Goal: Task Accomplishment & Management: Use online tool/utility

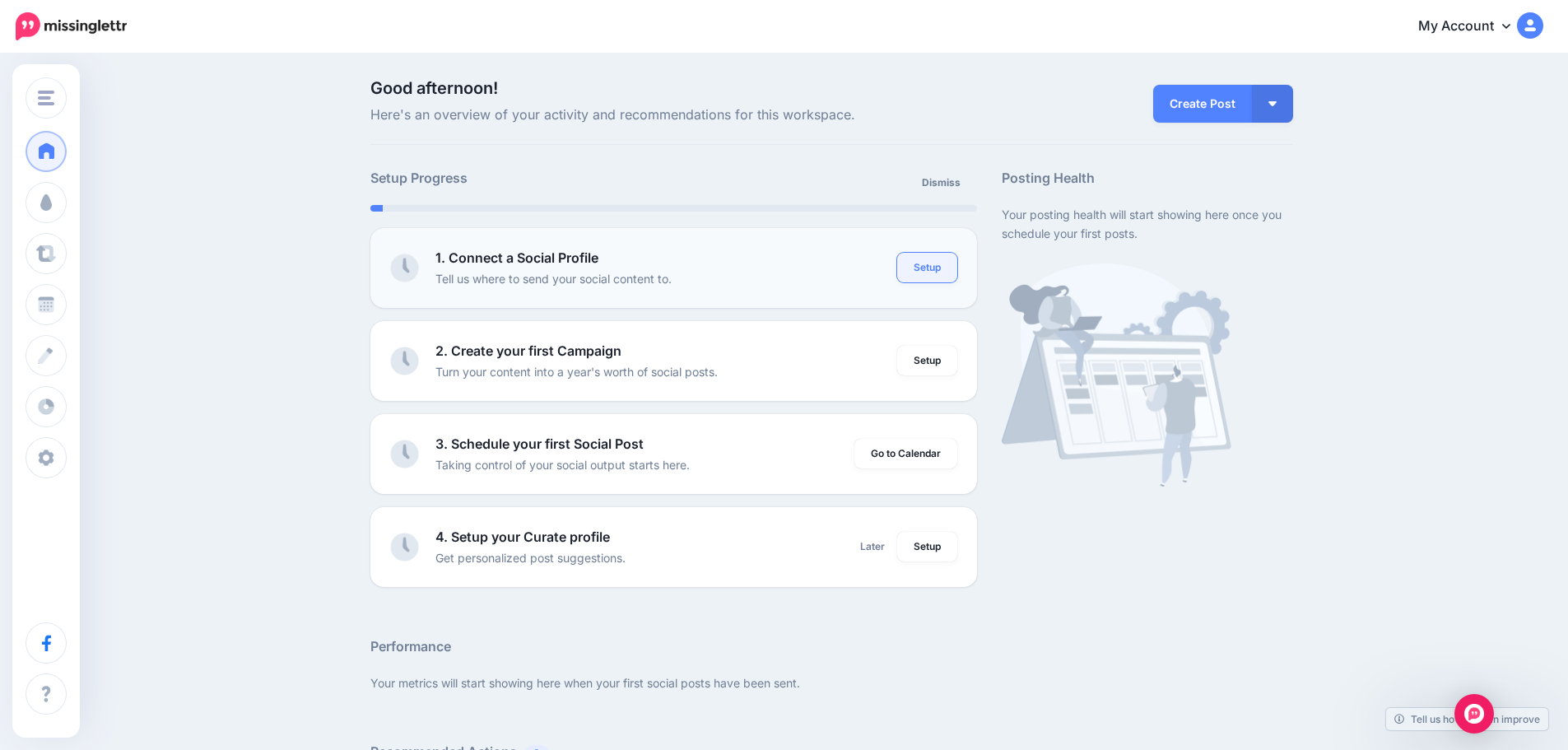
click at [942, 265] on link "Setup" at bounding box center [927, 267] width 60 height 30
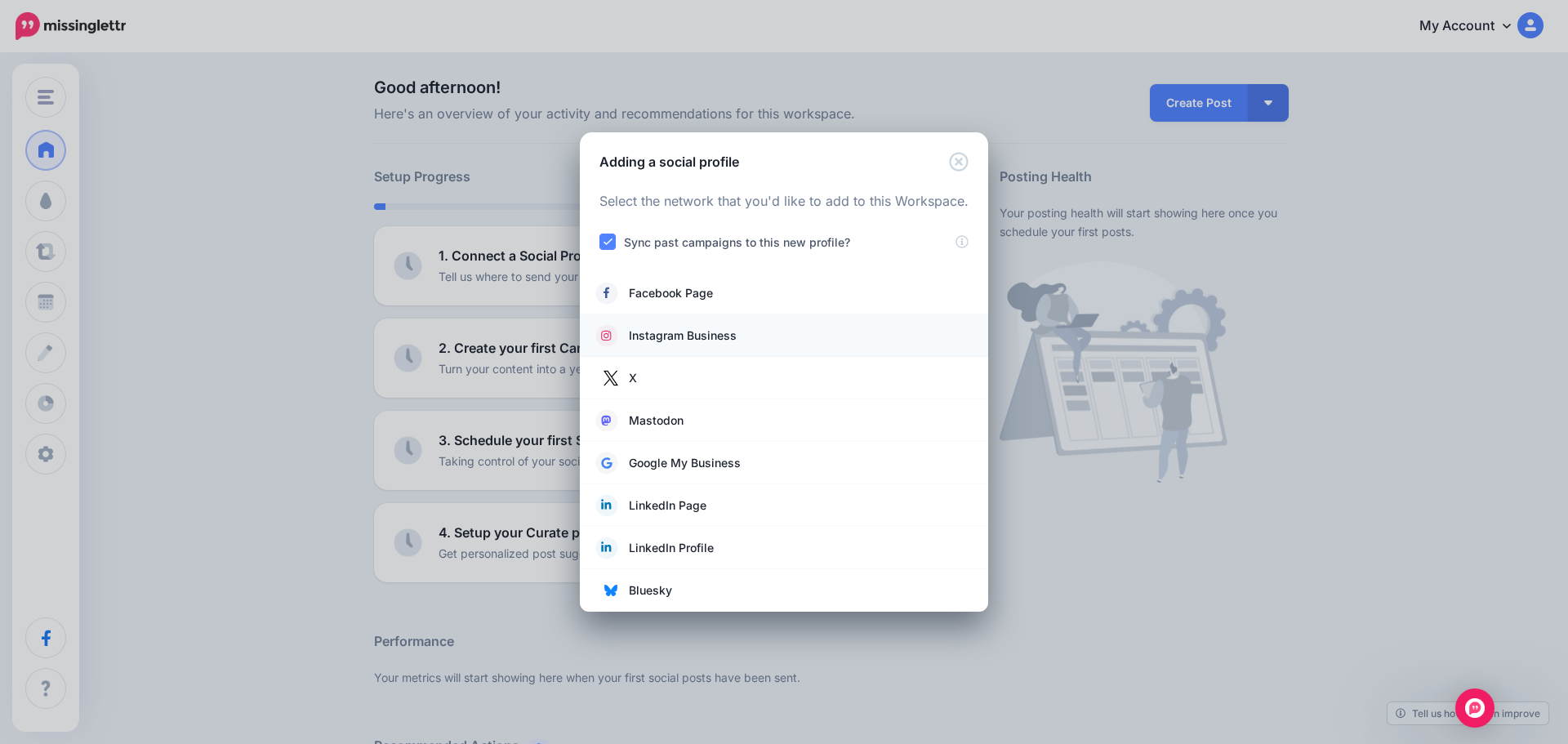
click at [755, 337] on link "Instagram Business" at bounding box center [784, 335] width 376 height 23
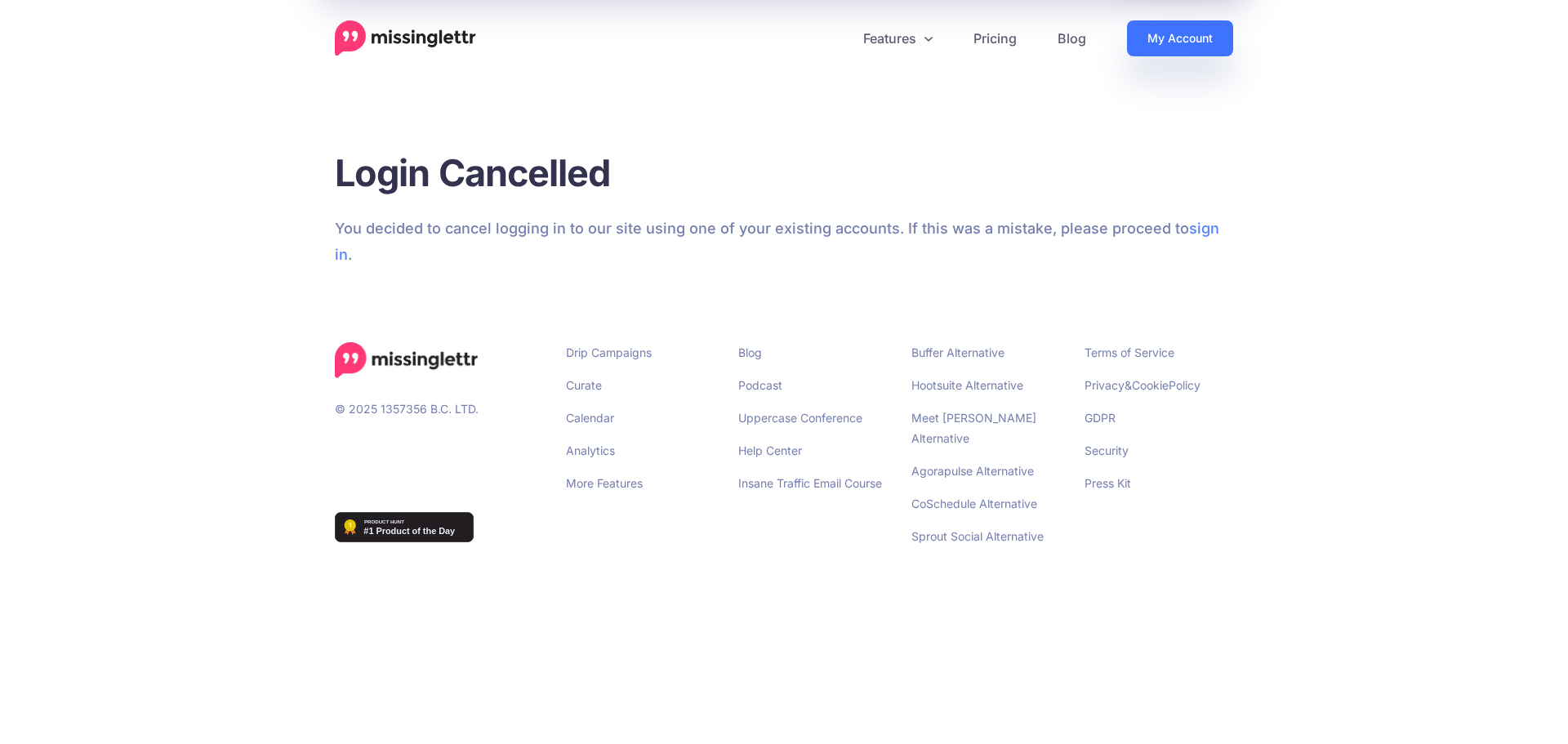
click at [1171, 45] on link "My Account" at bounding box center [1180, 37] width 106 height 36
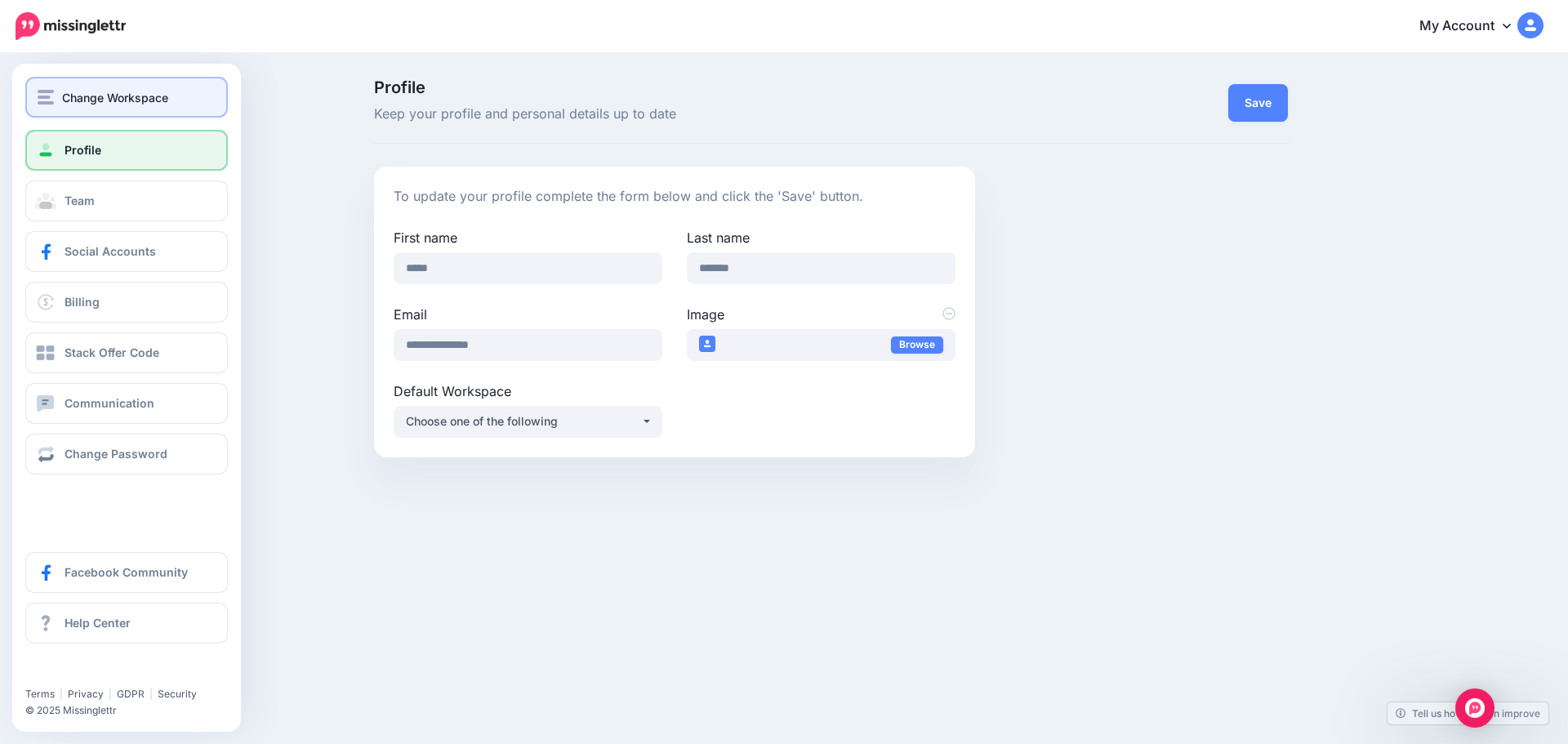
click at [72, 100] on span "Change Workspace" at bounding box center [115, 97] width 106 height 19
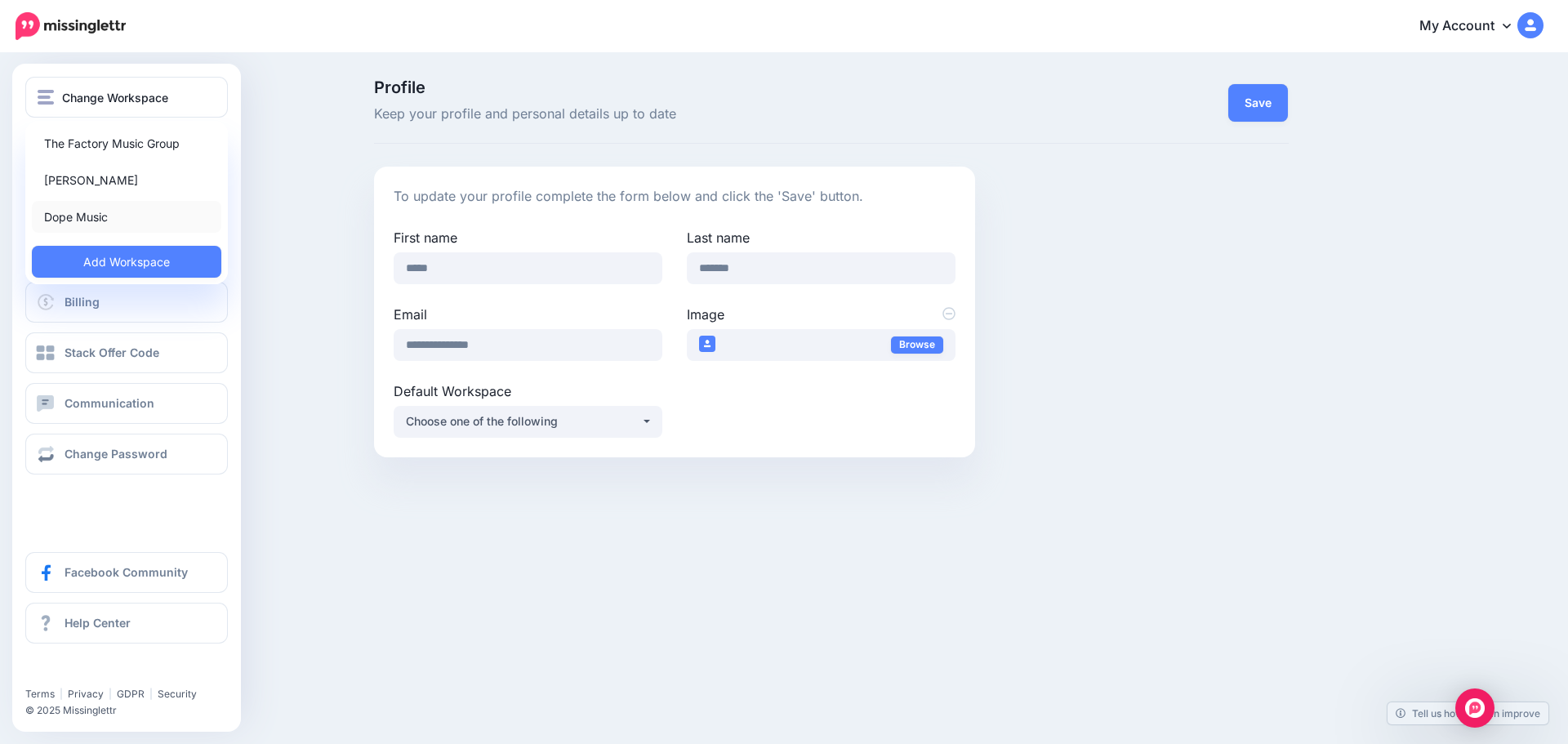
click at [76, 216] on link "Dope Music" at bounding box center [127, 216] width 190 height 32
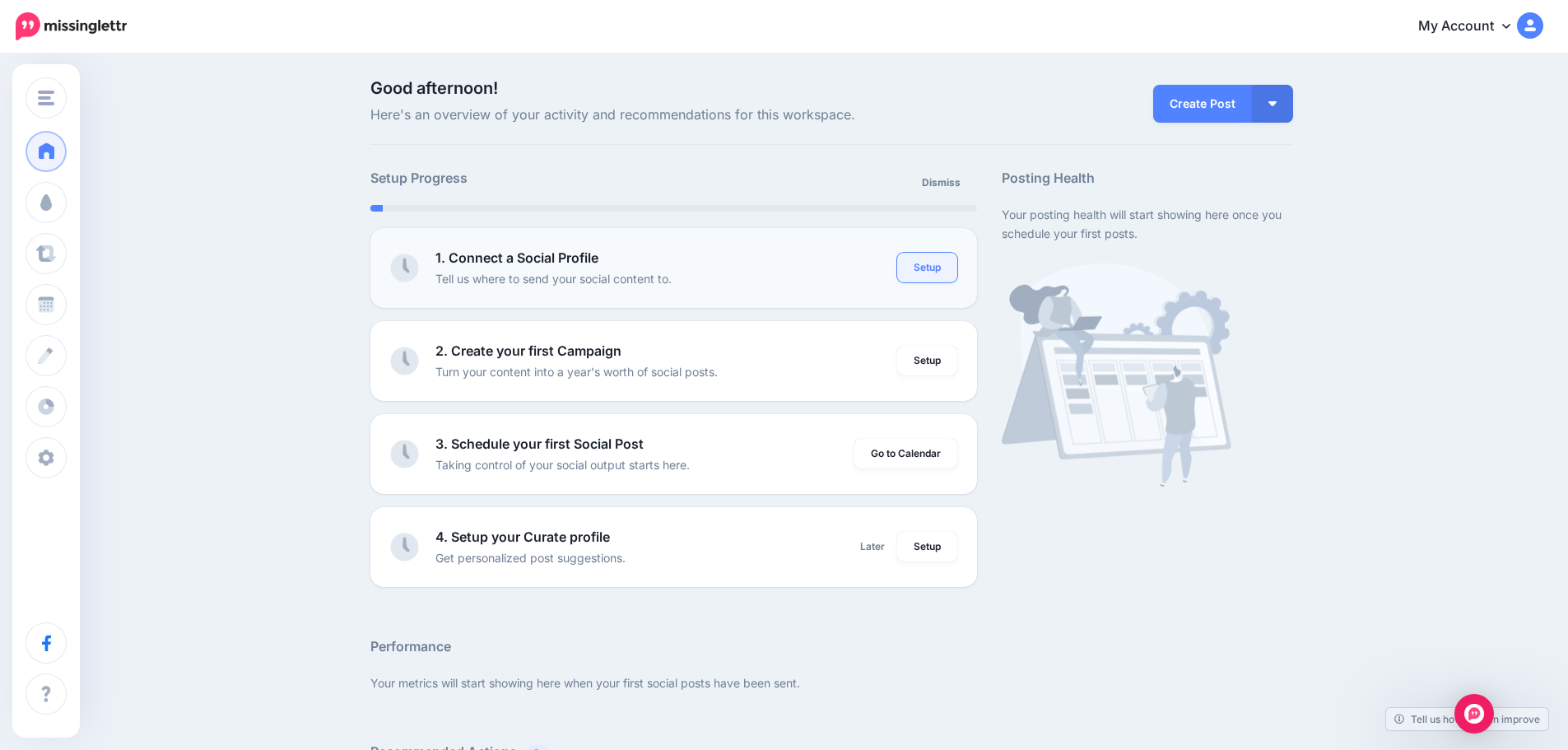
click at [924, 265] on link "Setup" at bounding box center [927, 267] width 60 height 30
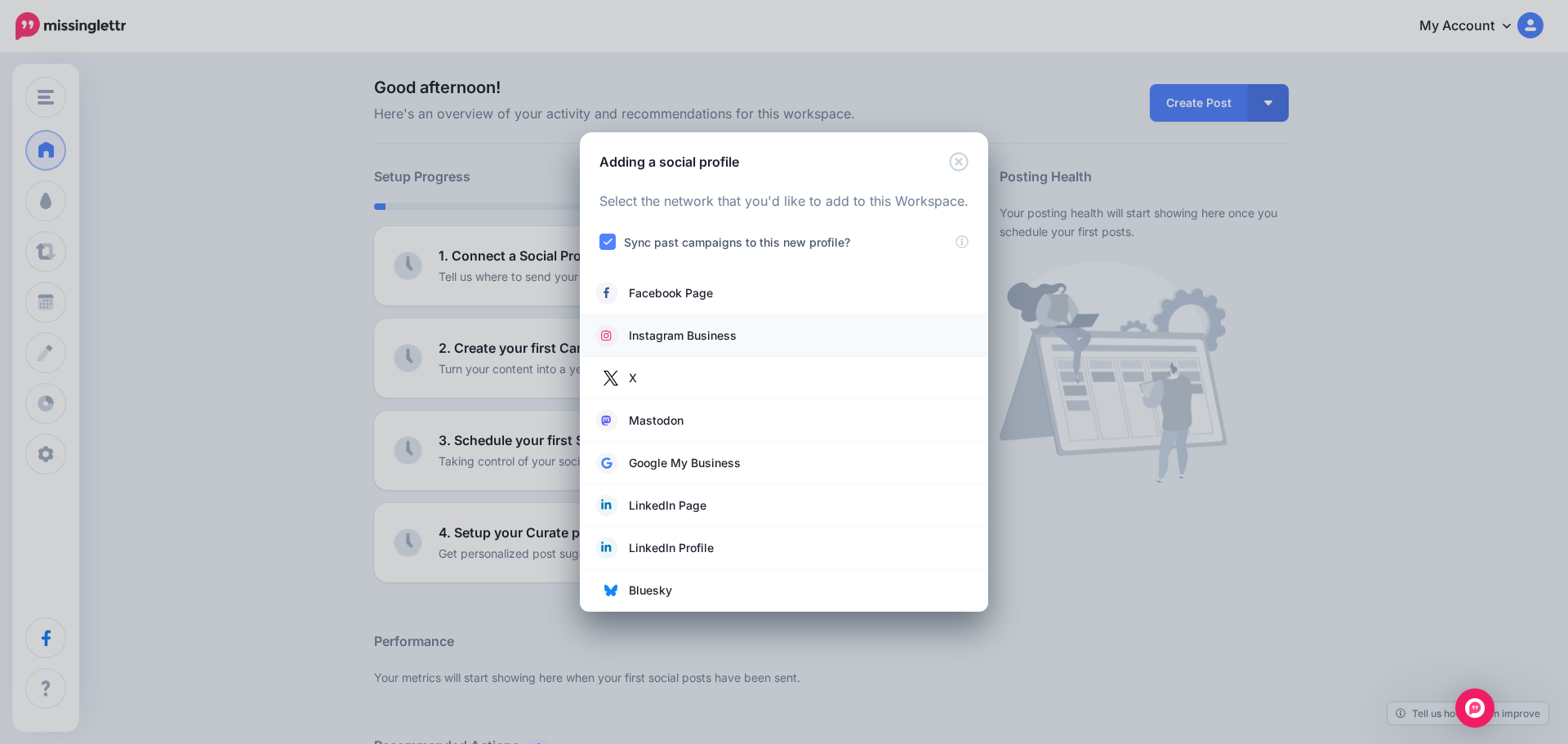
click at [711, 335] on span "Instagram Business" at bounding box center [683, 335] width 108 height 20
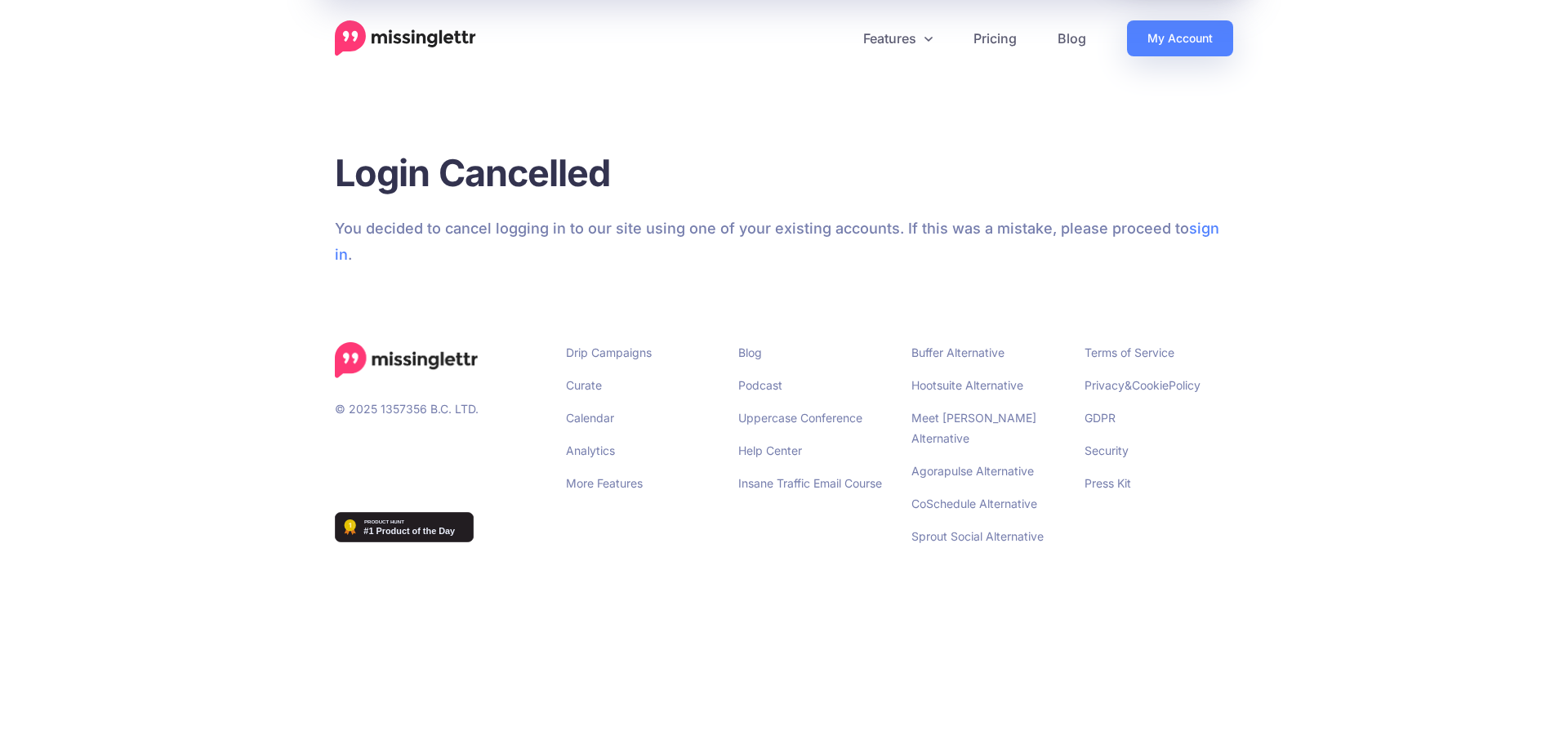
click at [400, 33] on img at bounding box center [405, 37] width 141 height 36
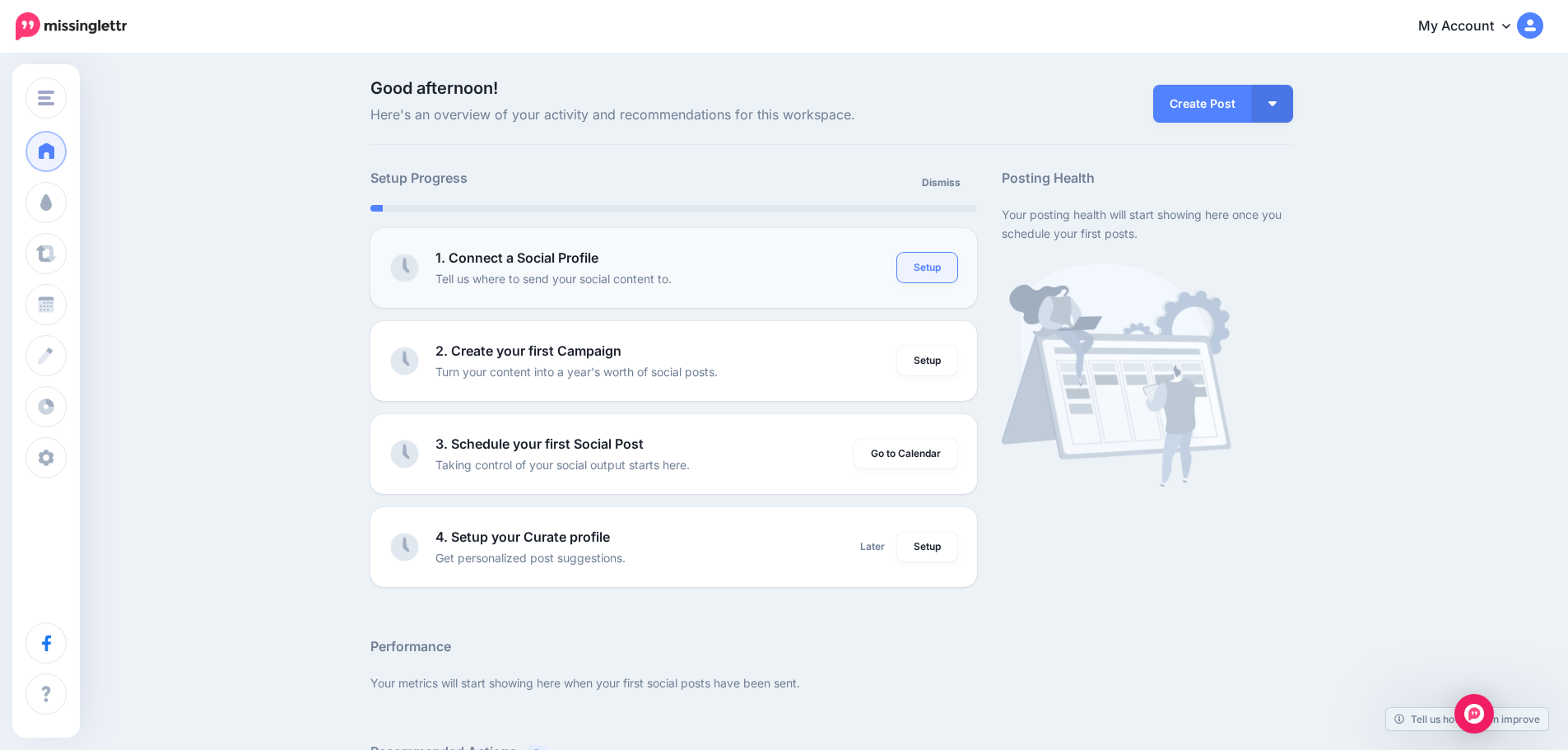
click at [922, 269] on link "Setup" at bounding box center [927, 267] width 60 height 30
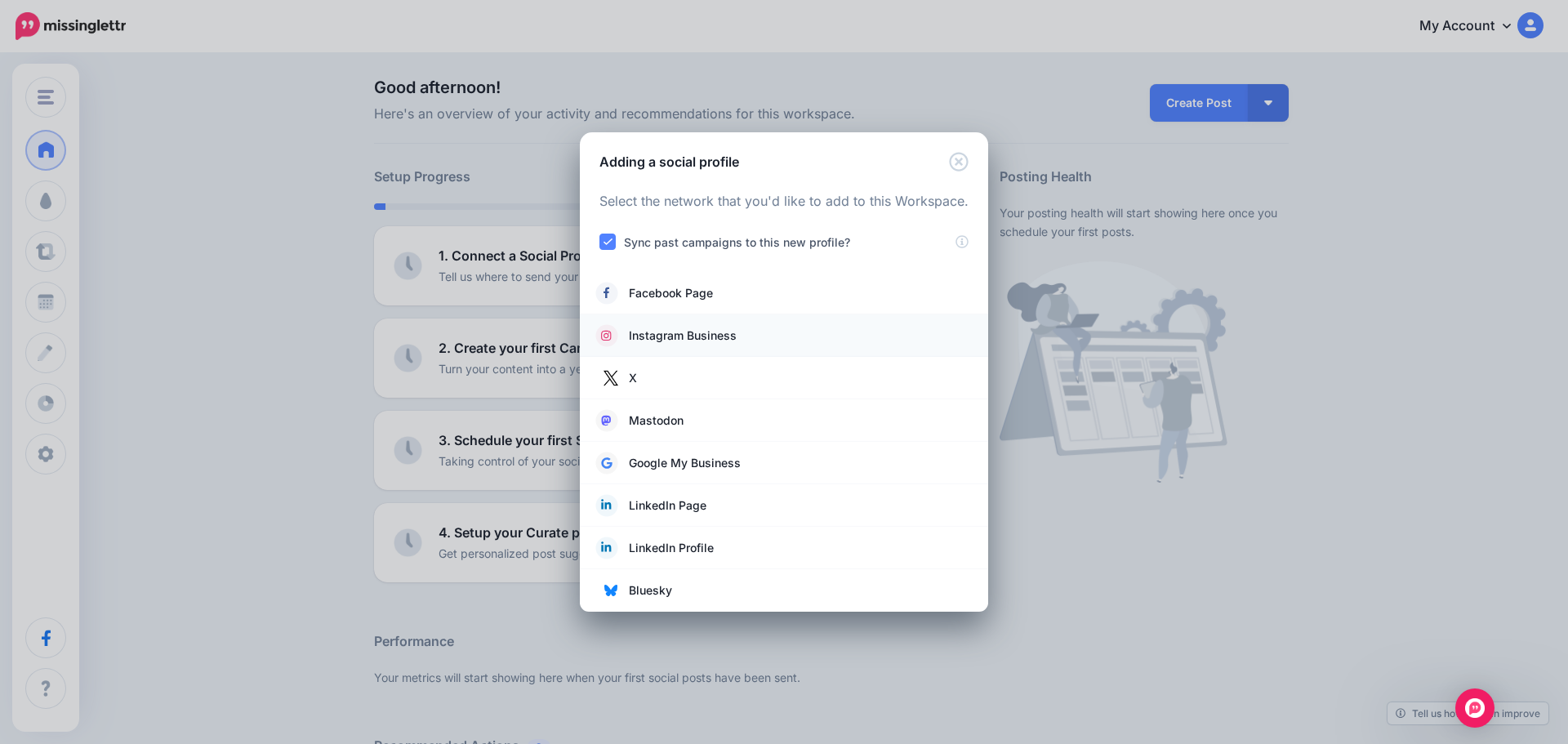
click at [710, 328] on span "Instagram Business" at bounding box center [683, 335] width 108 height 20
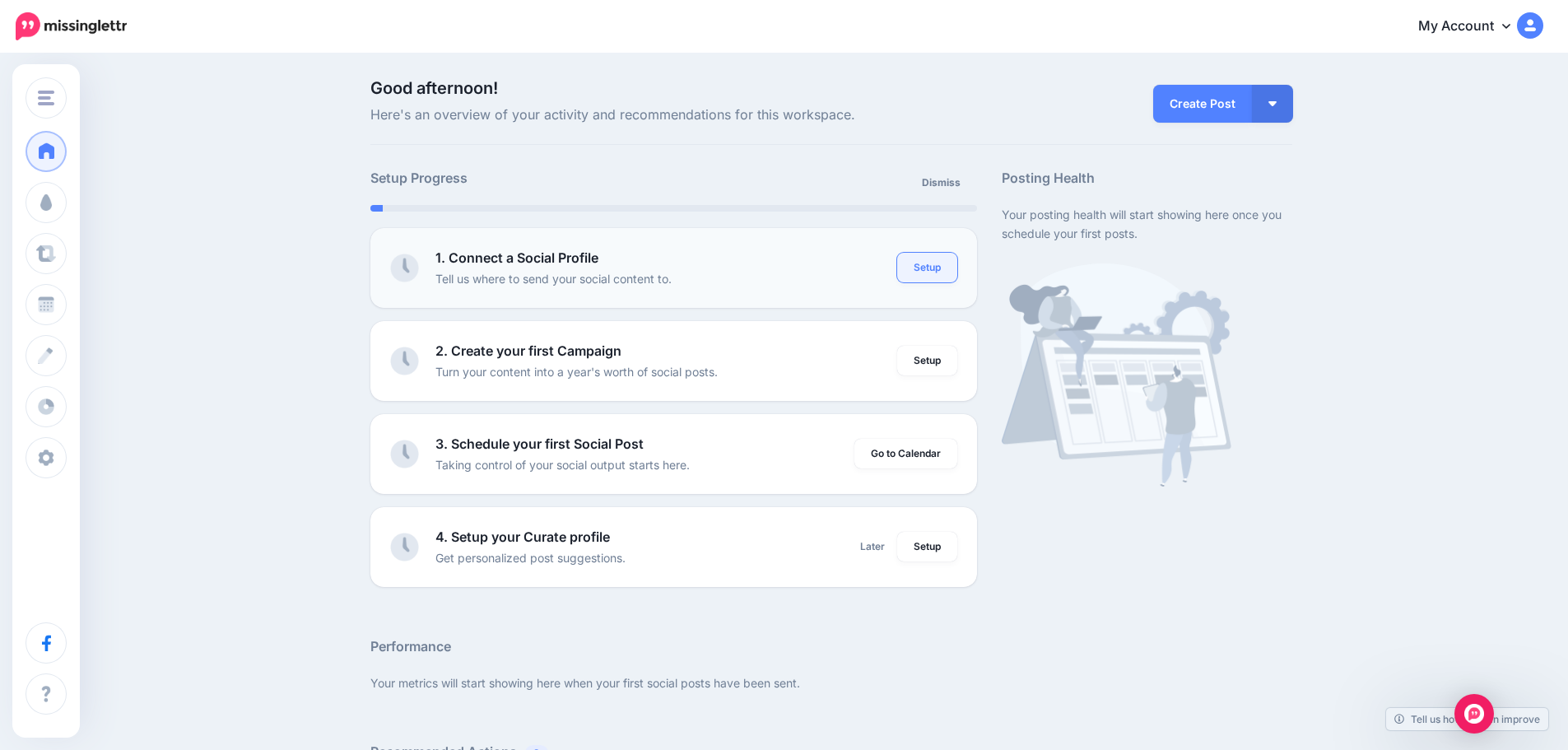
click at [930, 261] on link "Setup" at bounding box center [927, 267] width 60 height 30
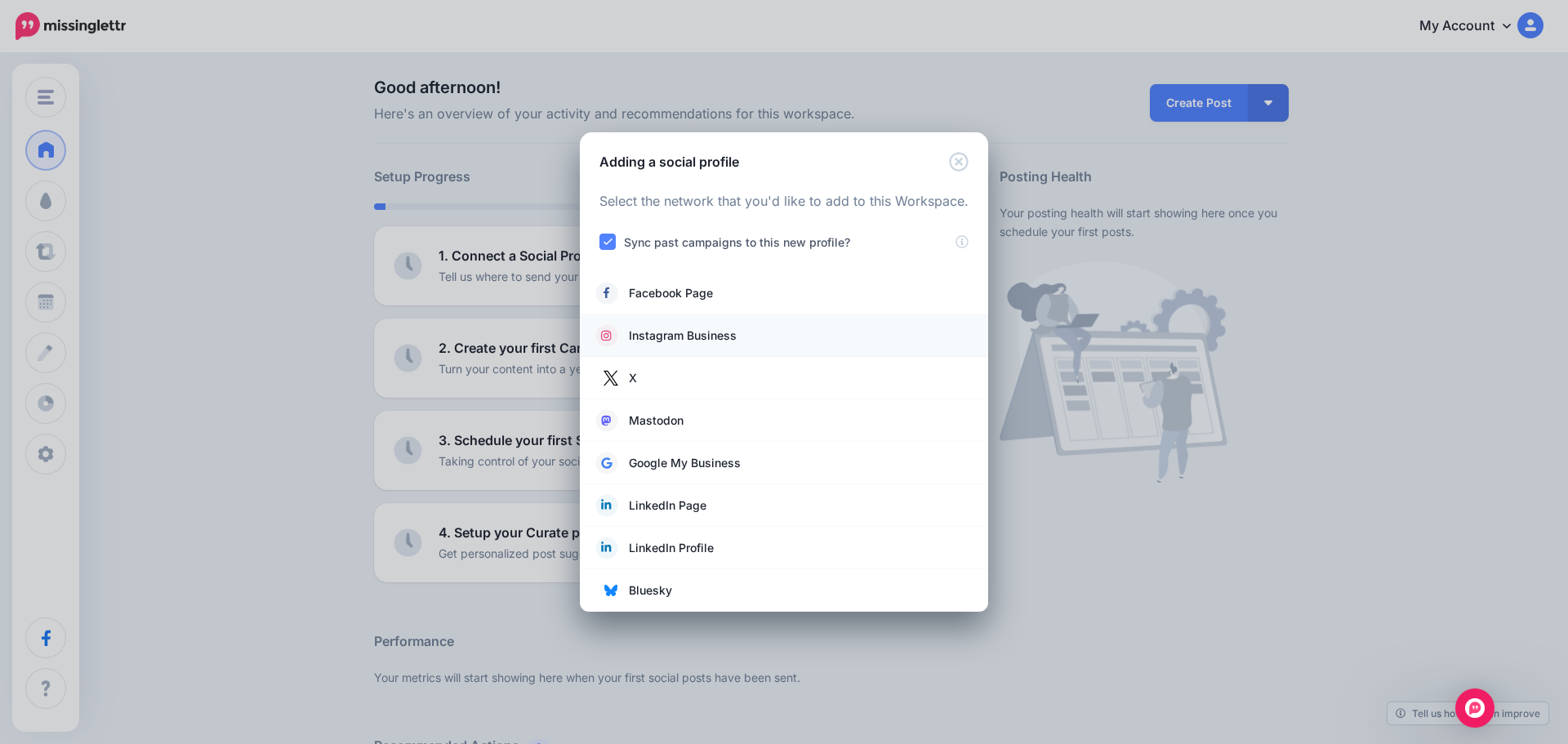
click at [690, 337] on span "Instagram Business" at bounding box center [683, 335] width 108 height 20
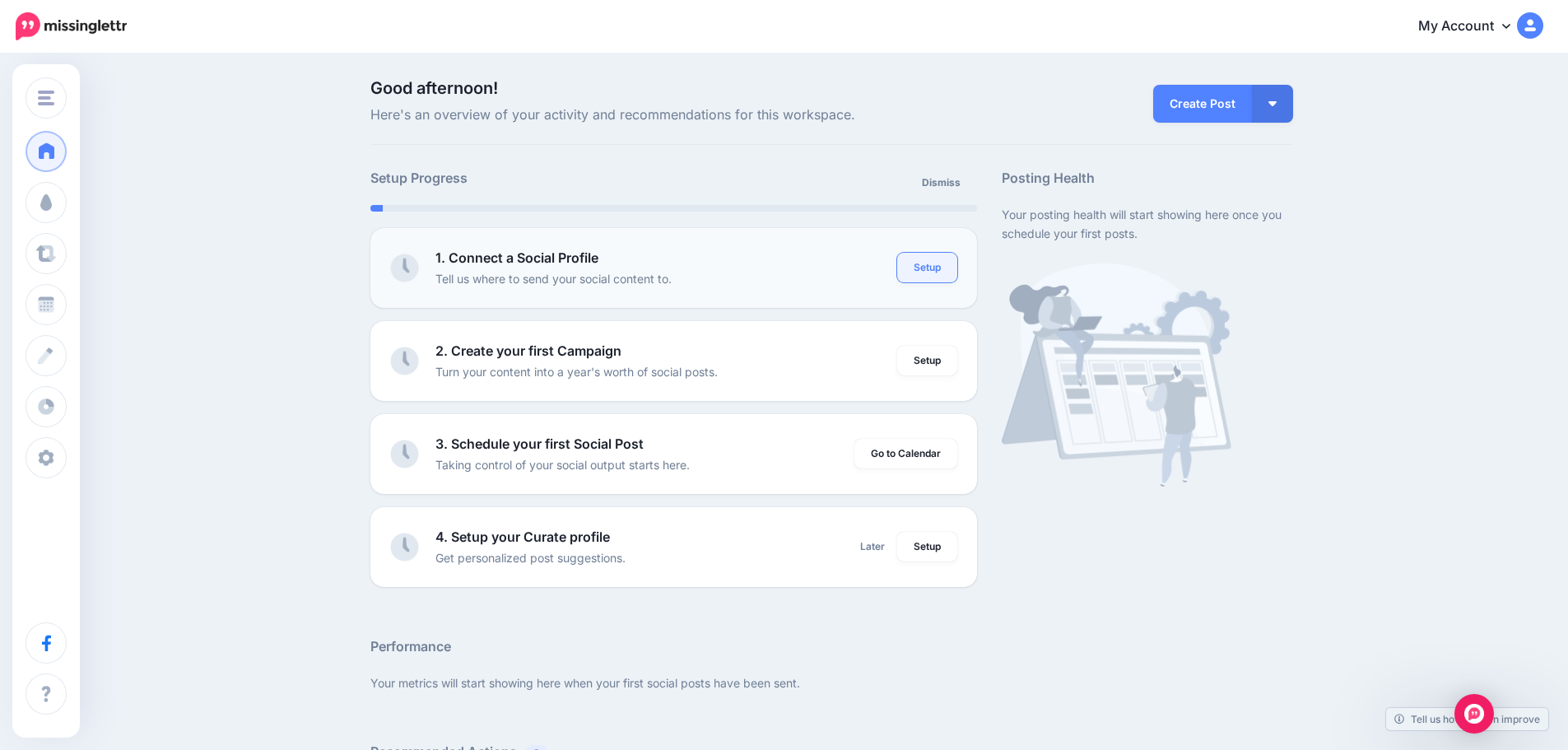
click at [934, 270] on link "Setup" at bounding box center [927, 267] width 60 height 30
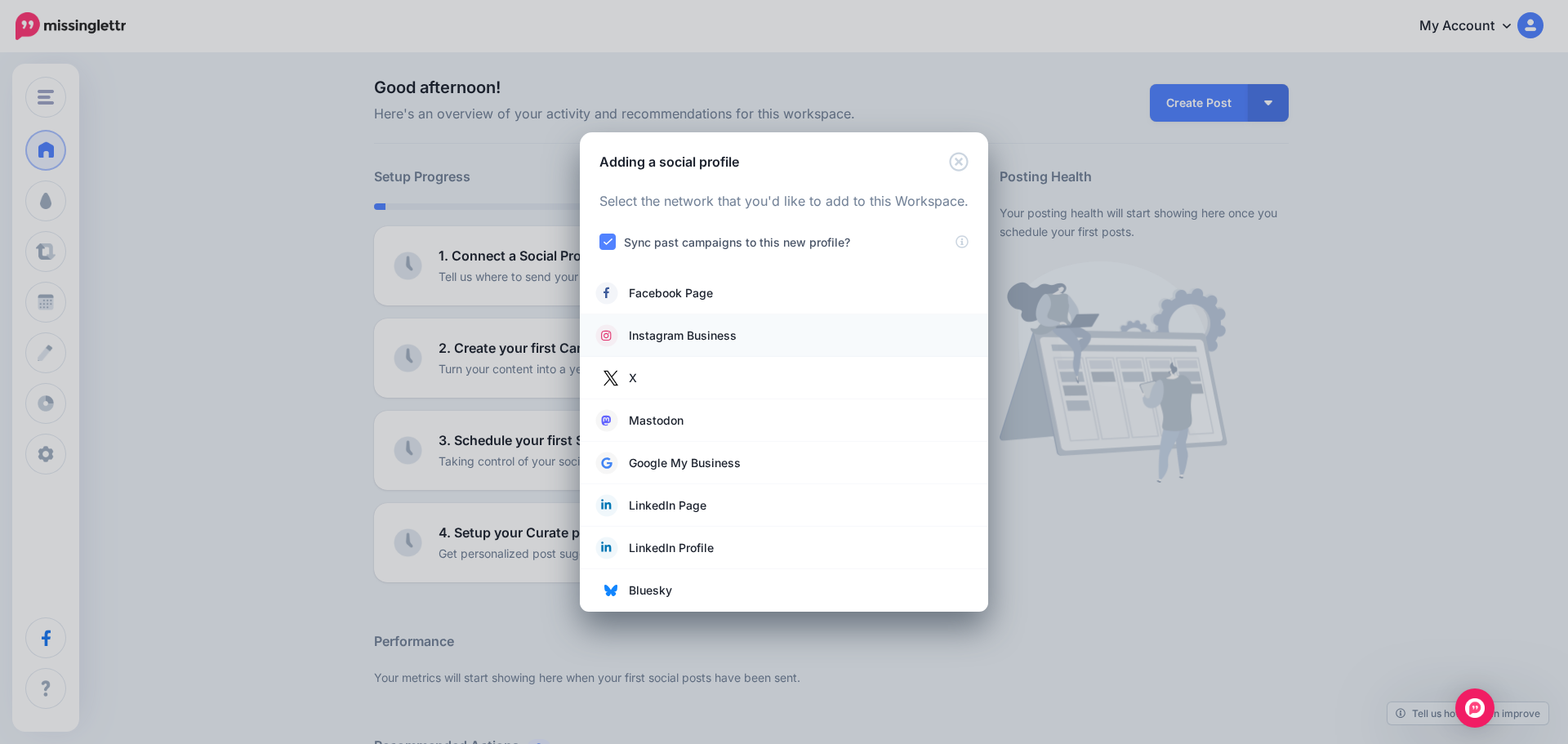
click at [760, 329] on link "Instagram Business" at bounding box center [784, 335] width 376 height 23
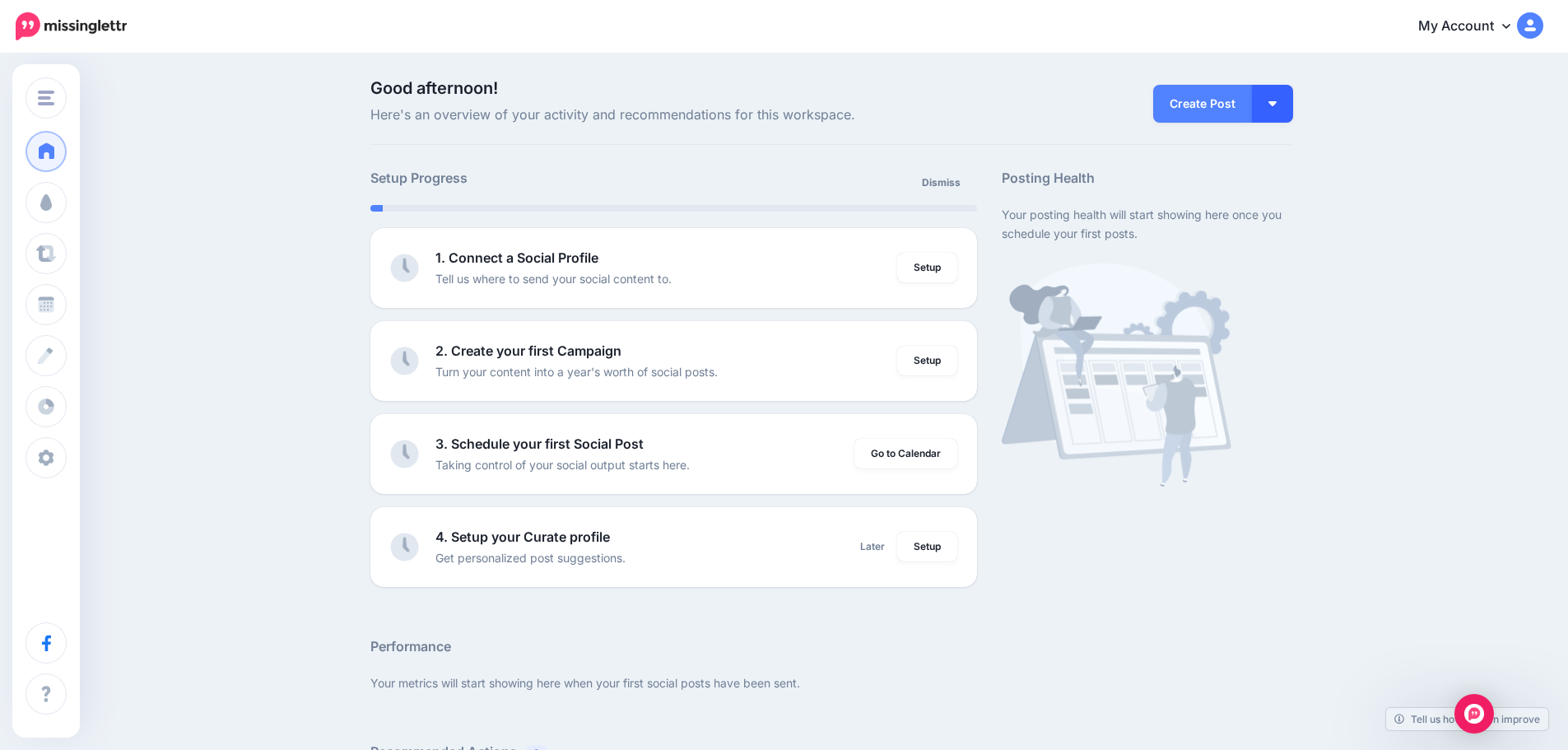
click at [1273, 99] on button "button" at bounding box center [1273, 103] width 41 height 38
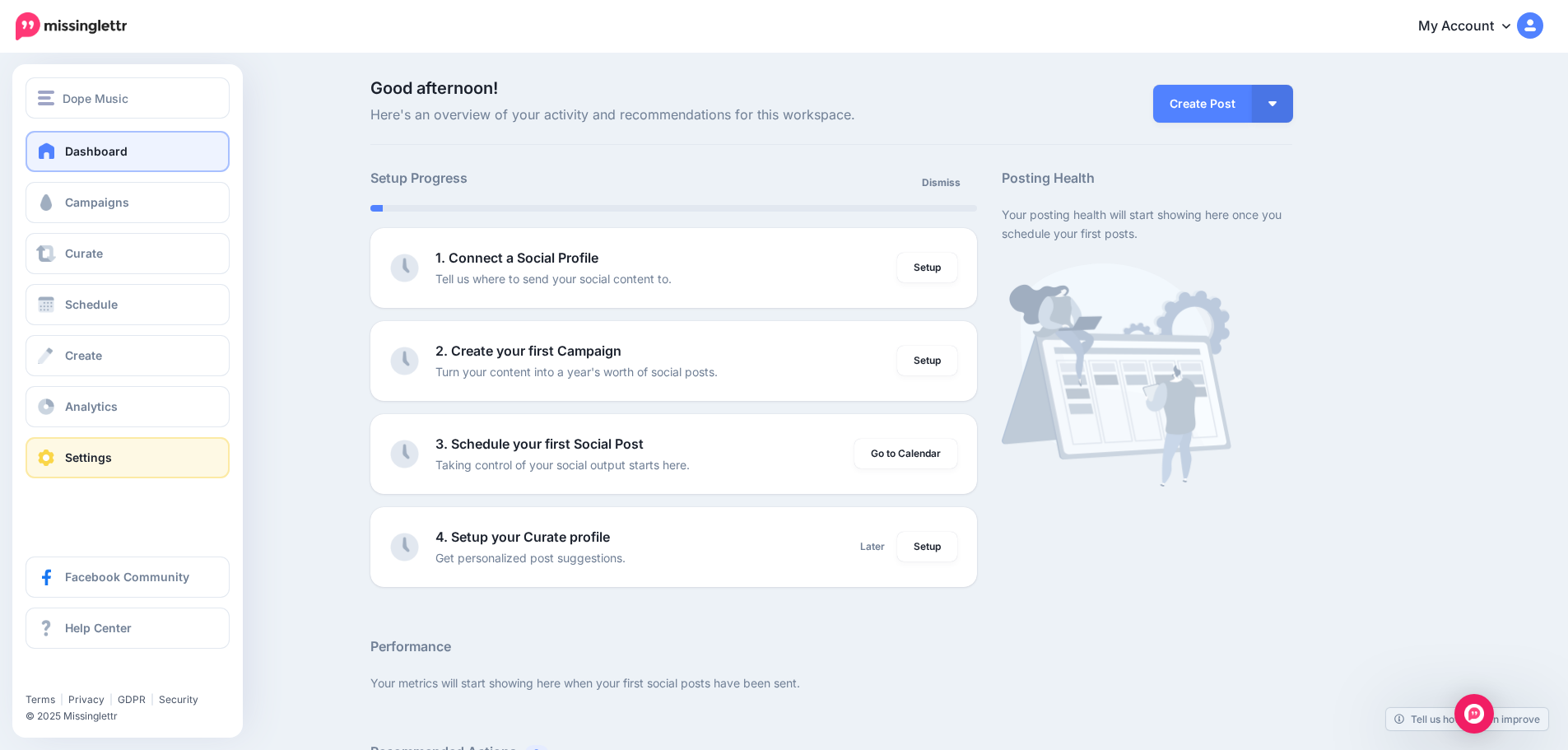
click at [147, 459] on link "Settings" at bounding box center [127, 457] width 204 height 41
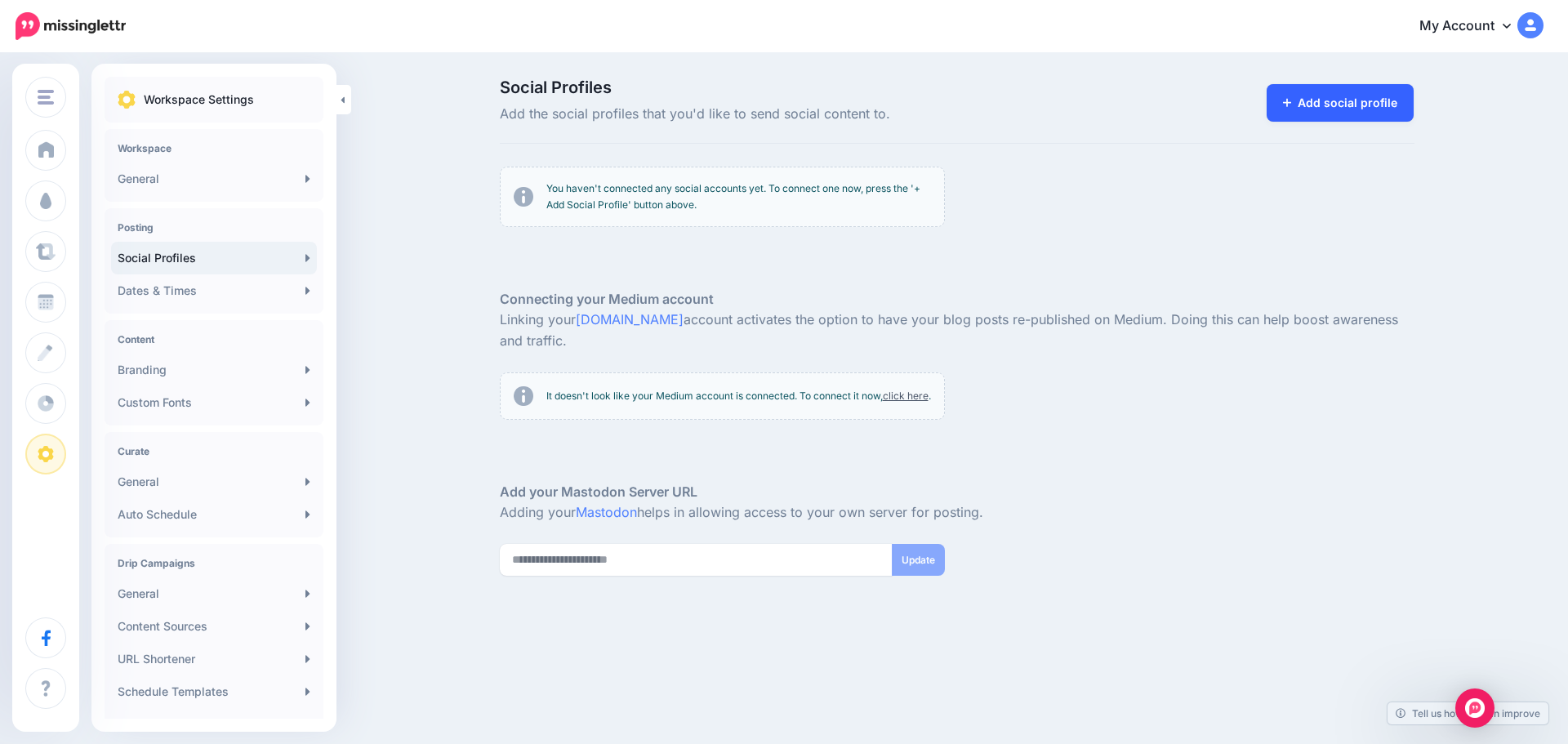
click at [1363, 103] on link "Add social profile" at bounding box center [1341, 103] width 148 height 37
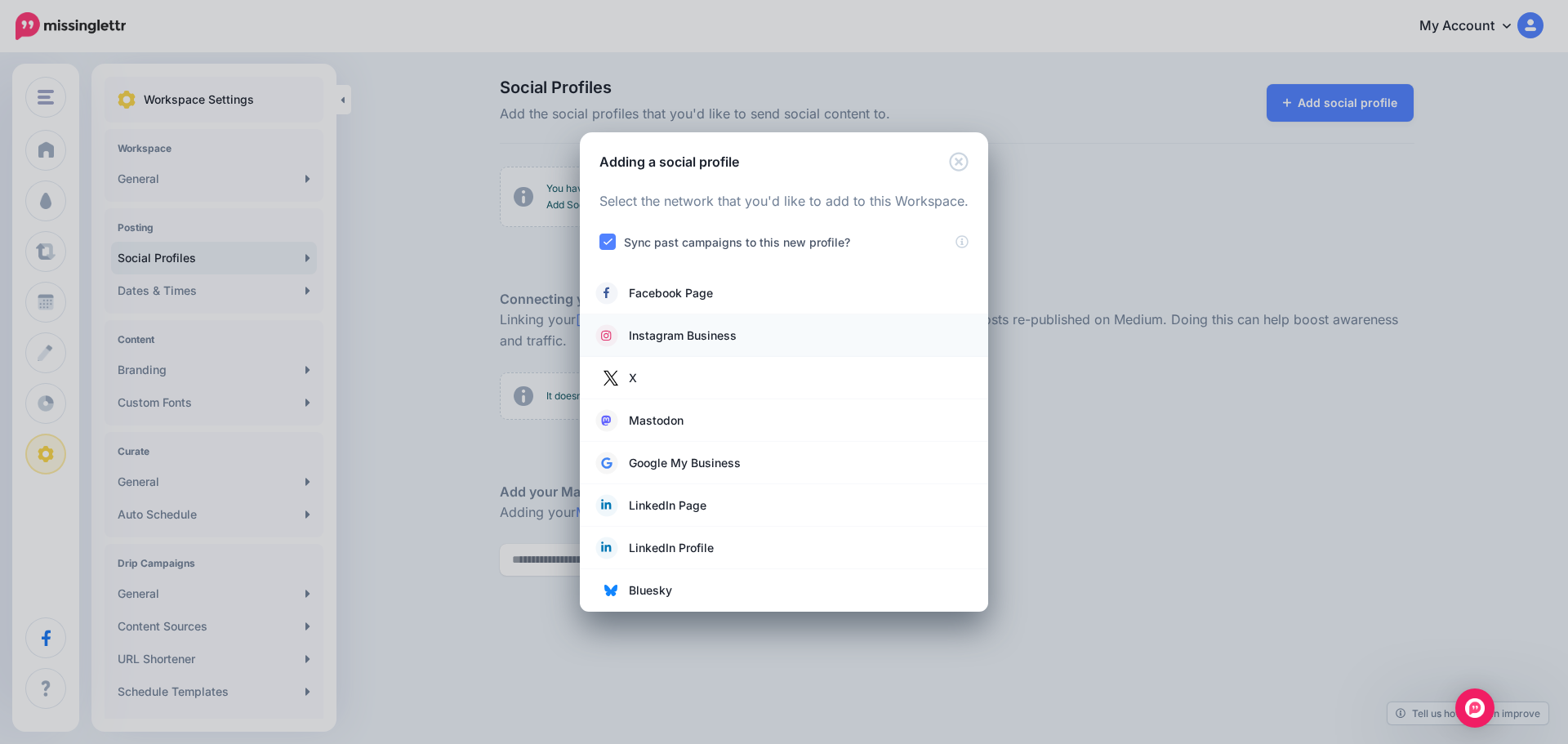
click at [654, 336] on span "Instagram Business" at bounding box center [683, 335] width 108 height 20
click at [678, 321] on li "Instagram Business" at bounding box center [784, 335] width 409 height 43
click at [685, 329] on span "Instagram Business" at bounding box center [683, 335] width 108 height 20
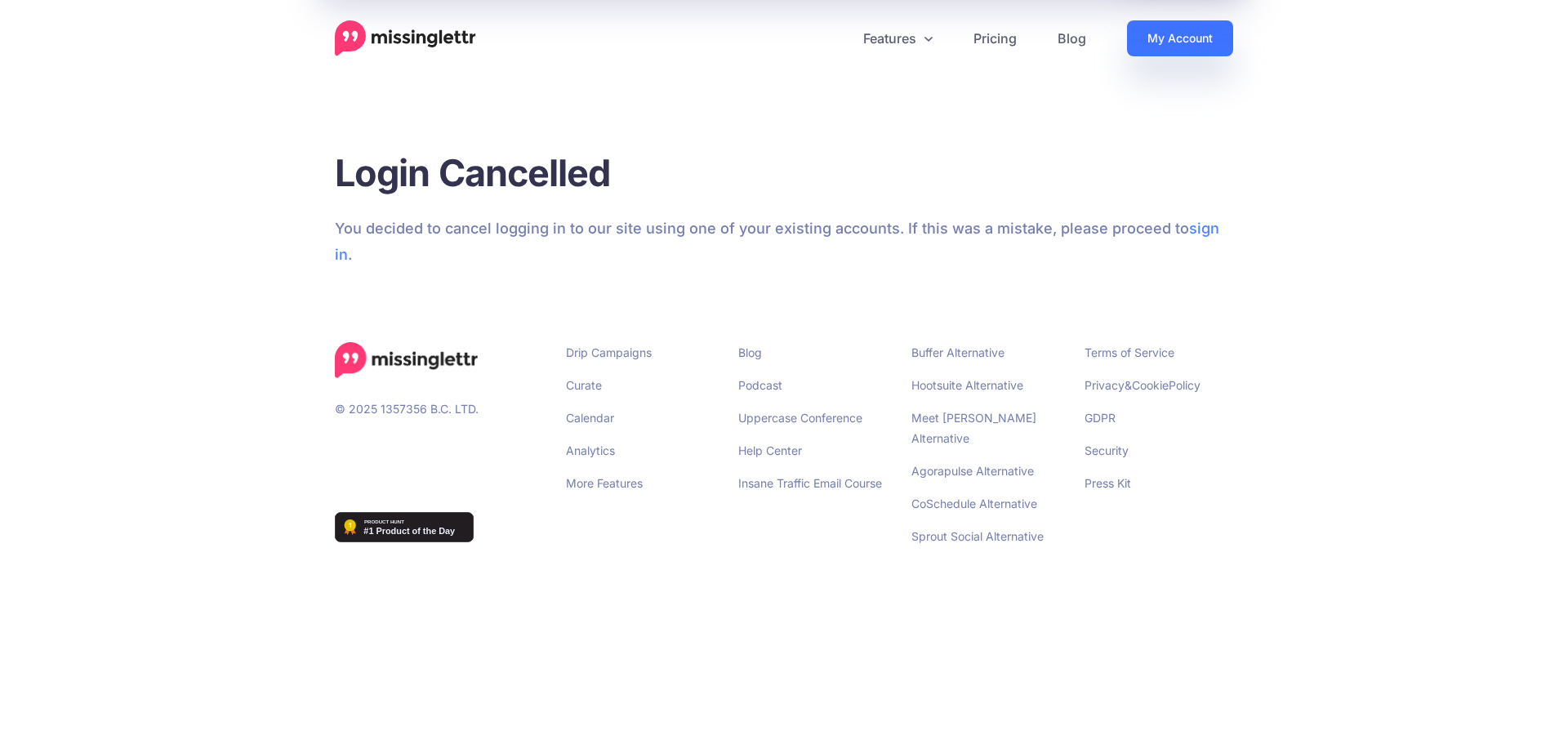
click at [1203, 35] on link "My Account" at bounding box center [1180, 37] width 106 height 36
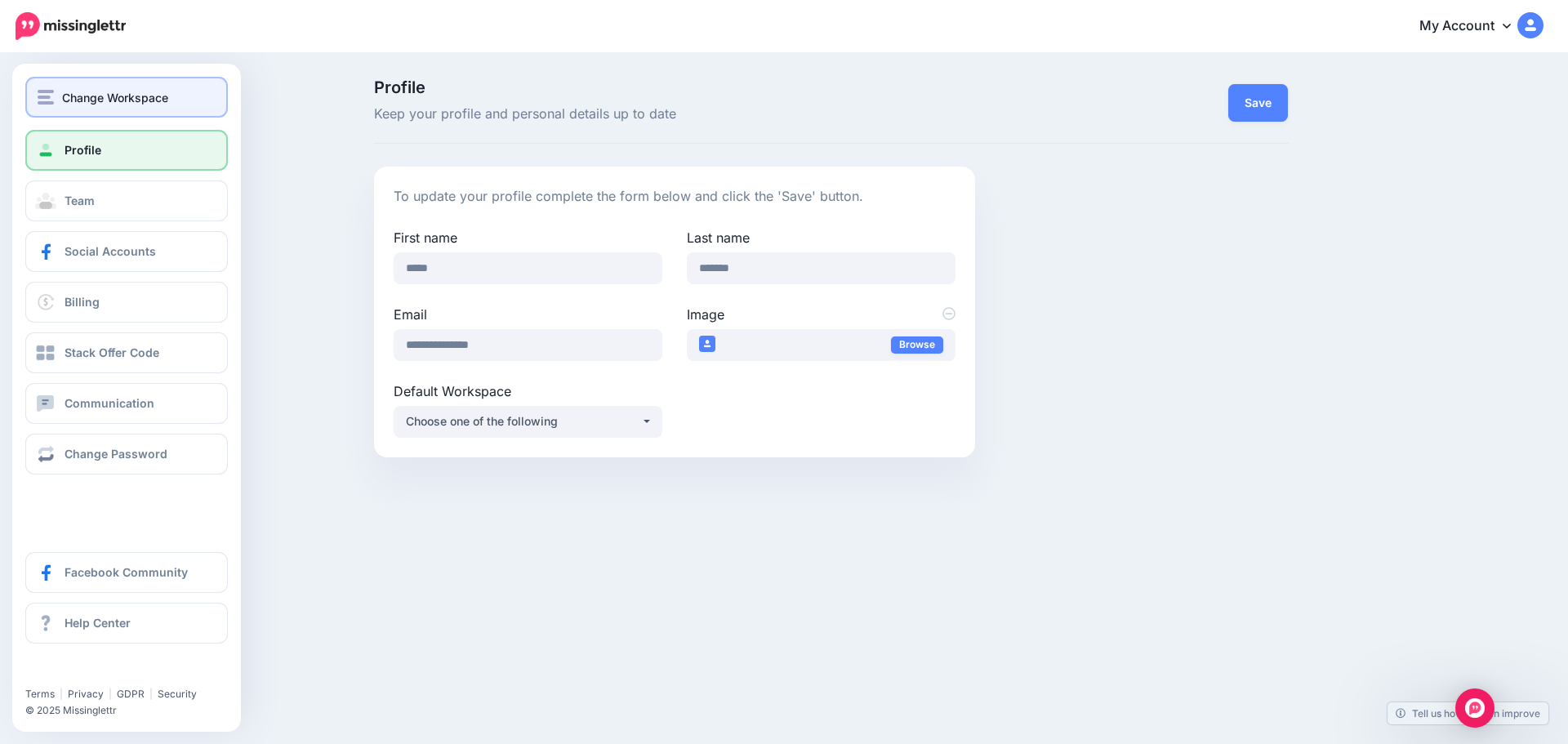
click at [91, 90] on span "Change Workspace" at bounding box center [115, 97] width 106 height 19
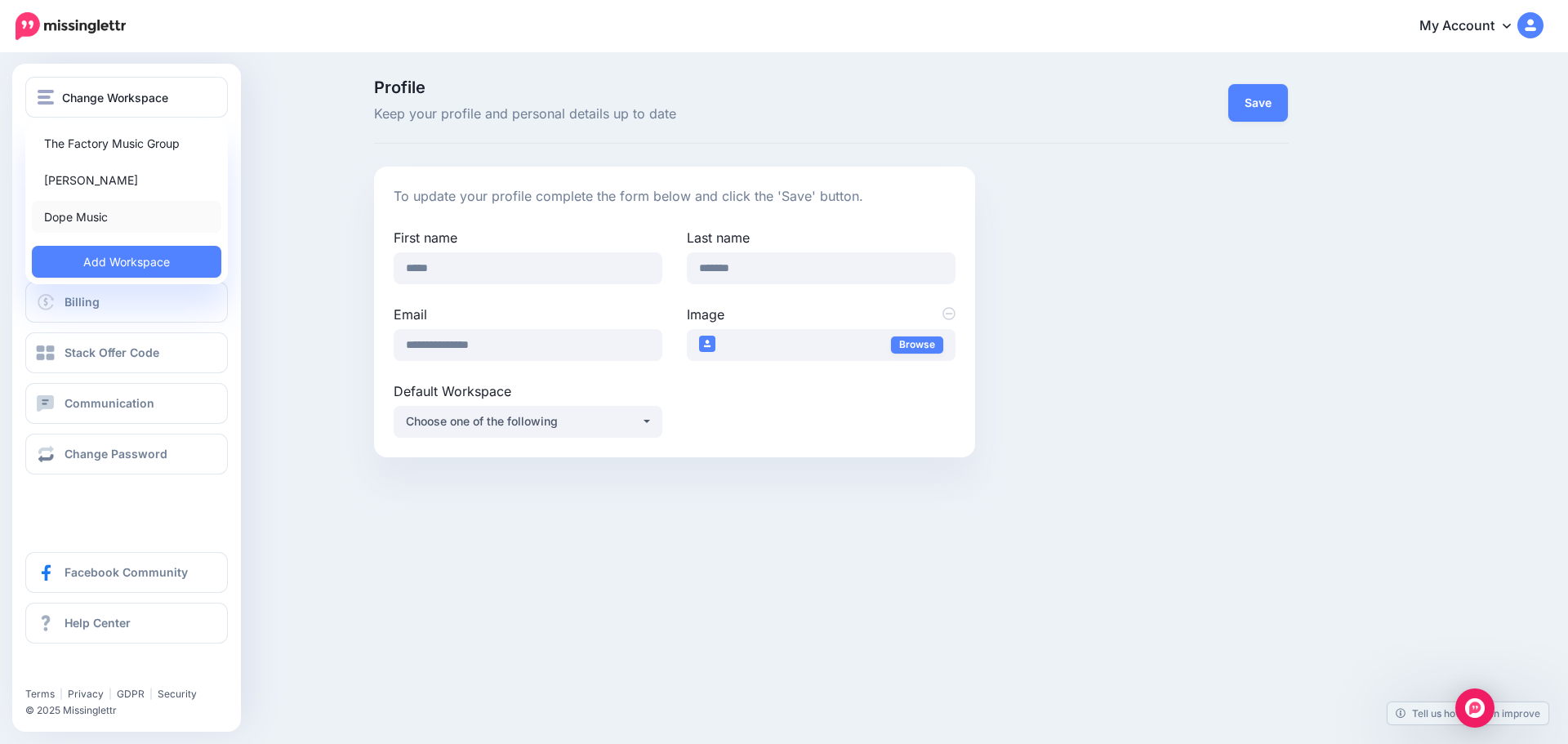
click at [107, 209] on link "Dope Music" at bounding box center [127, 216] width 190 height 32
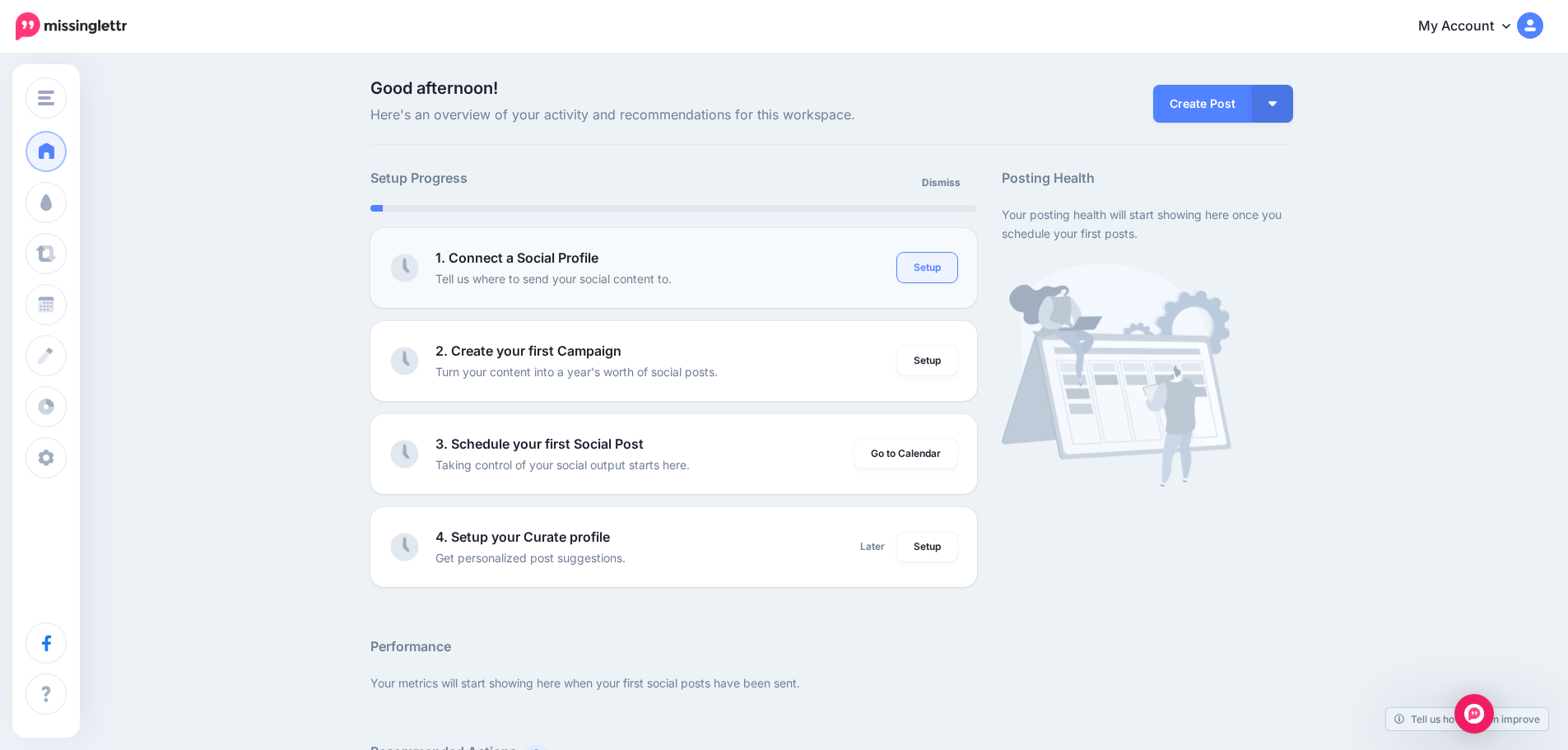
click at [941, 261] on link "Setup" at bounding box center [927, 267] width 60 height 30
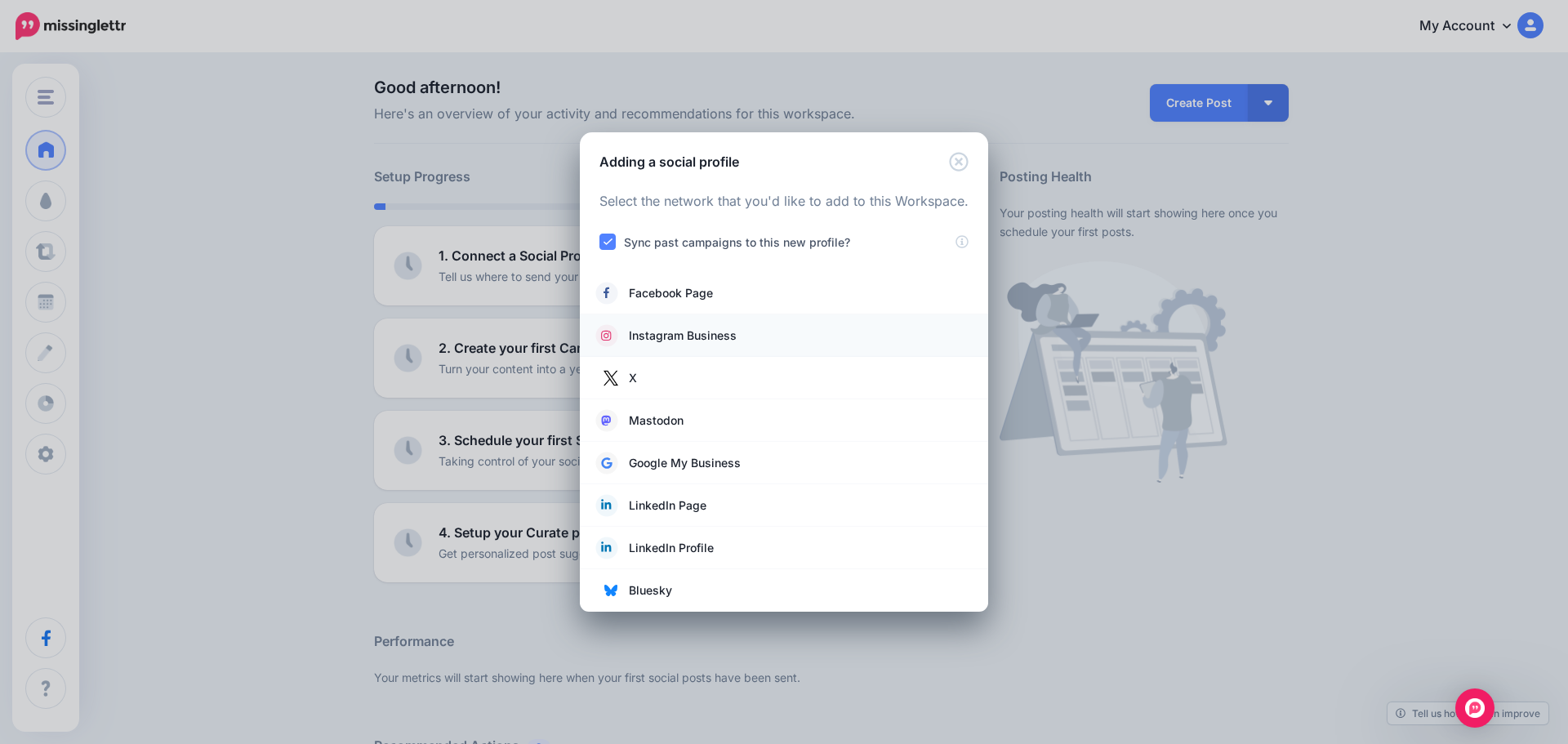
click at [741, 334] on link "Instagram Business" at bounding box center [784, 335] width 376 height 23
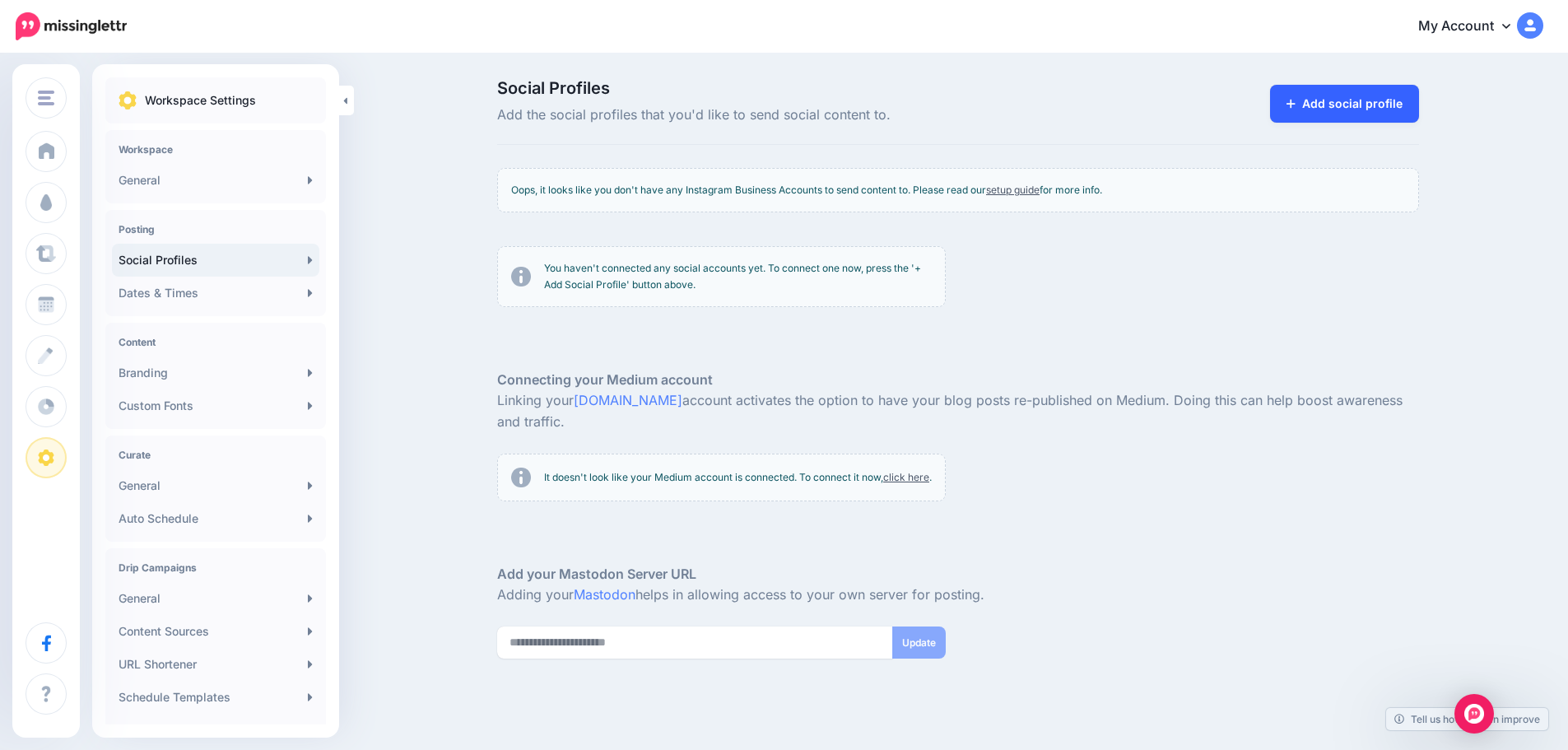
click at [1381, 98] on link "Add social profile" at bounding box center [1345, 103] width 149 height 38
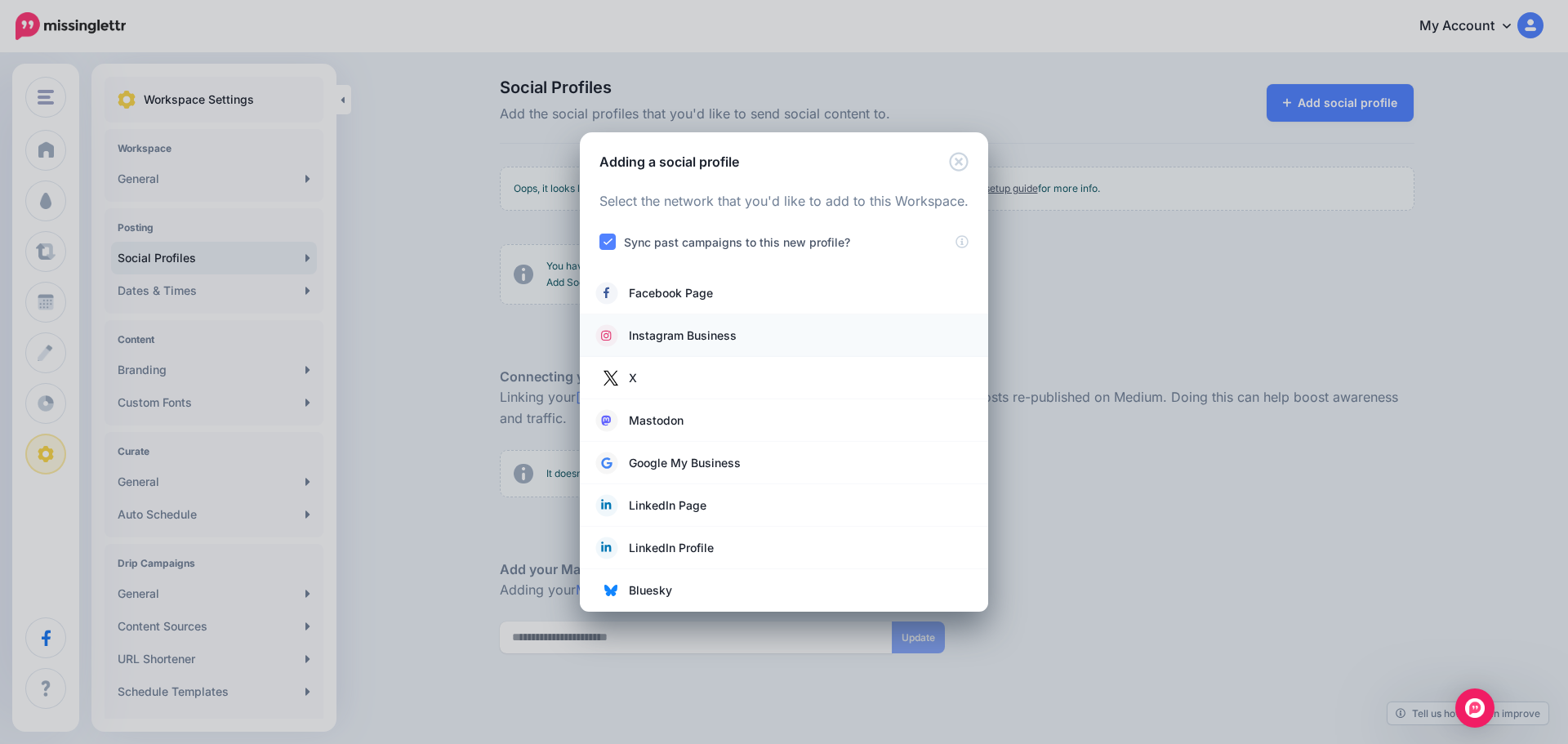
click at [761, 329] on link "Instagram Business" at bounding box center [784, 335] width 376 height 23
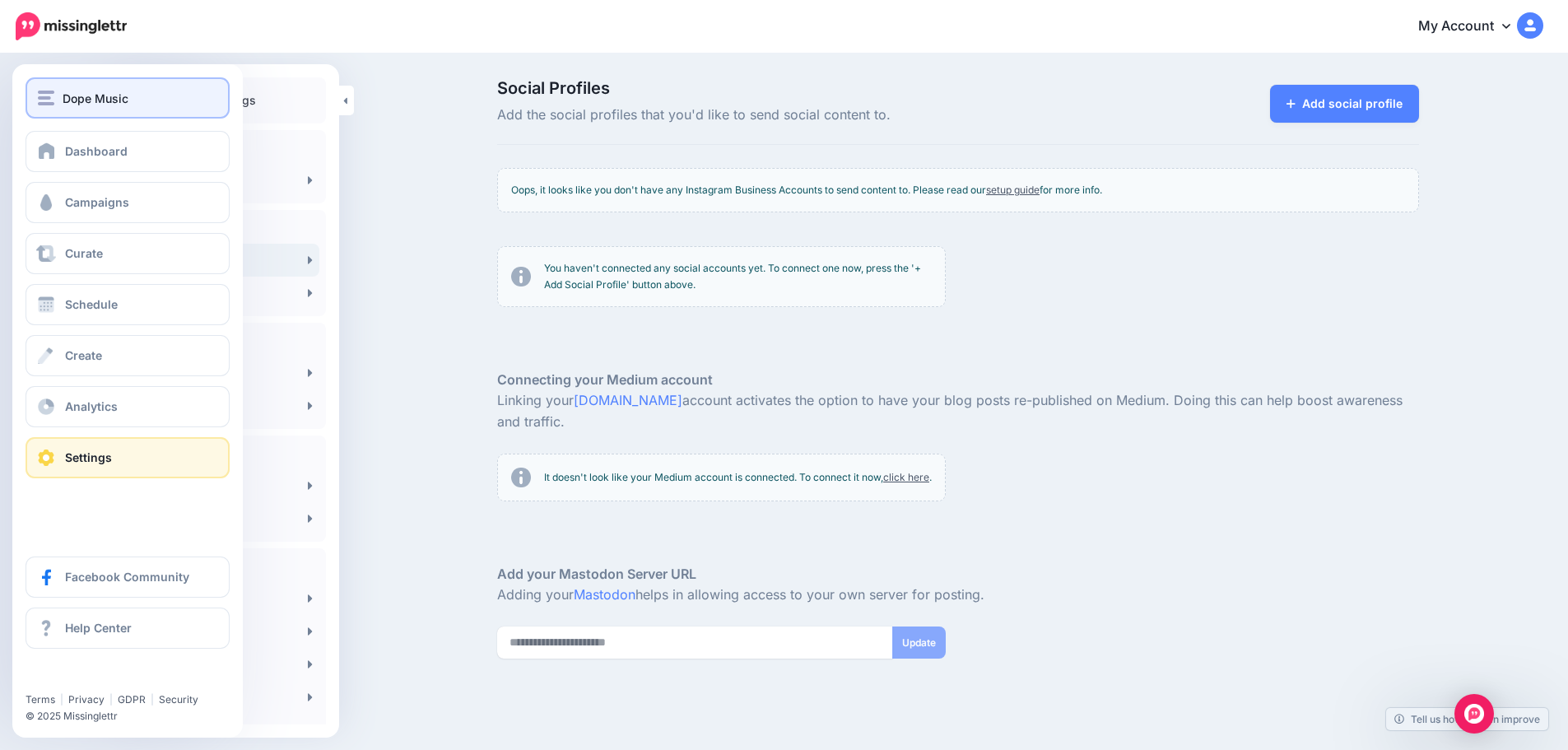
click at [58, 90] on div "Dope Music" at bounding box center [127, 98] width 180 height 19
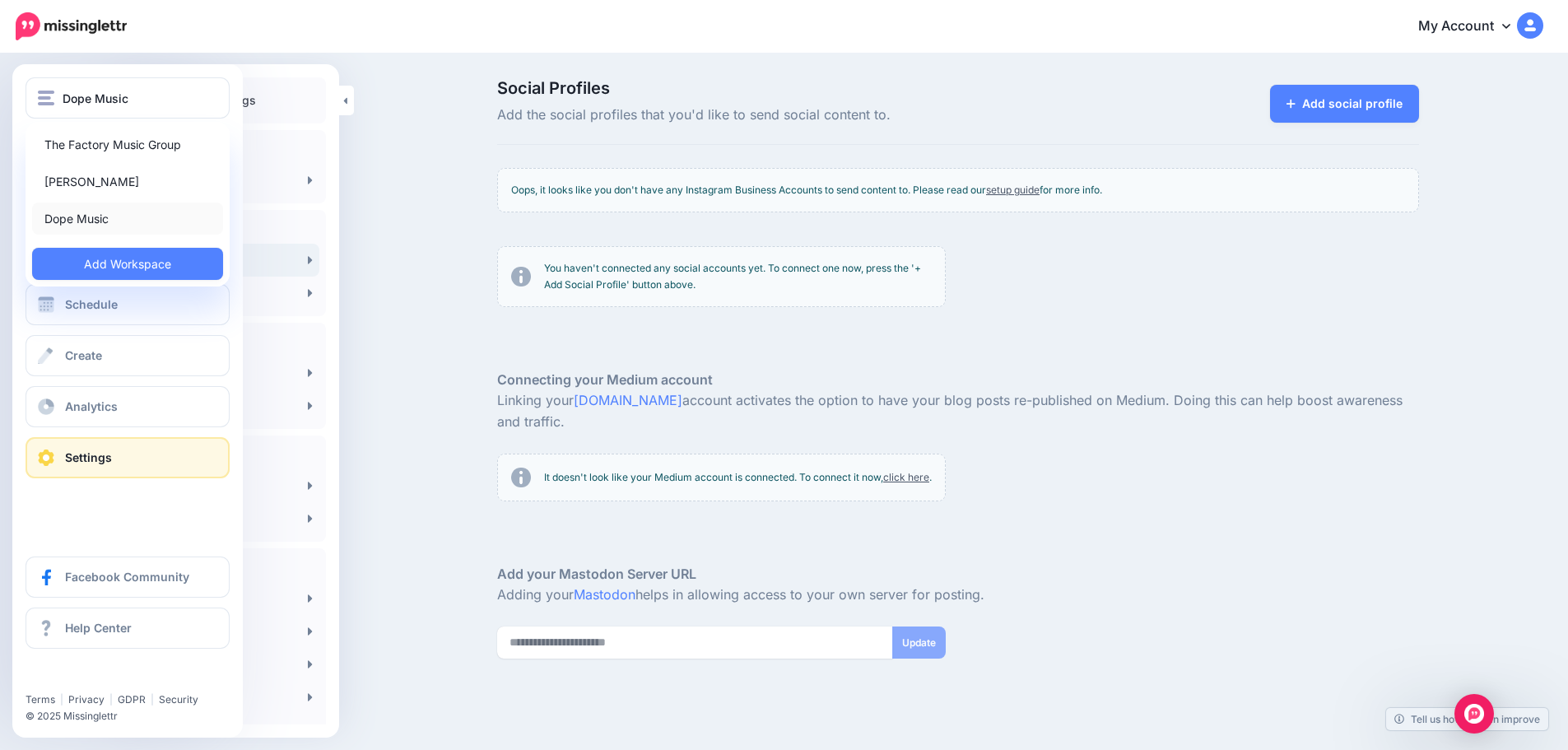
click at [75, 217] on link "Dope Music" at bounding box center [128, 218] width 191 height 32
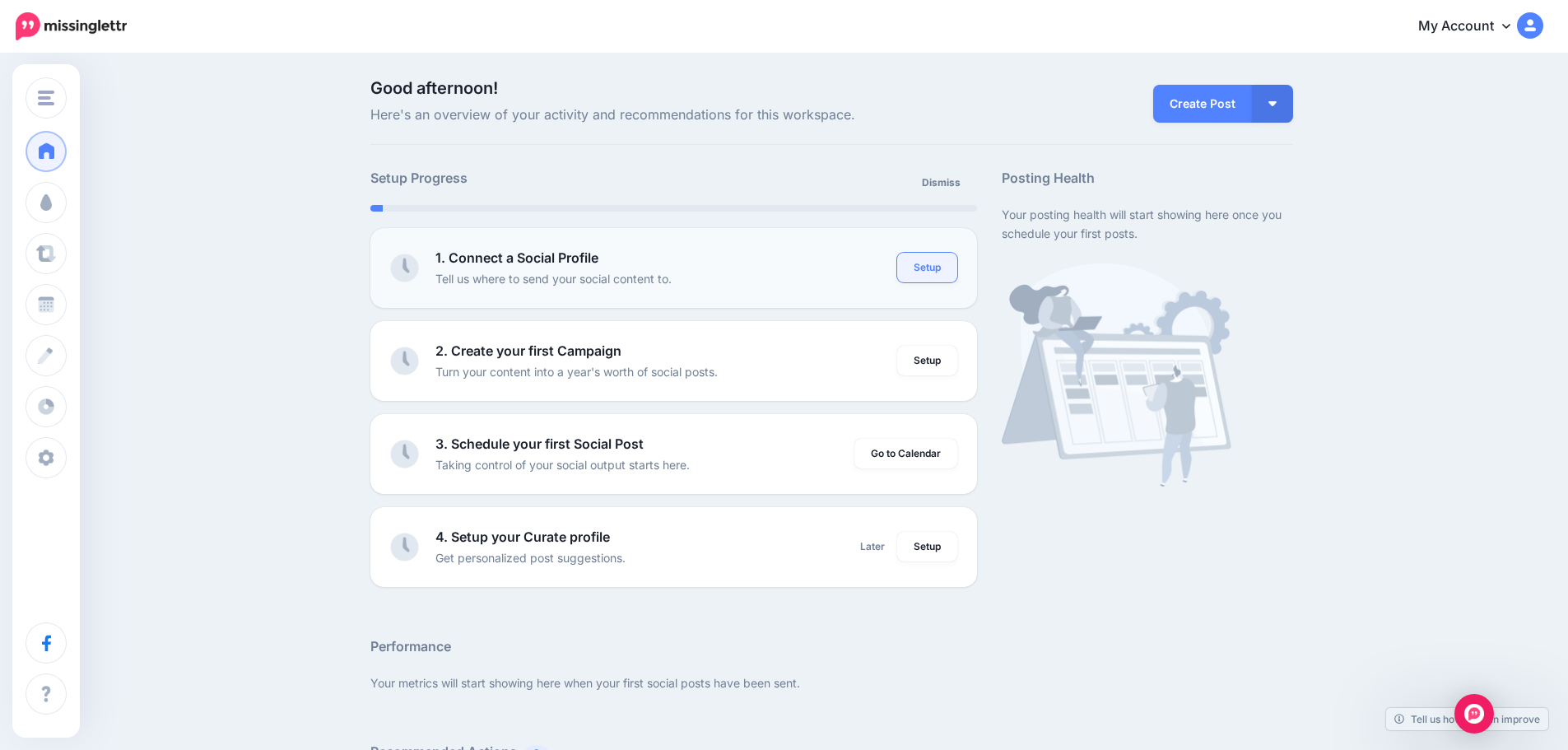
click at [954, 271] on link "Setup" at bounding box center [927, 267] width 60 height 30
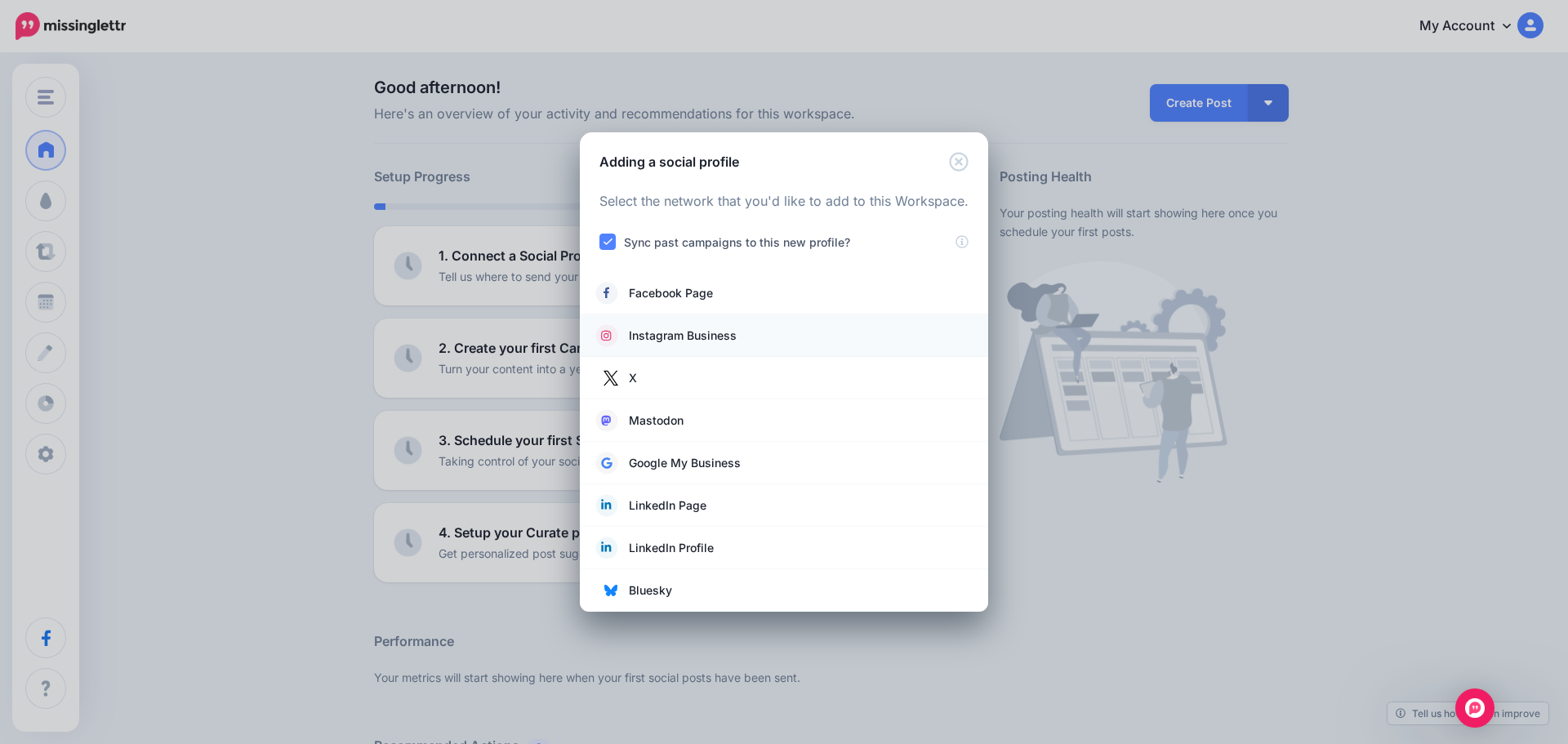
click at [728, 335] on span "Instagram Business" at bounding box center [683, 335] width 108 height 20
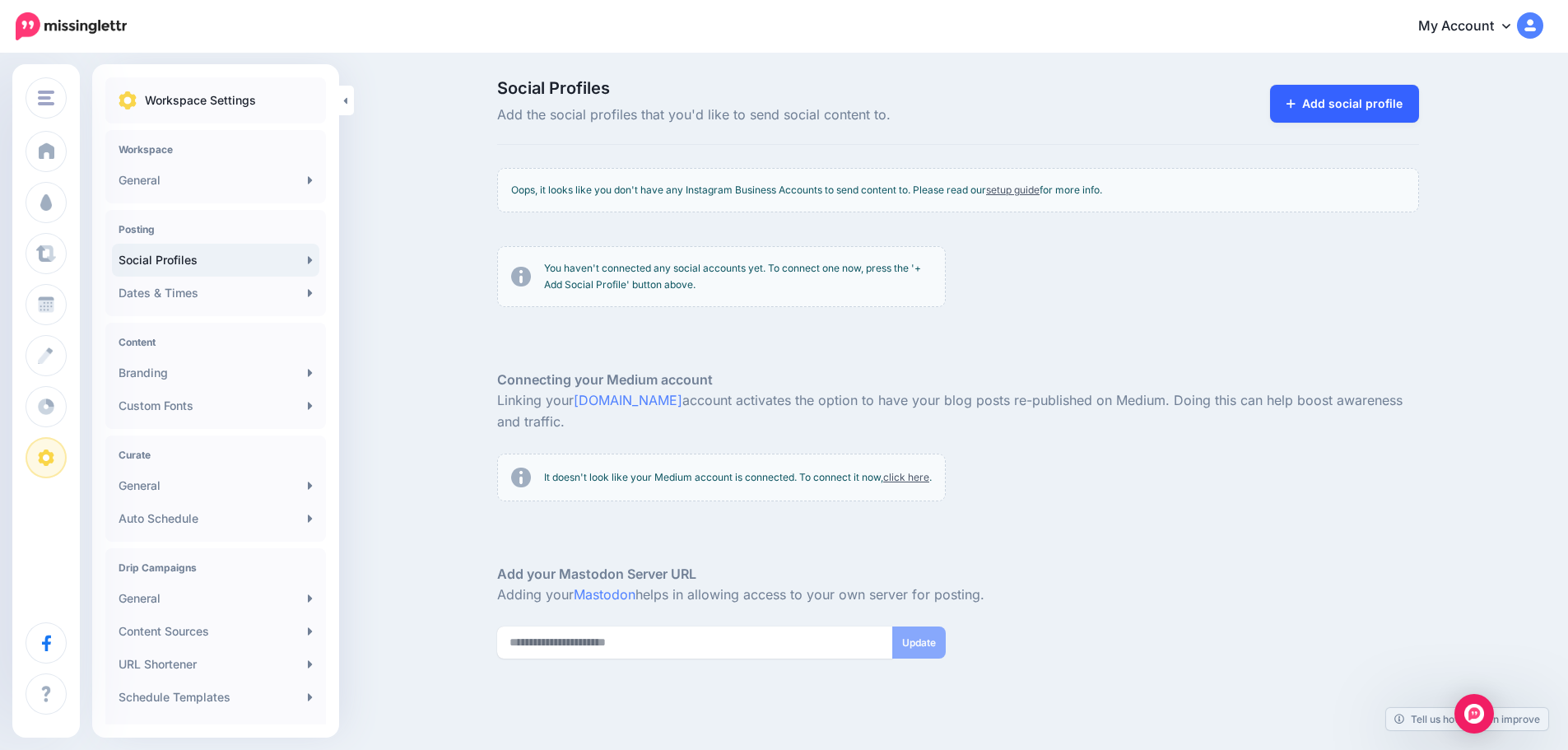
click at [1339, 97] on link "Add social profile" at bounding box center [1345, 103] width 149 height 38
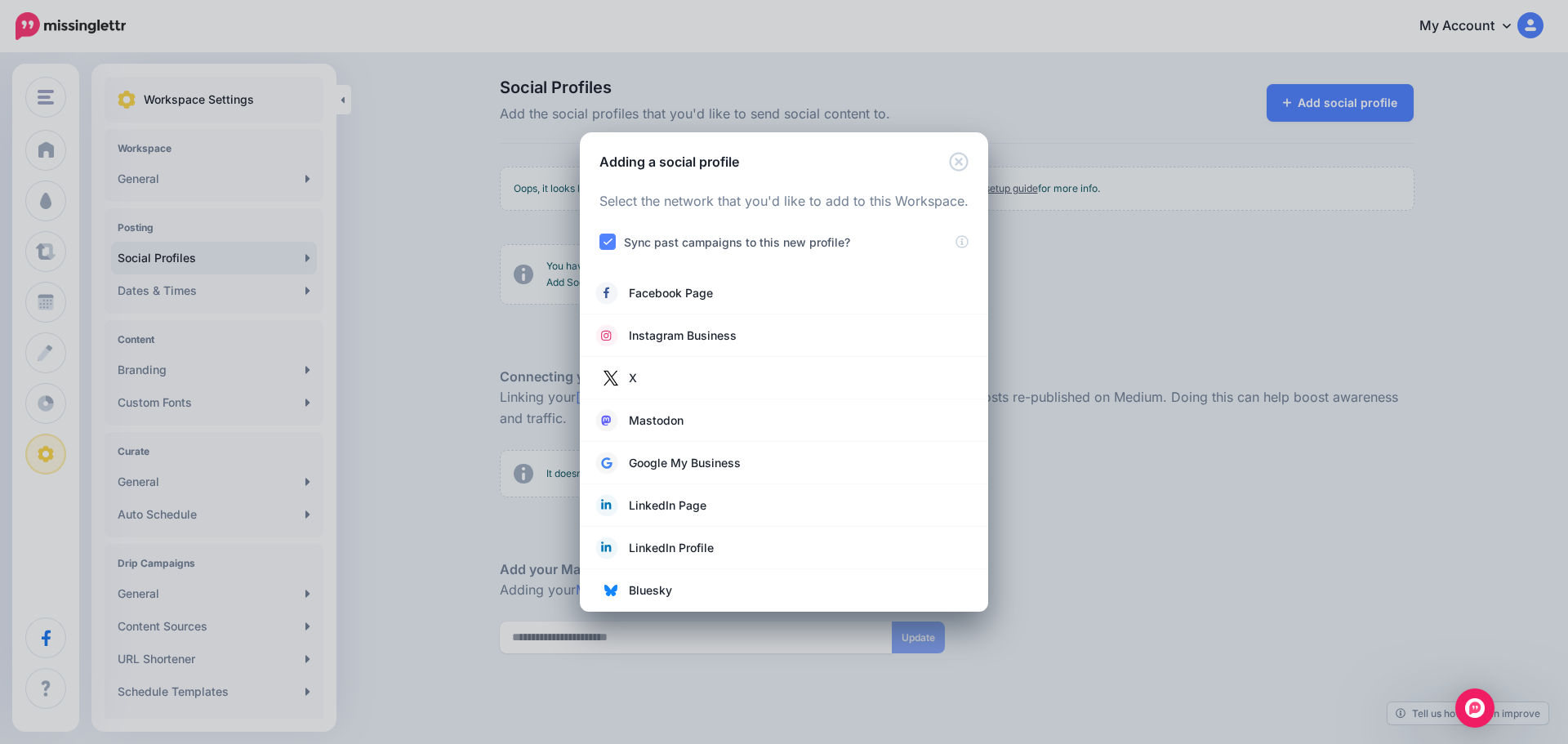
click at [606, 243] on ins at bounding box center [607, 242] width 17 height 17
click at [608, 243] on ins at bounding box center [607, 242] width 17 height 17
click at [696, 322] on li "Instagram Business" at bounding box center [784, 335] width 409 height 43
click at [697, 334] on span "Instagram Business" at bounding box center [683, 335] width 108 height 20
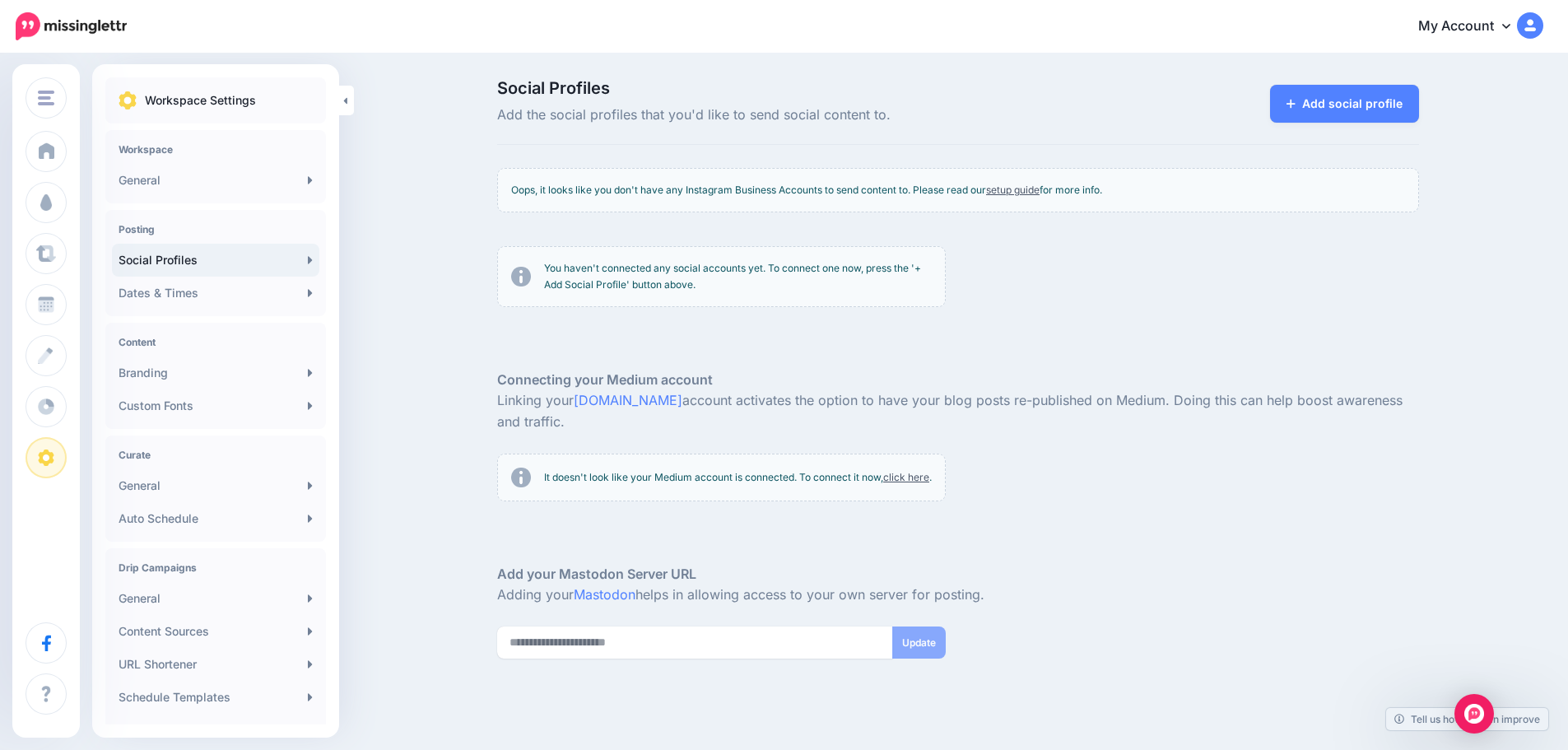
click at [1020, 187] on link "setup guide" at bounding box center [1012, 189] width 53 height 12
click at [1364, 311] on div "You haven't connected any social accounts yet. To connect one now, press the '+…" at bounding box center [958, 283] width 947 height 74
drag, startPoint x: 1364, startPoint y: 311, endPoint x: 1374, endPoint y: 304, distance: 12.2
click at [1365, 311] on div "You haven't connected any social accounts yet. To connect one now, press the '+…" at bounding box center [958, 283] width 947 height 74
click at [1512, 36] on link "My Account" at bounding box center [1472, 27] width 142 height 40
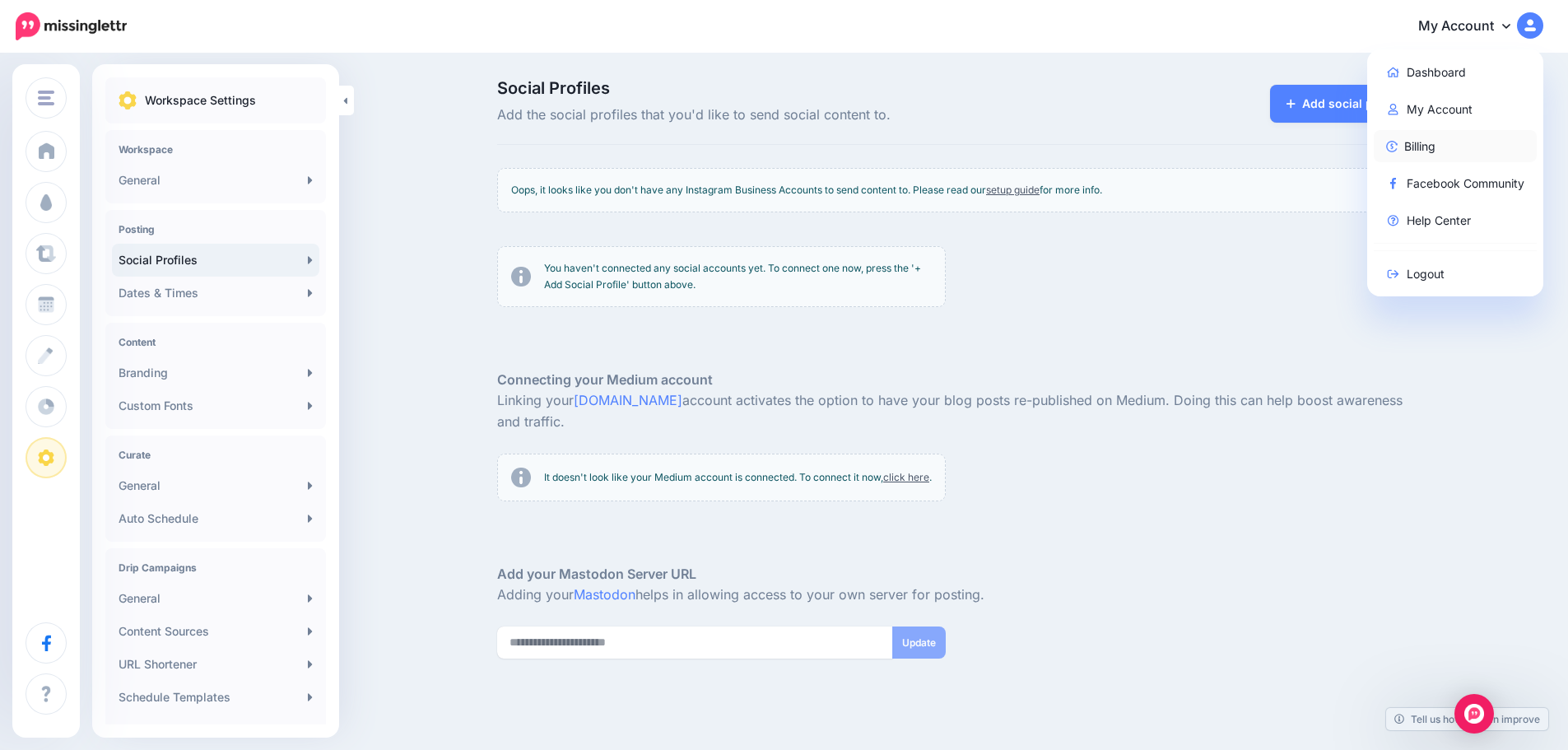
click at [1442, 145] on link "Billing" at bounding box center [1456, 145] width 164 height 32
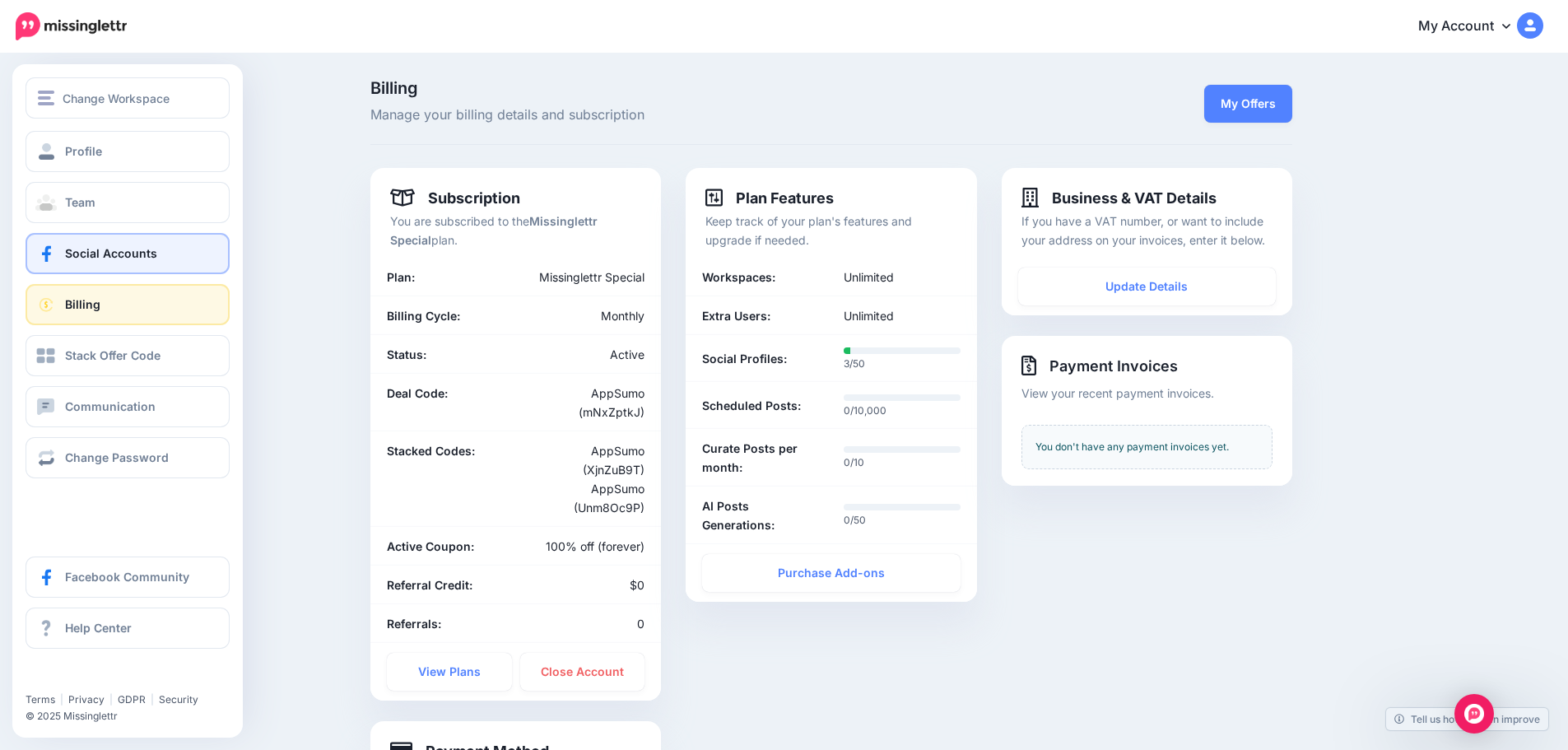
click at [162, 269] on link "Social Accounts" at bounding box center [127, 253] width 204 height 41
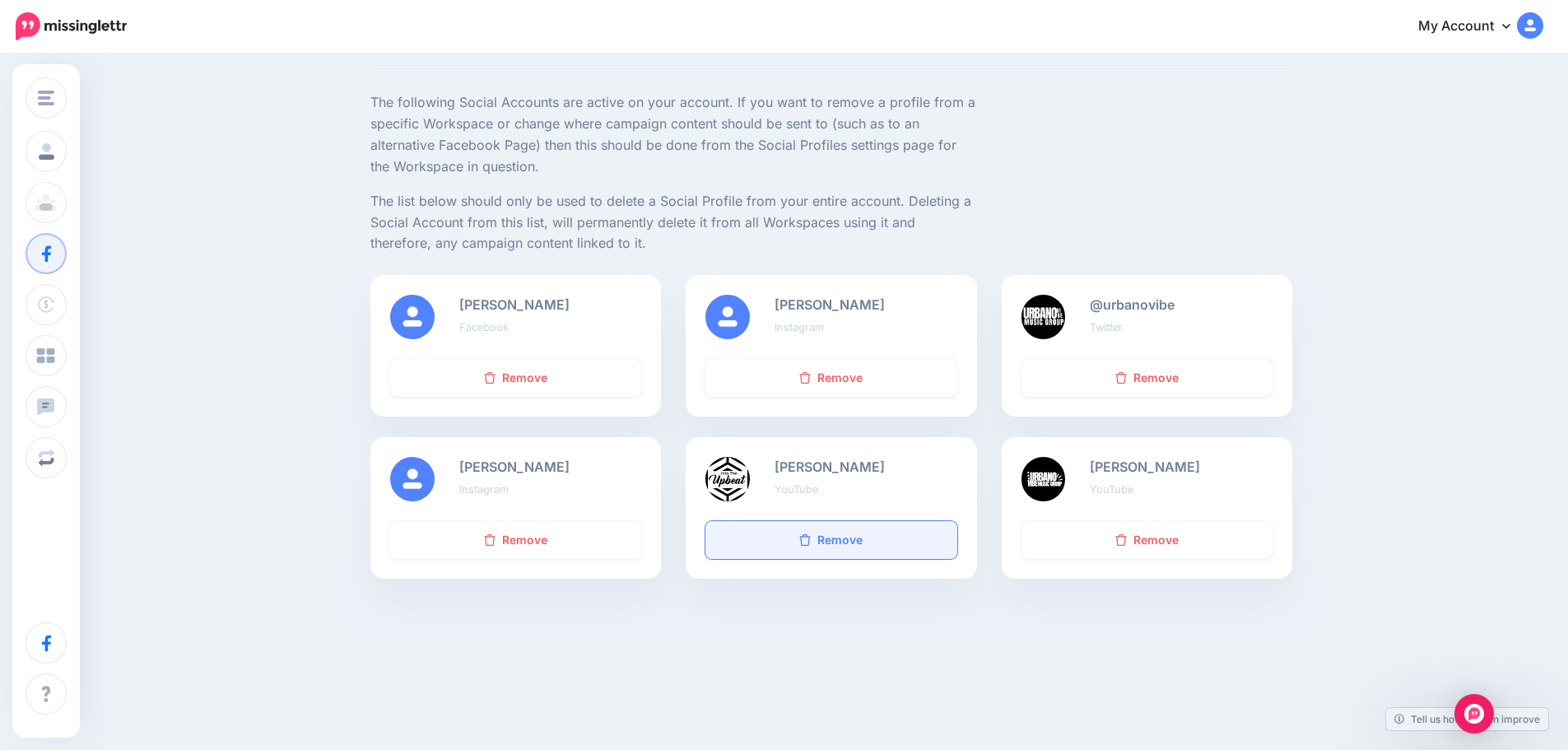
scroll to position [90, 0]
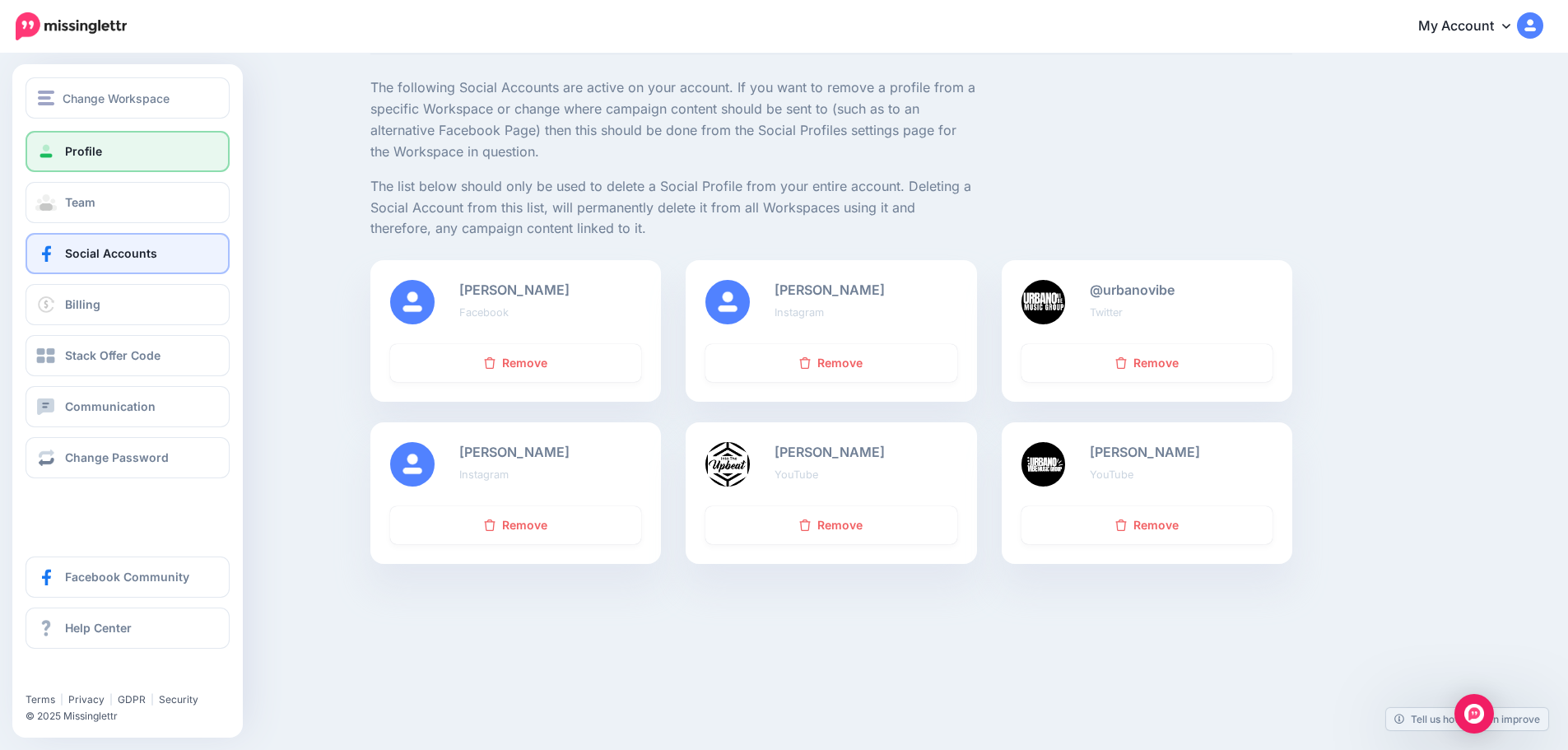
click at [74, 145] on span "Profile" at bounding box center [83, 151] width 37 height 14
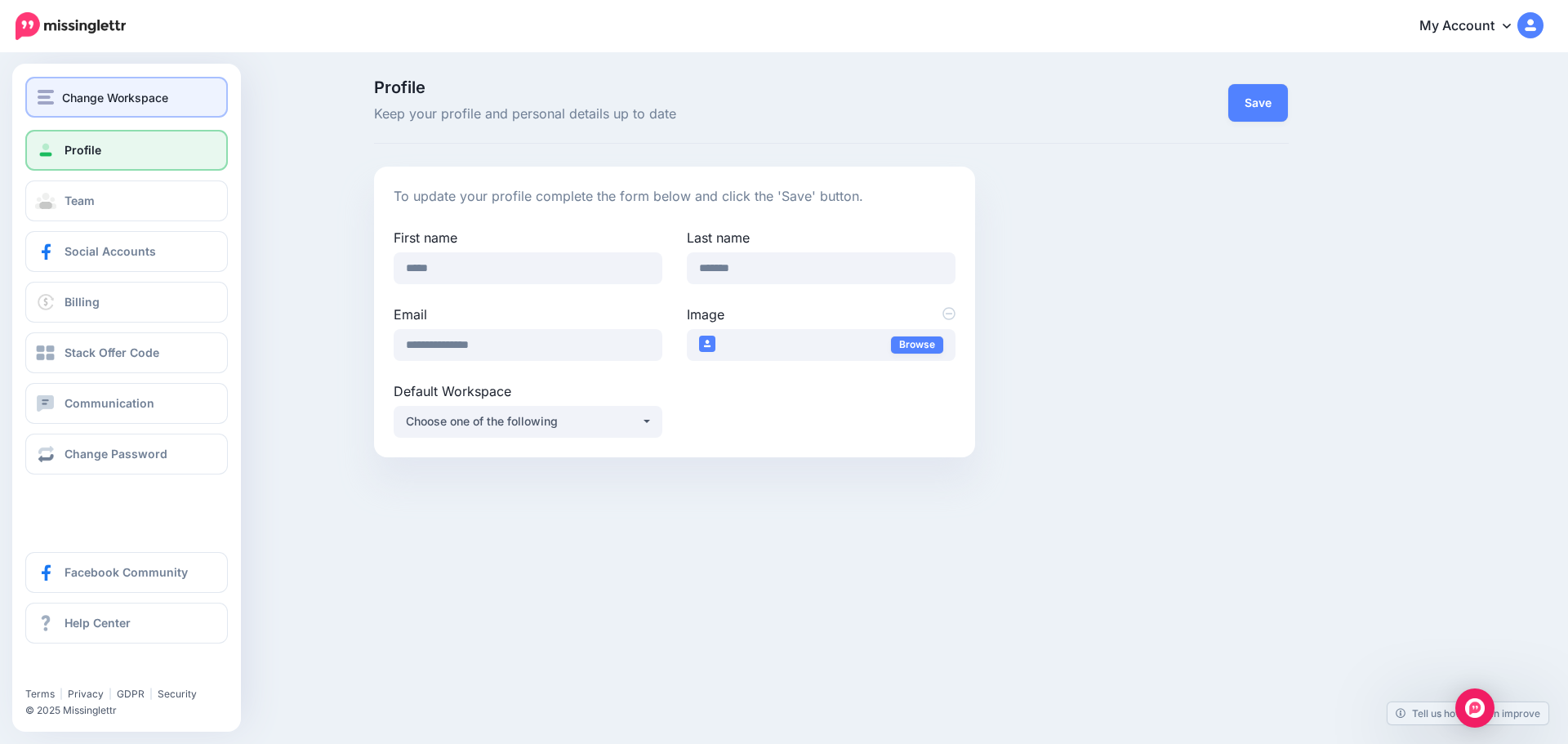
click at [103, 112] on button "Change Workspace" at bounding box center [126, 96] width 203 height 41
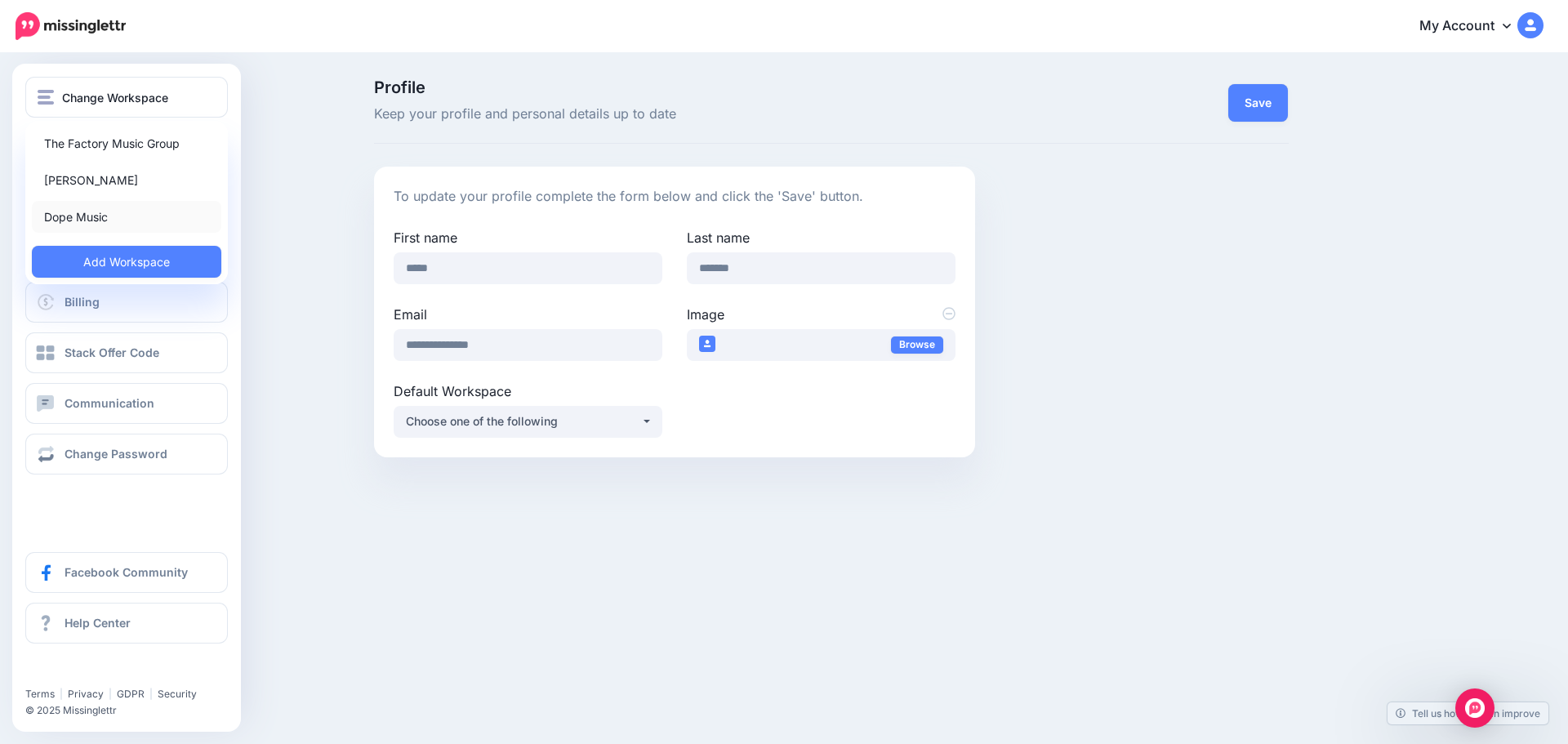
click at [99, 213] on link "Dope Music" at bounding box center [127, 216] width 190 height 32
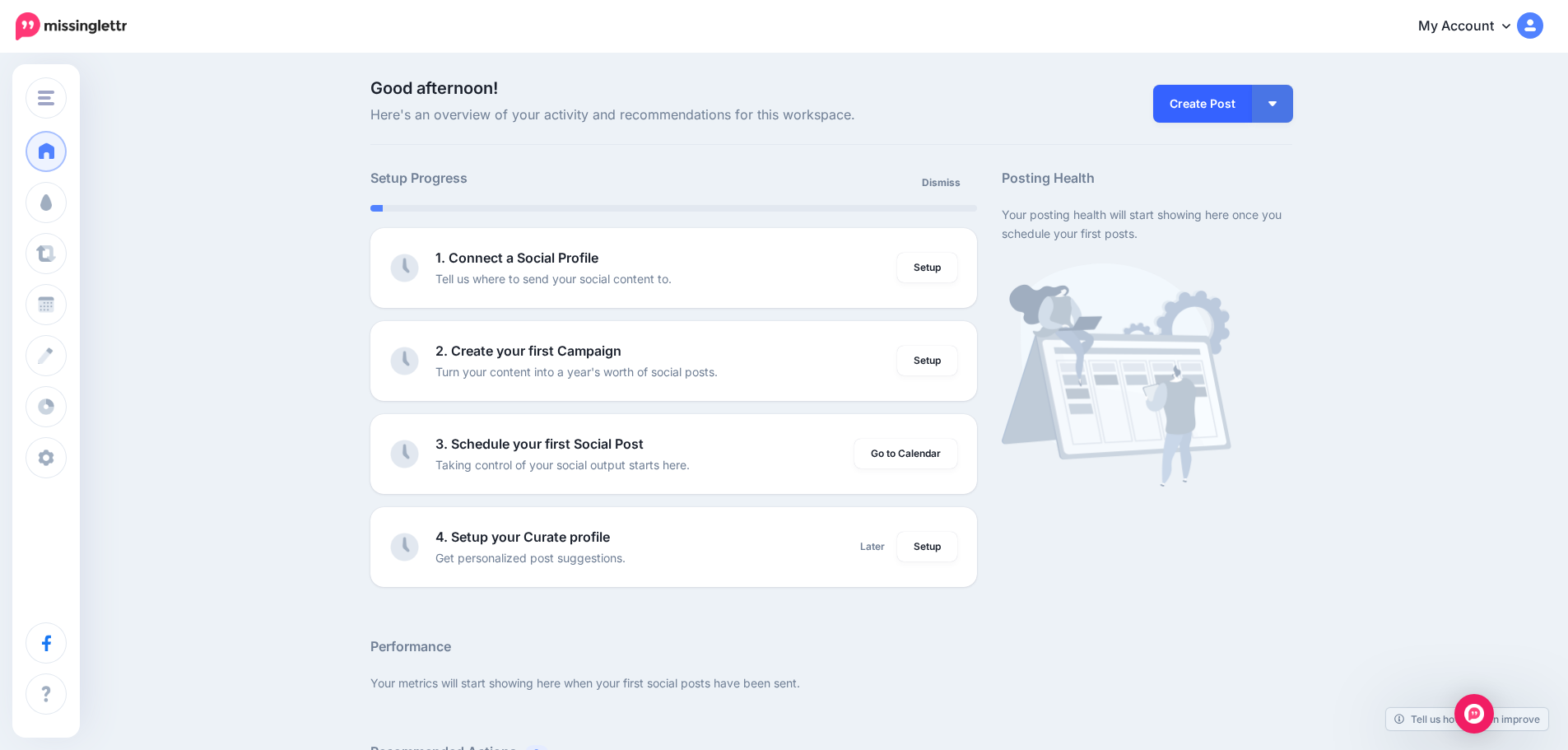
click at [1196, 111] on link "Create Post" at bounding box center [1203, 103] width 99 height 38
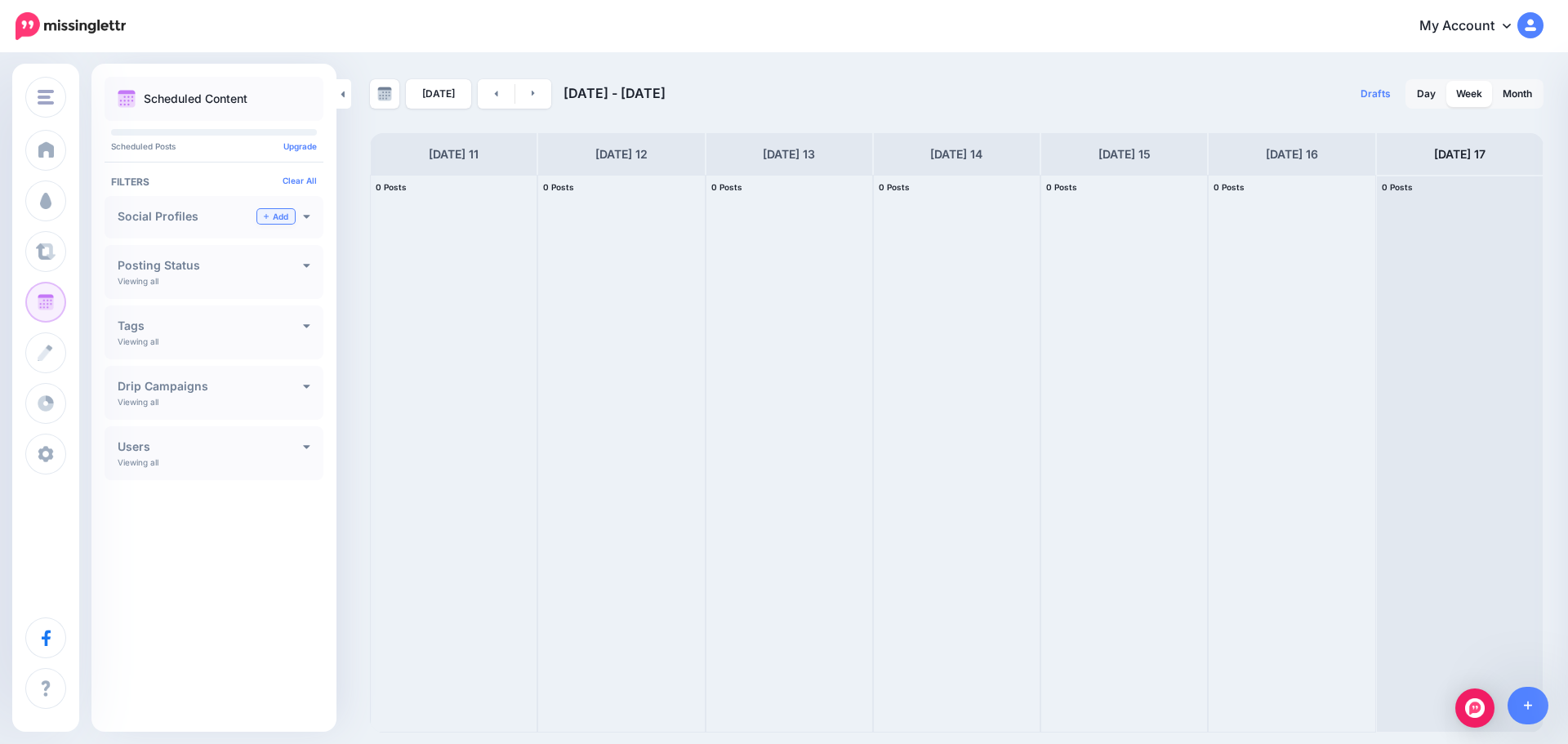
click at [274, 216] on link "Add" at bounding box center [276, 216] width 37 height 15
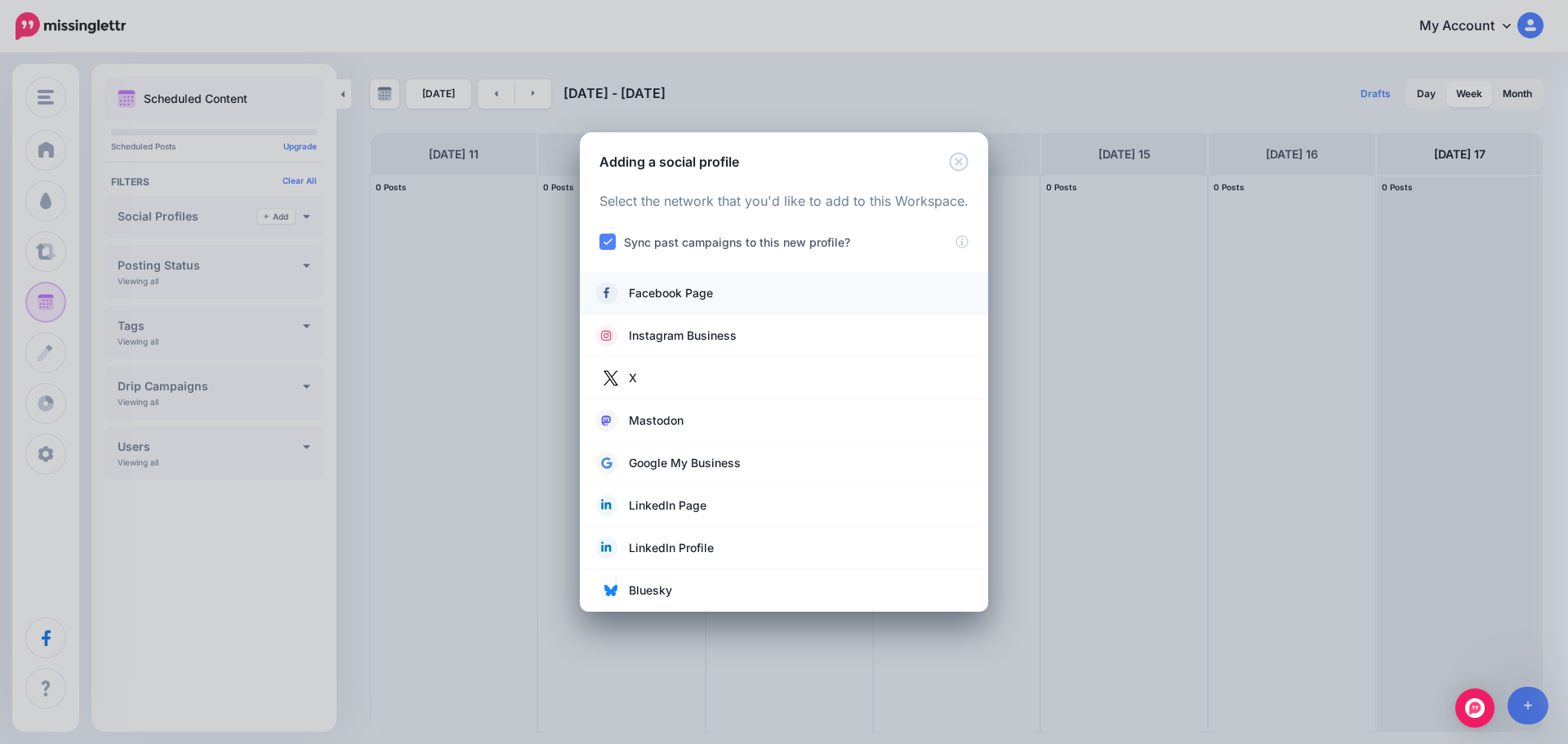
click at [728, 296] on link "Facebook Page" at bounding box center [784, 293] width 376 height 23
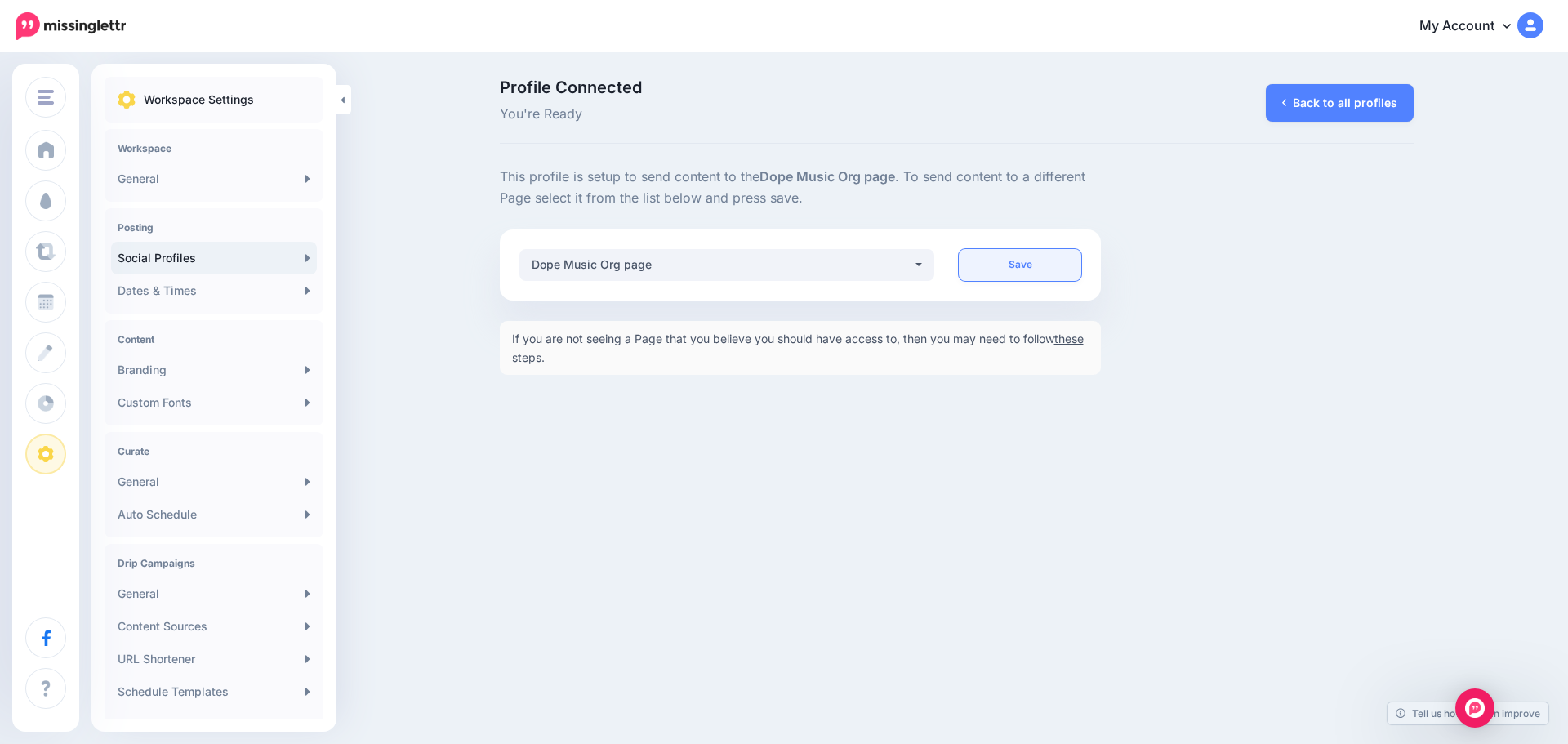
click at [1020, 265] on link "Save" at bounding box center [1020, 264] width 123 height 32
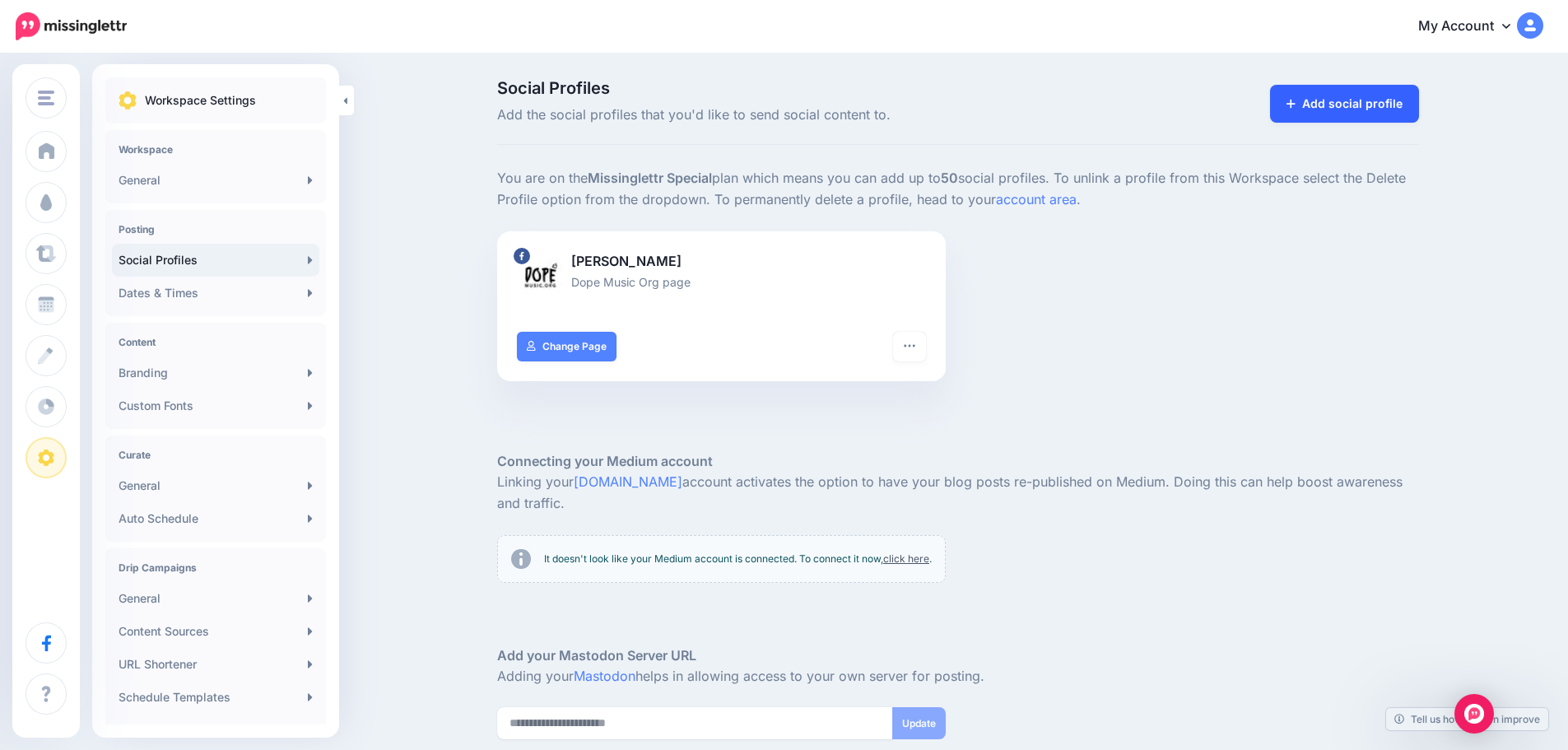
click at [1357, 106] on link "Add social profile" at bounding box center [1345, 103] width 149 height 38
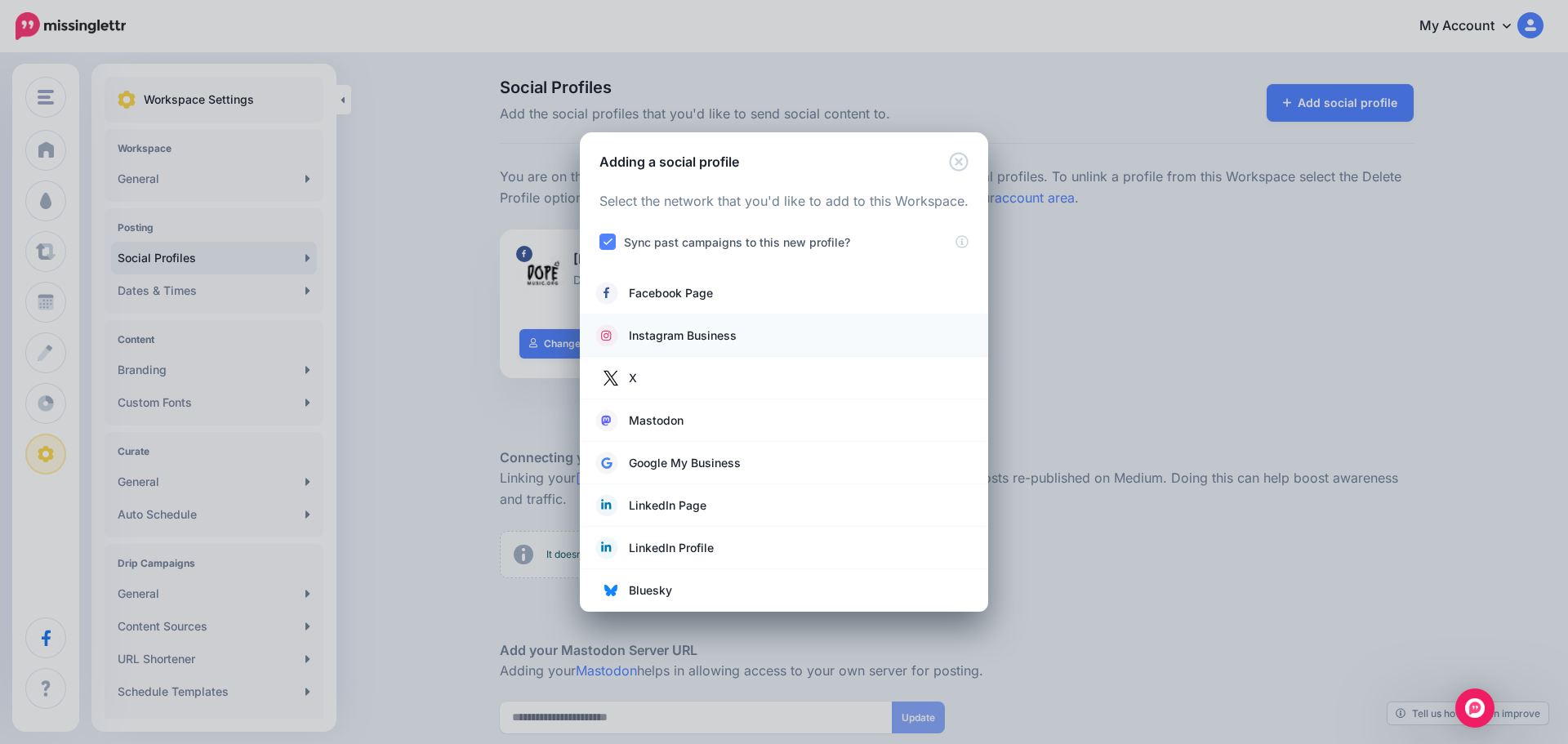
click at [705, 339] on span "Instagram Business" at bounding box center [683, 335] width 108 height 20
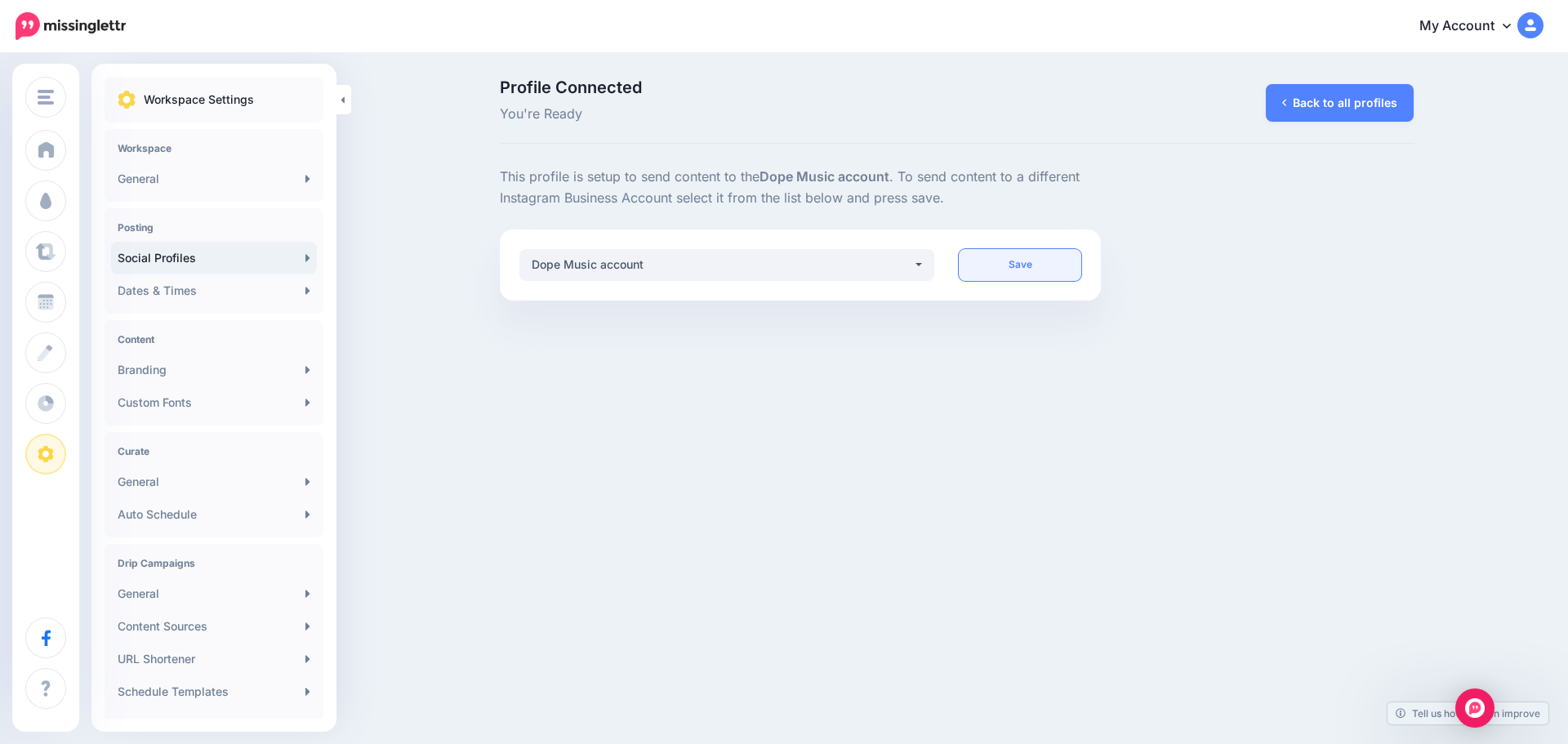
click at [1024, 269] on link "Save" at bounding box center [1020, 264] width 123 height 32
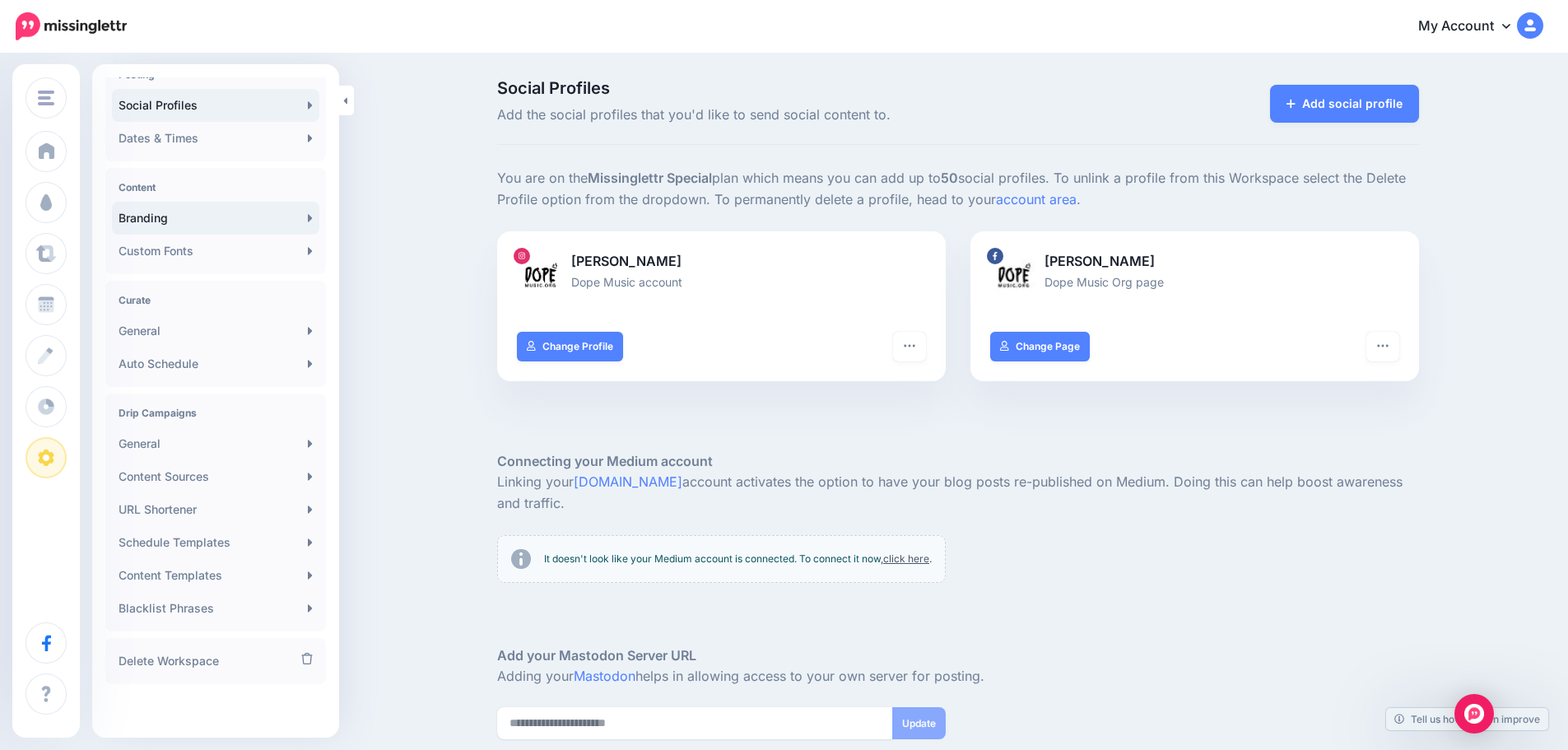
click at [248, 220] on link "Branding" at bounding box center [216, 218] width 208 height 33
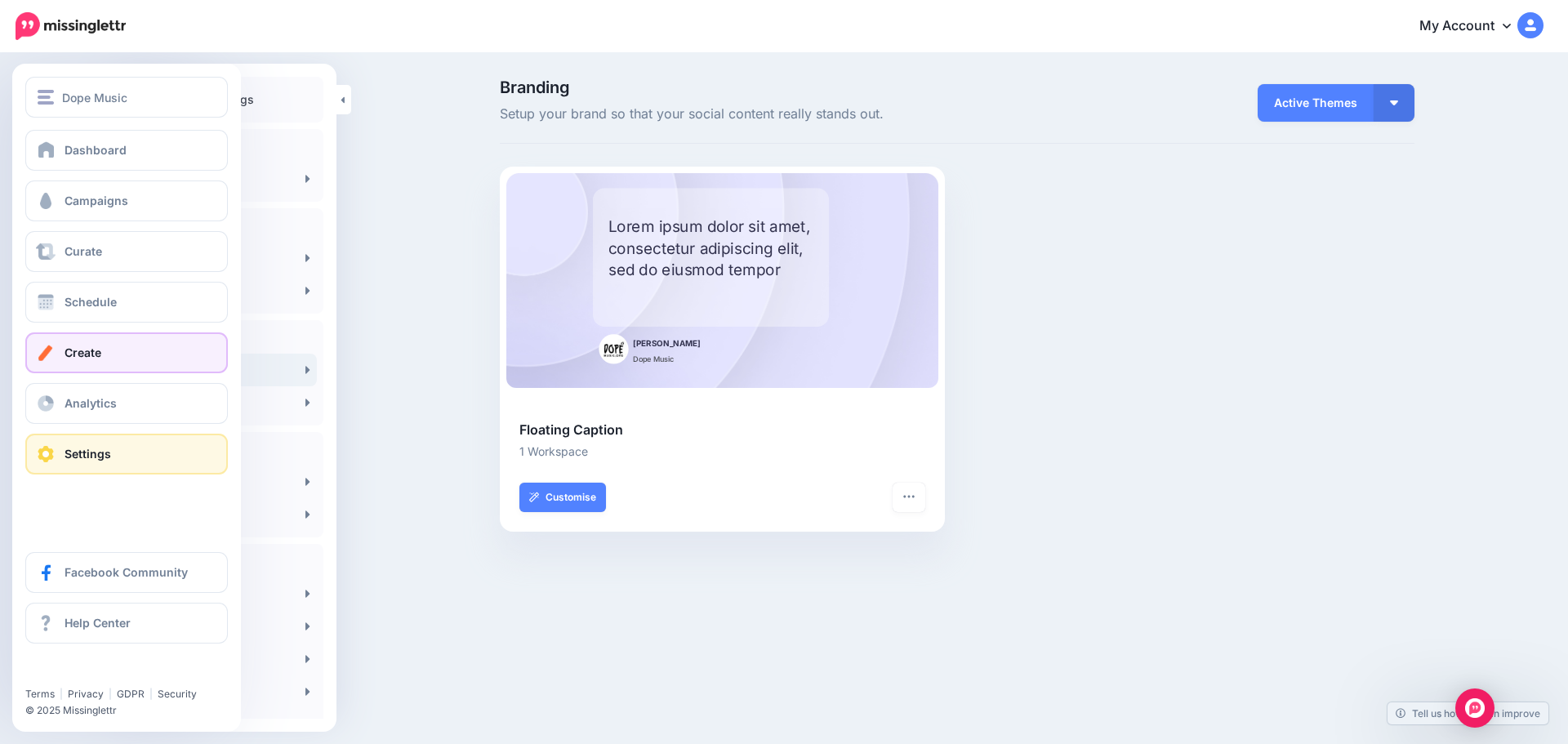
click at [130, 357] on link "Create" at bounding box center [126, 352] width 203 height 41
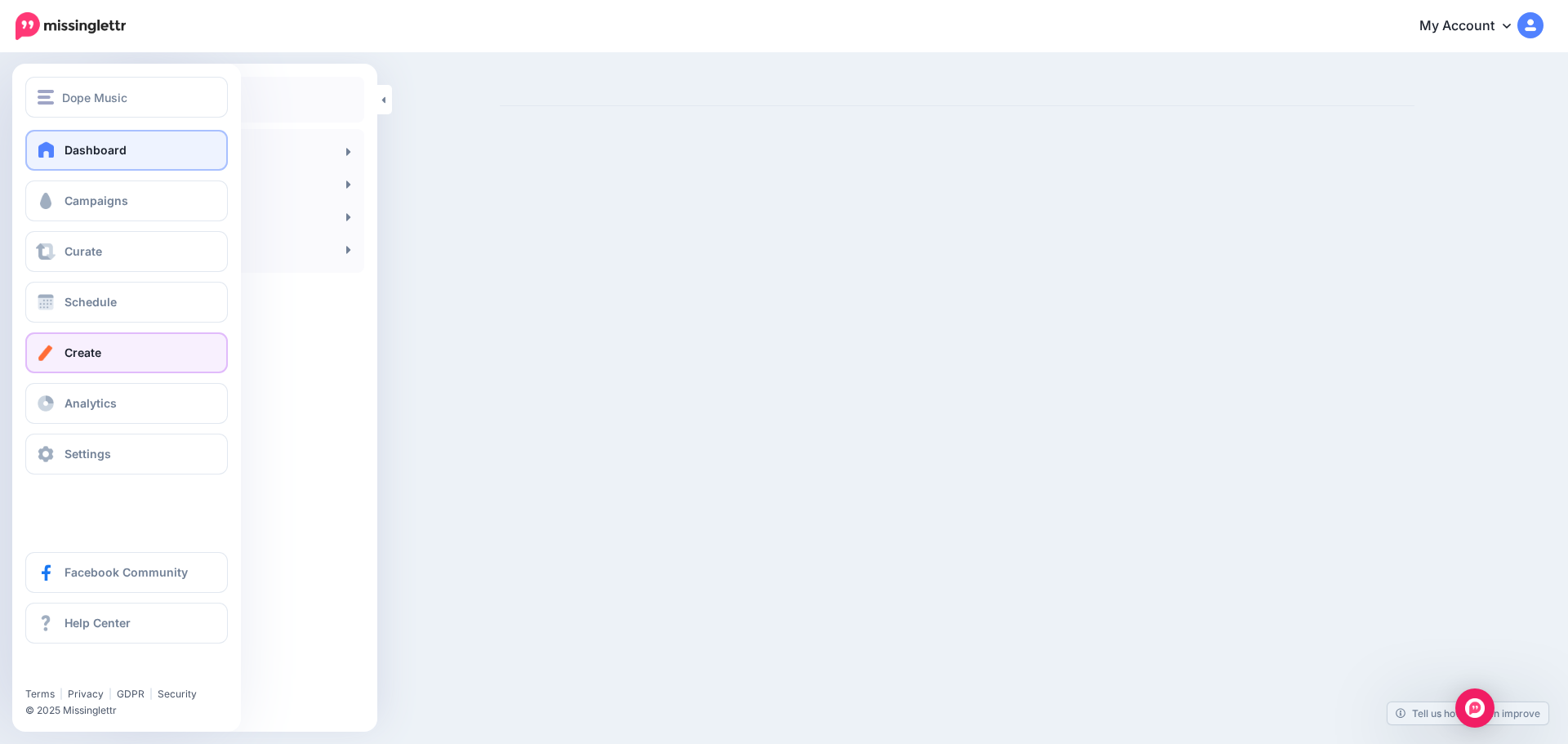
click at [141, 156] on link "Dashboard" at bounding box center [126, 149] width 203 height 41
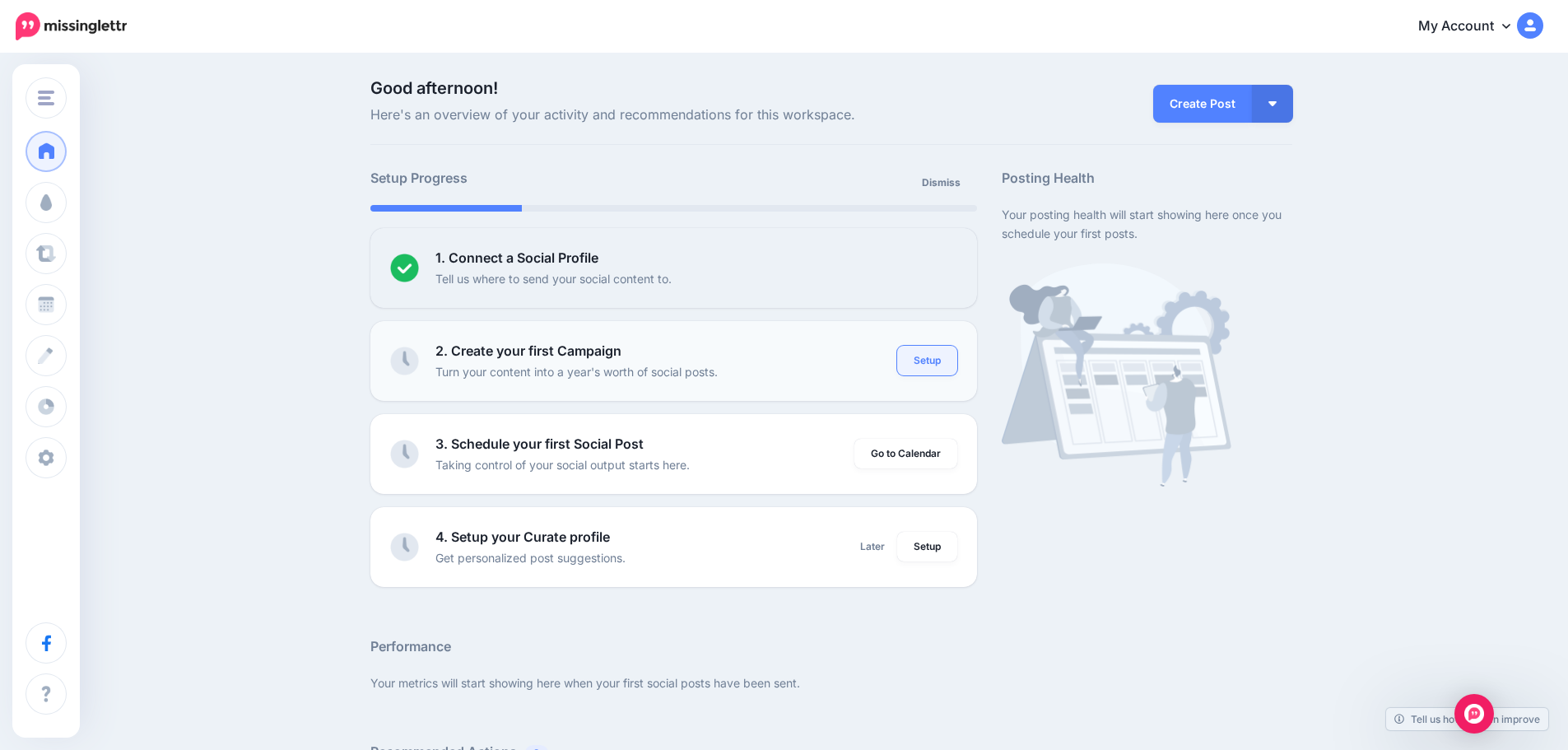
click at [945, 356] on link "Setup" at bounding box center [927, 360] width 60 height 30
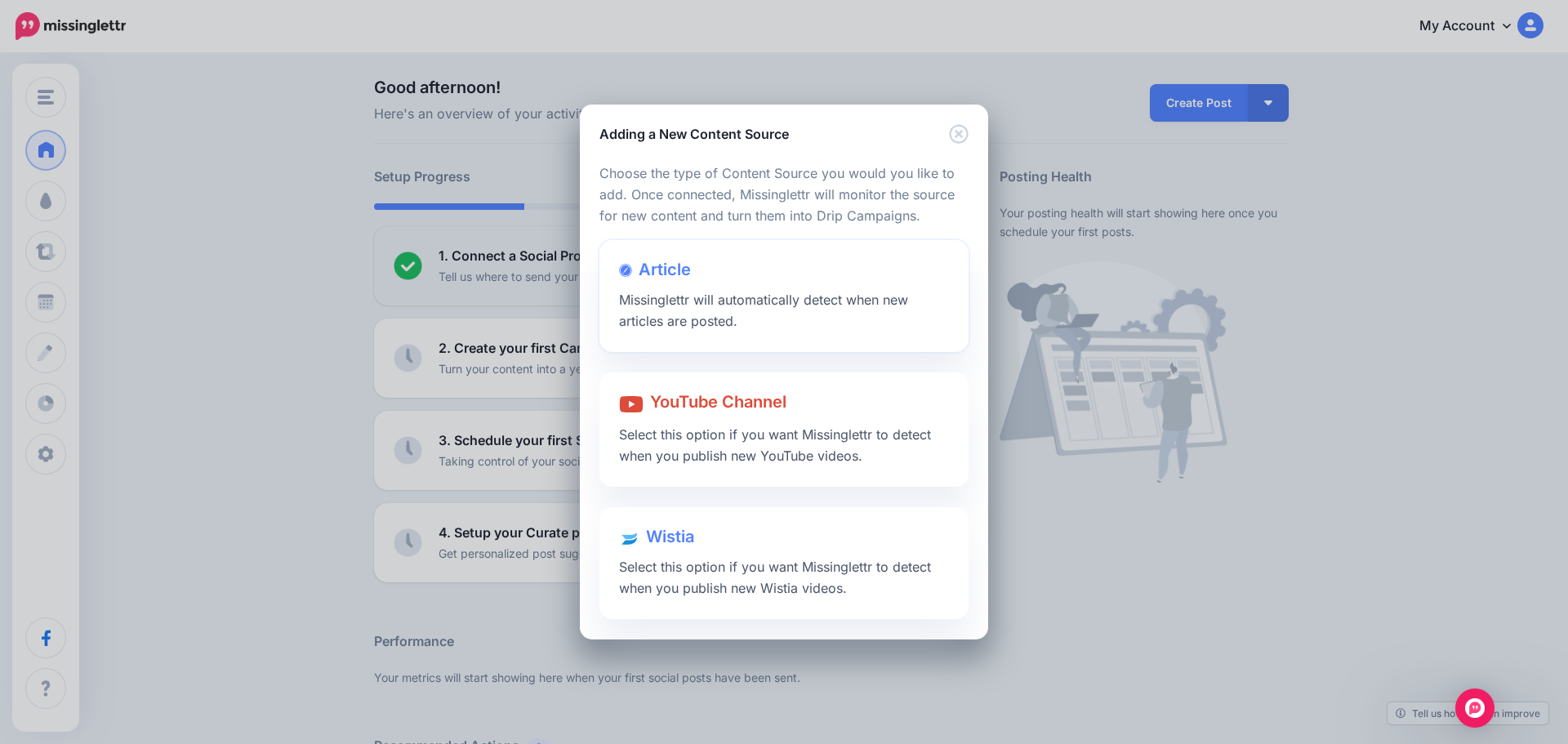
click at [711, 304] on span "Missinglettr will automatically detect when new articles are posted." at bounding box center [764, 309] width 289 height 37
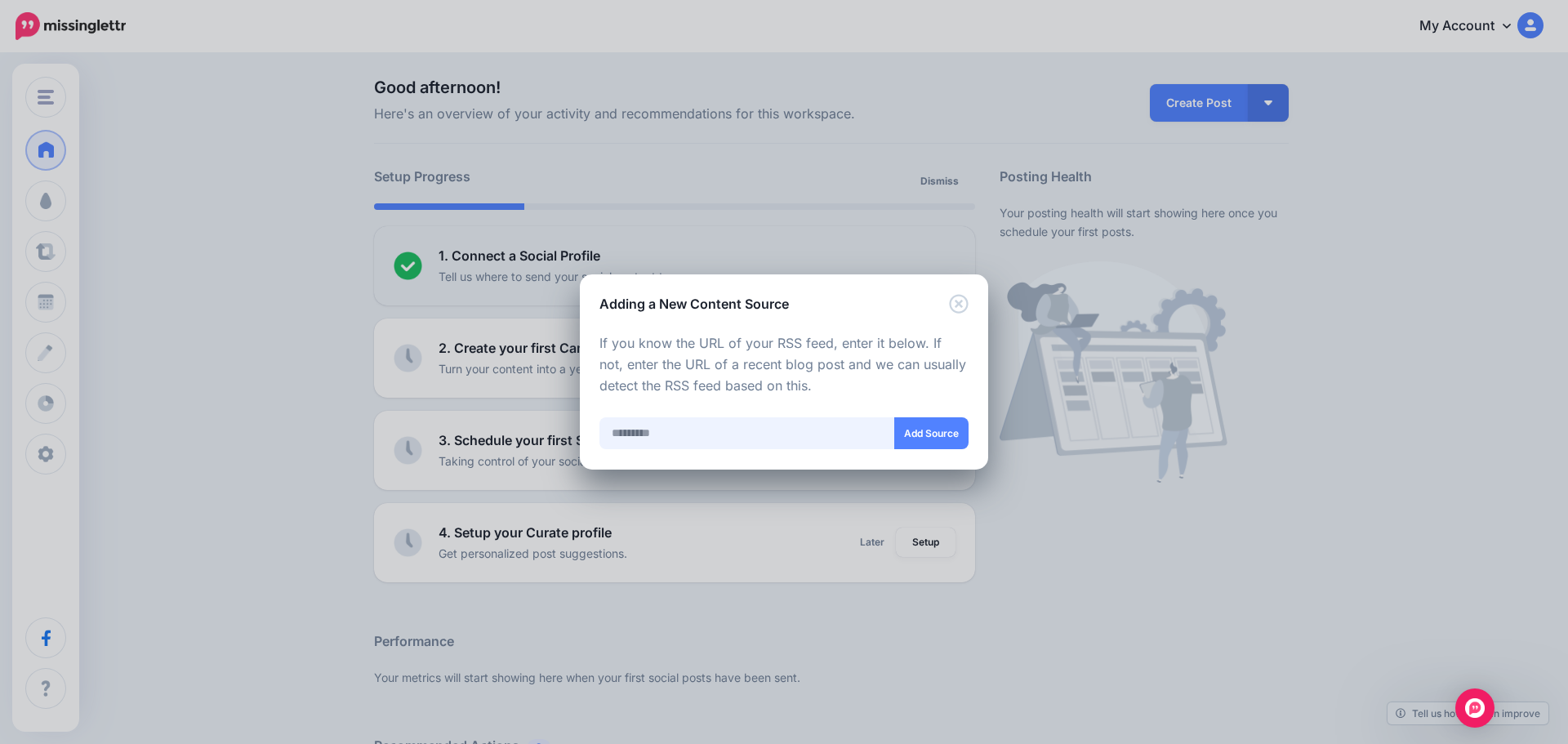
click at [732, 439] on input "text" at bounding box center [747, 433] width 296 height 32
click at [696, 434] on input "text" at bounding box center [747, 433] width 296 height 32
paste input "**********"
type input "**********"
click at [927, 435] on button "Add Source" at bounding box center [931, 433] width 74 height 32
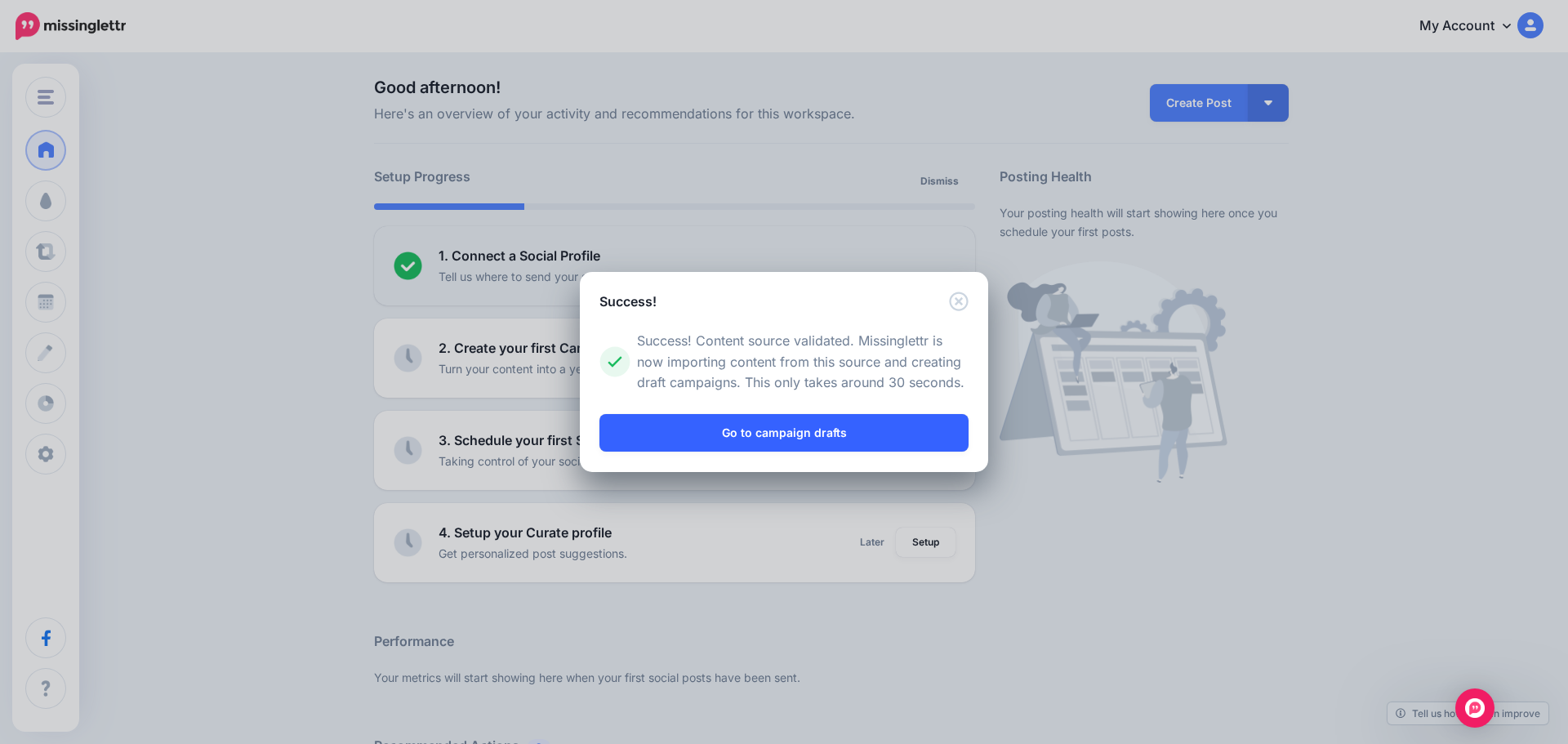
click at [803, 430] on link "Go to campaign drafts" at bounding box center [784, 432] width 370 height 37
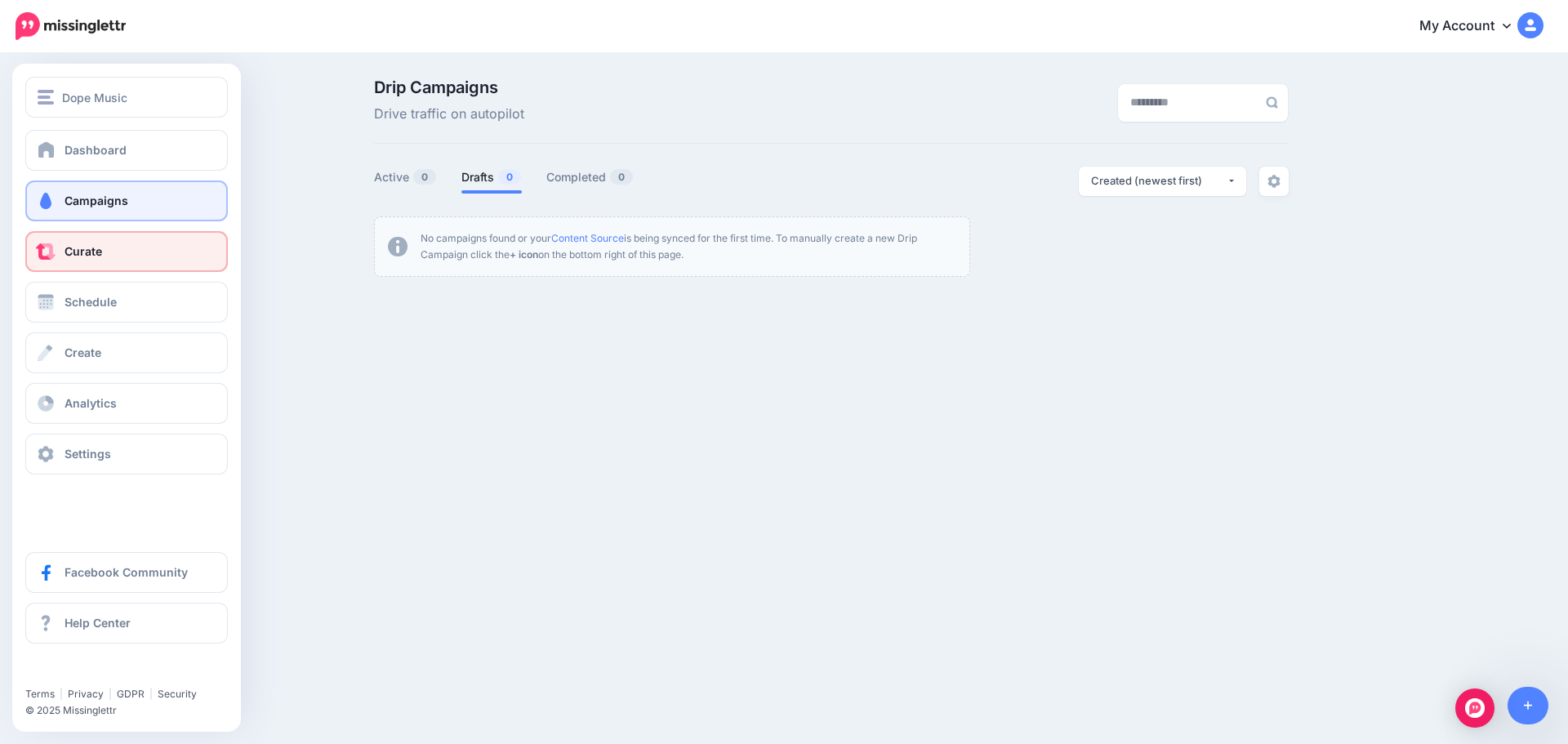
click at [68, 261] on link "Curate" at bounding box center [126, 251] width 203 height 41
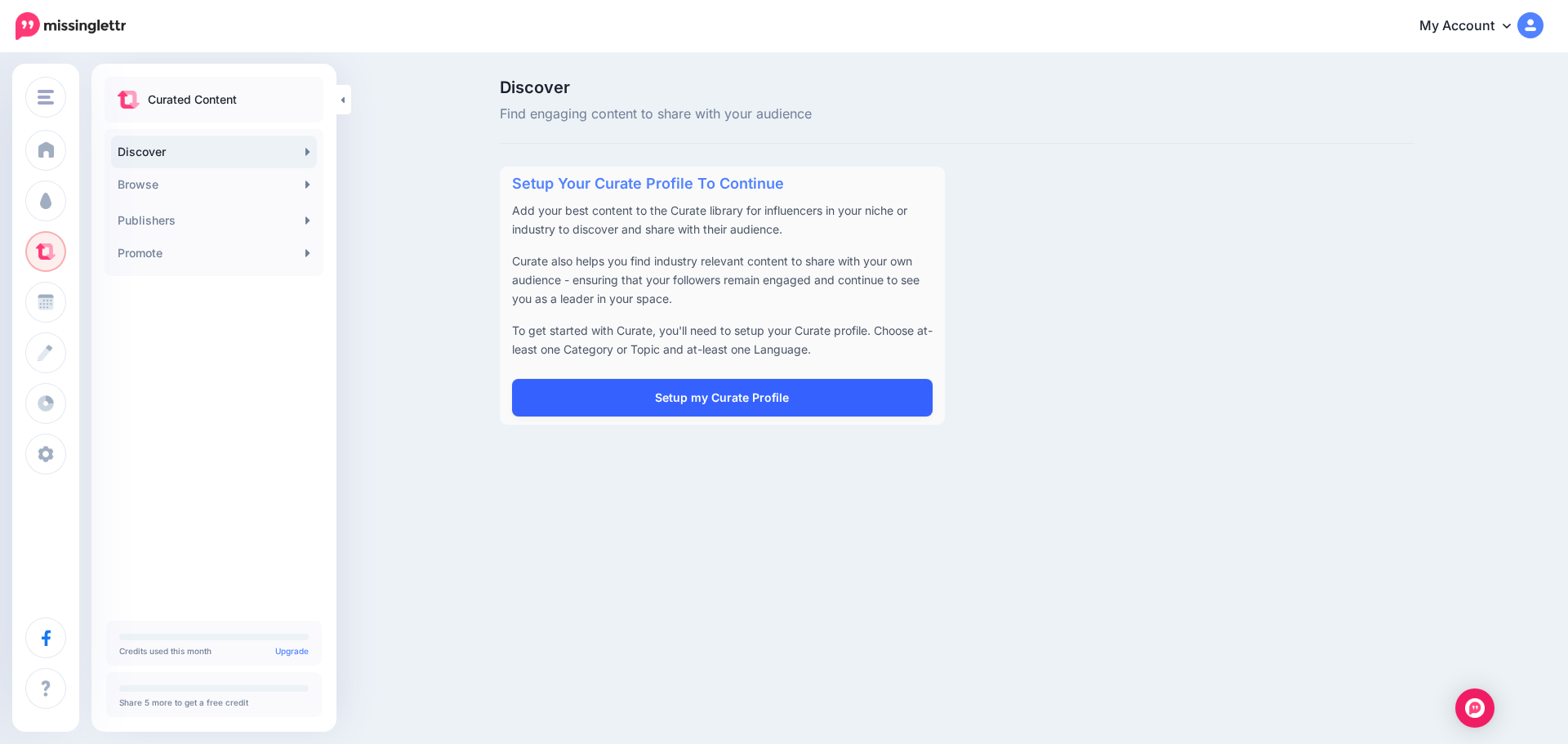
click at [706, 392] on link "Setup my Curate Profile" at bounding box center [723, 397] width 421 height 37
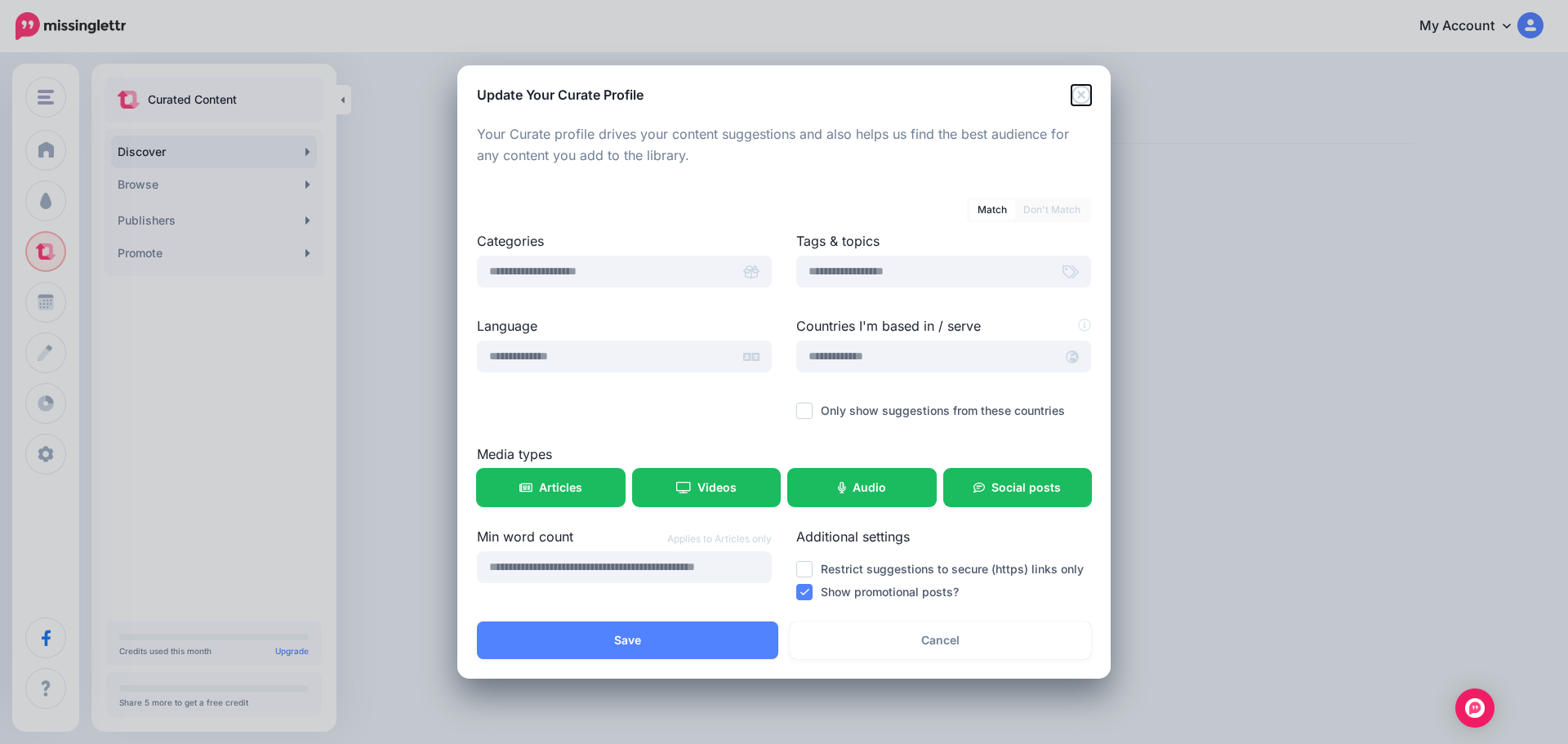
click at [1082, 97] on icon "Close" at bounding box center [1081, 95] width 20 height 20
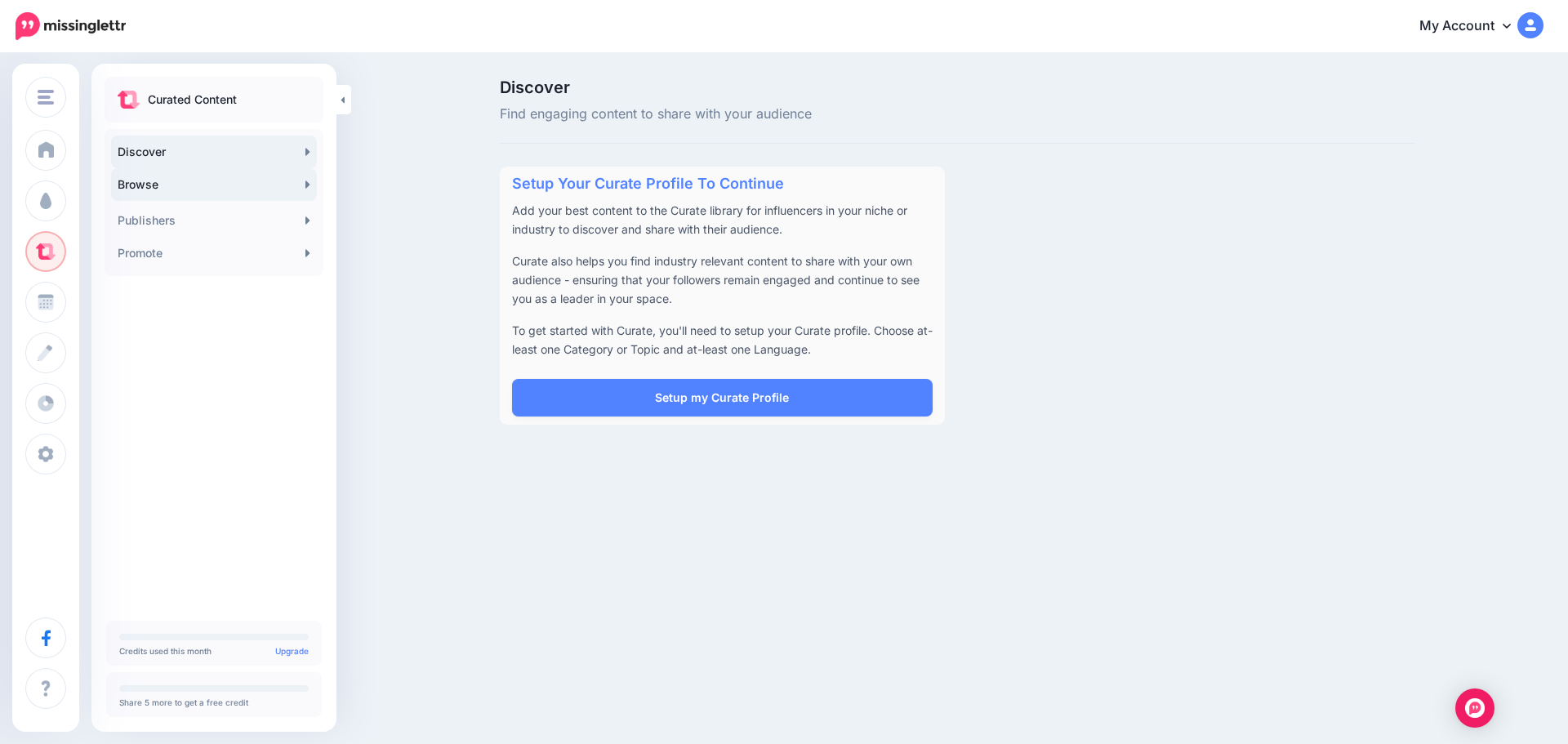
click at [177, 182] on link "Browse" at bounding box center [214, 184] width 206 height 33
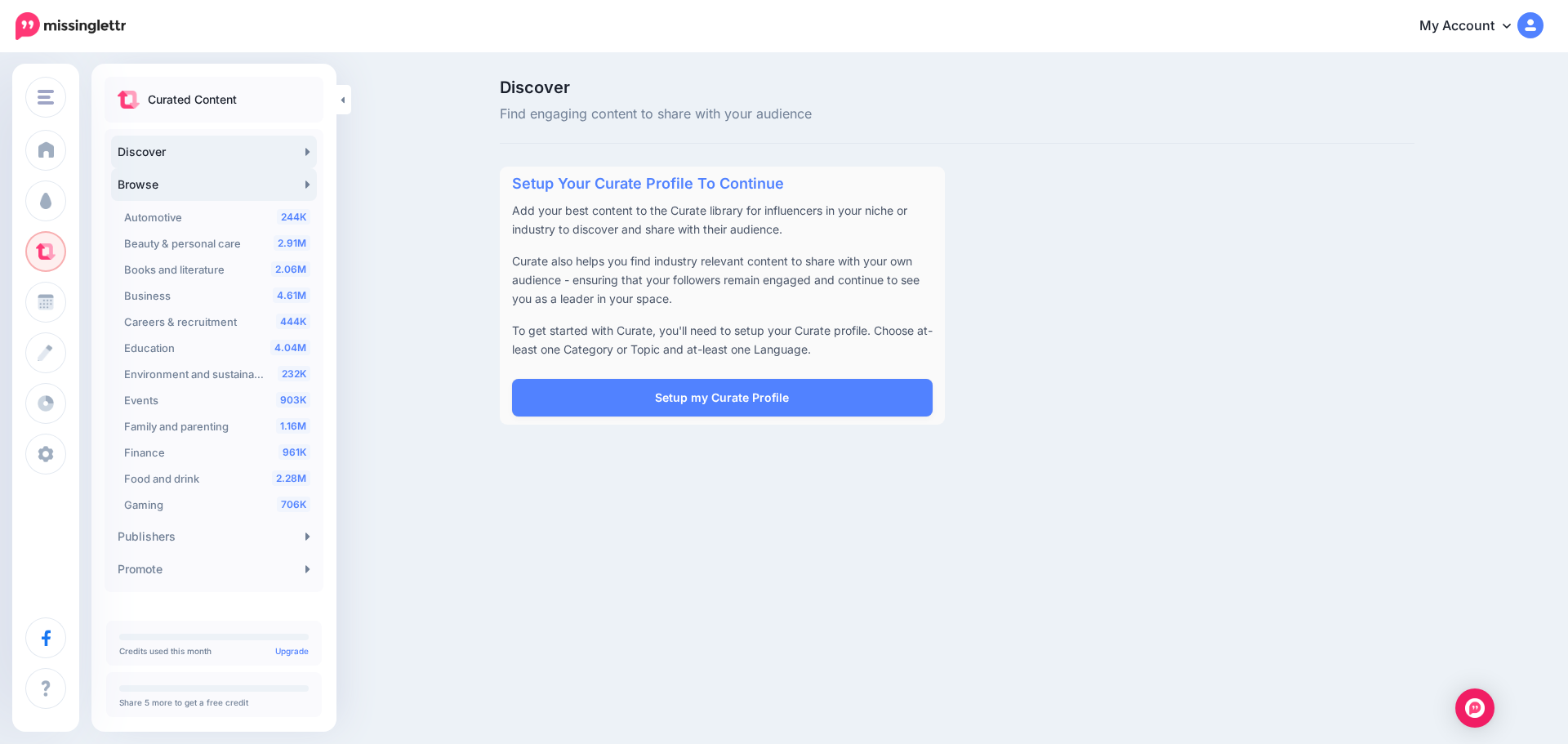
click at [177, 187] on link "Browse" at bounding box center [214, 184] width 206 height 33
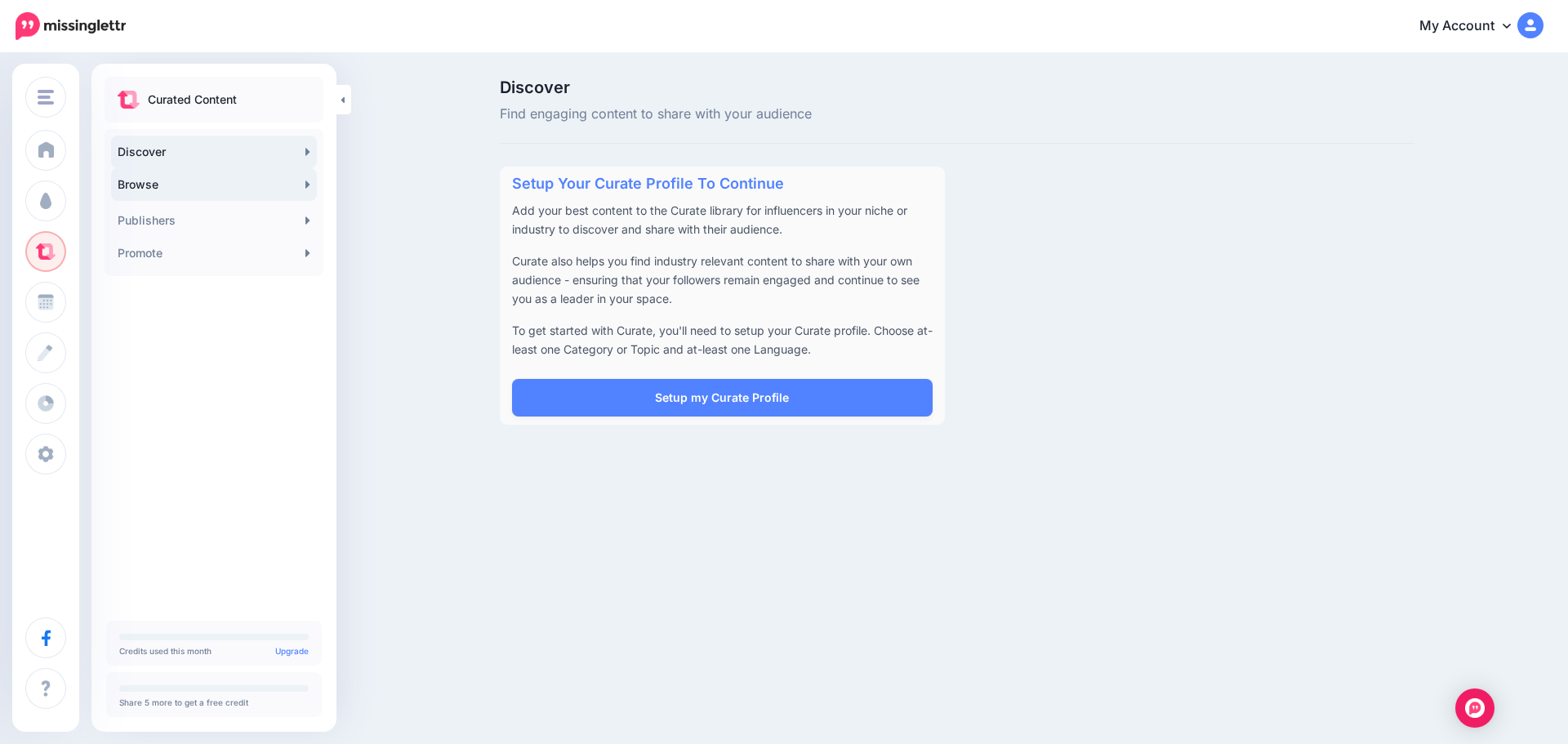
click at [177, 187] on link "Browse" at bounding box center [214, 184] width 206 height 33
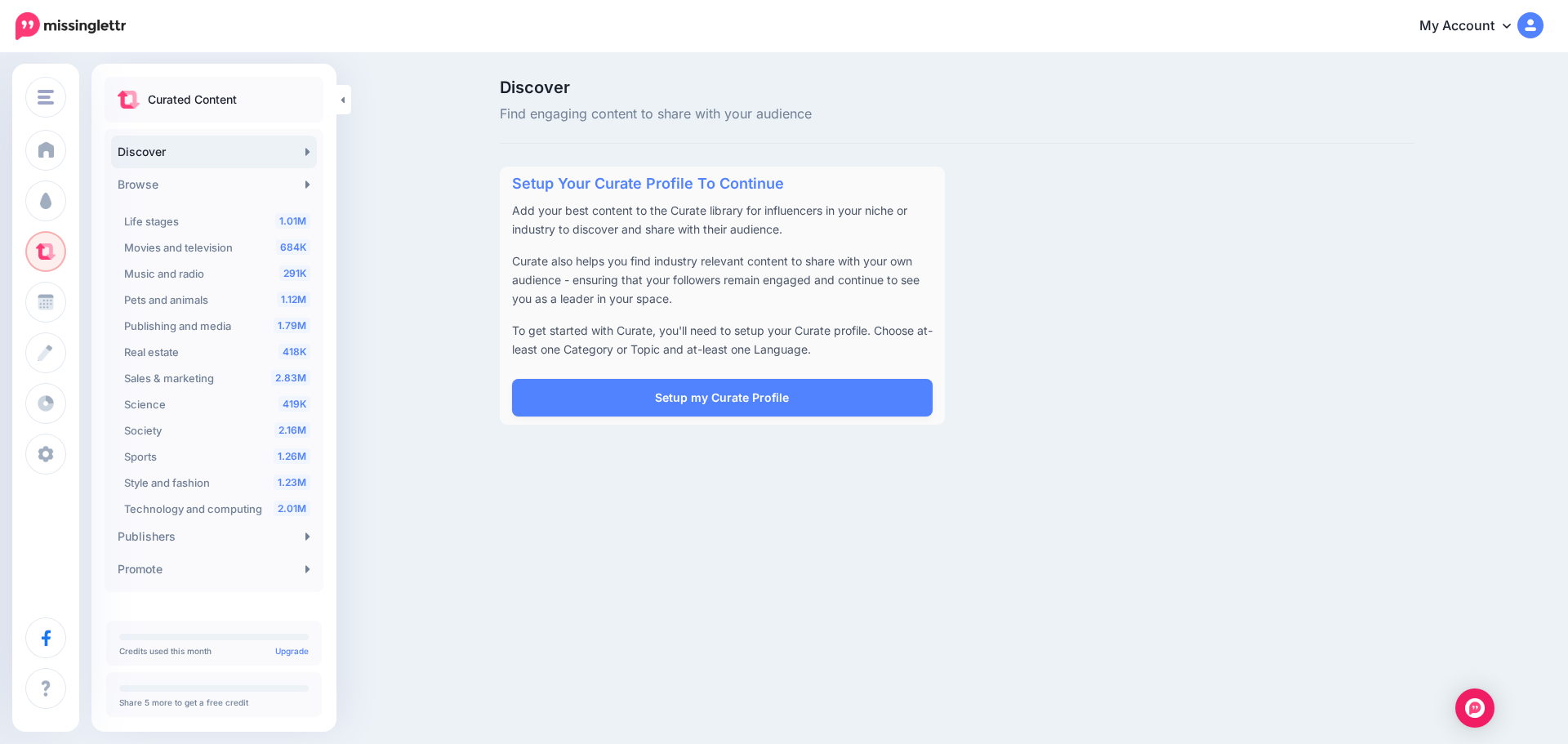
scroll to position [438, 0]
click at [231, 324] on span "Publishing and media" at bounding box center [177, 327] width 107 height 13
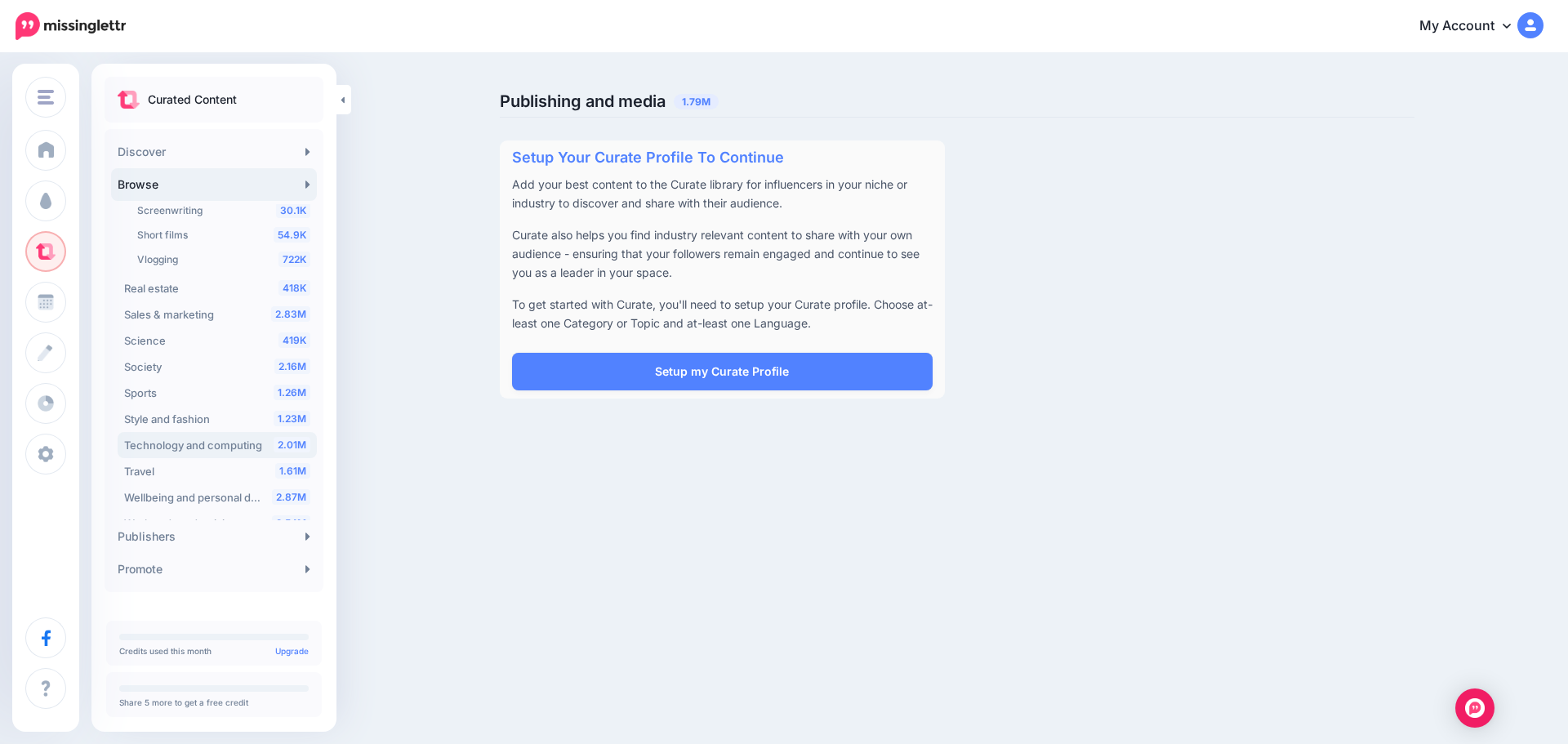
scroll to position [853, 0]
click at [188, 362] on div "2.16M Society" at bounding box center [217, 364] width 186 height 20
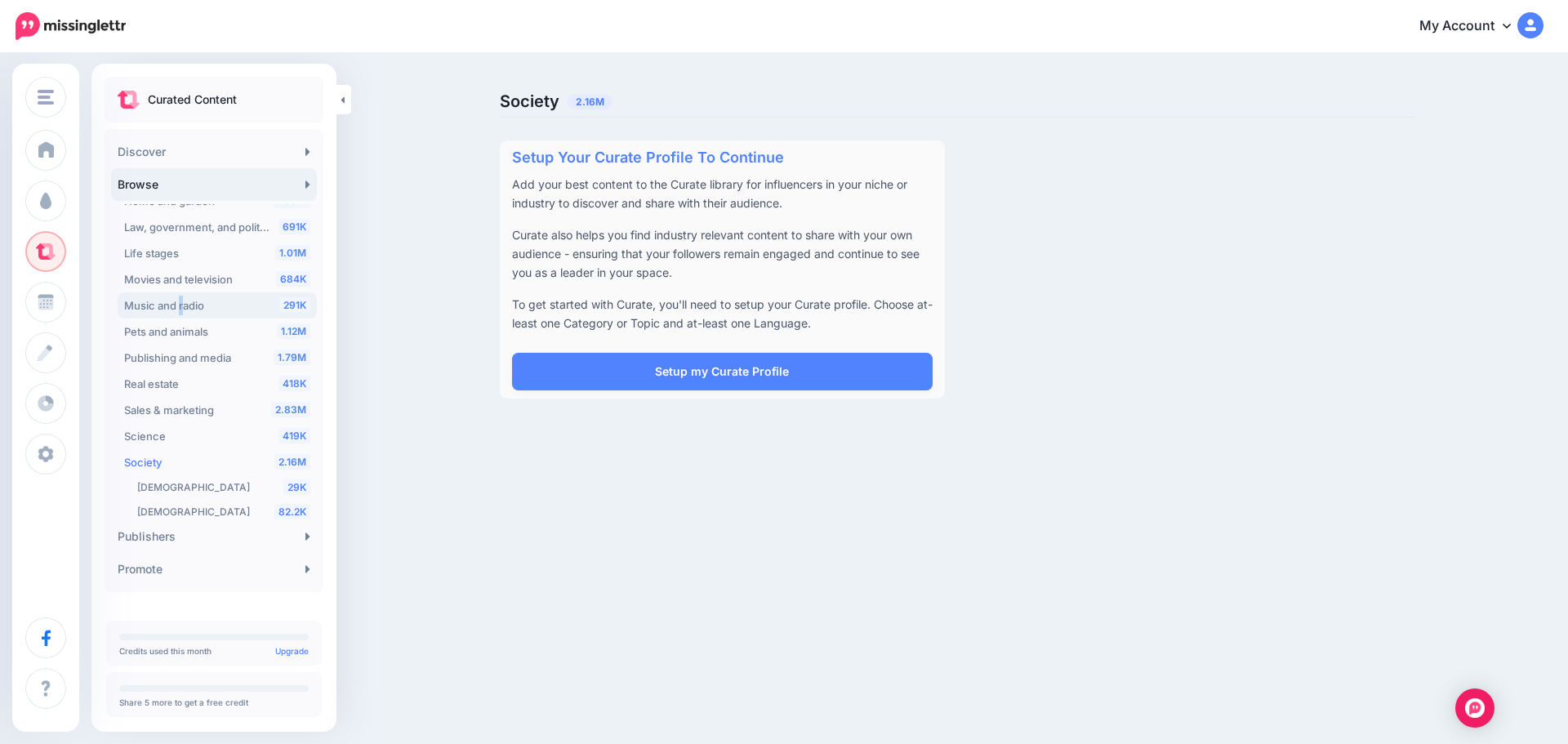
click at [182, 306] on span "Music and radio" at bounding box center [164, 305] width 80 height 13
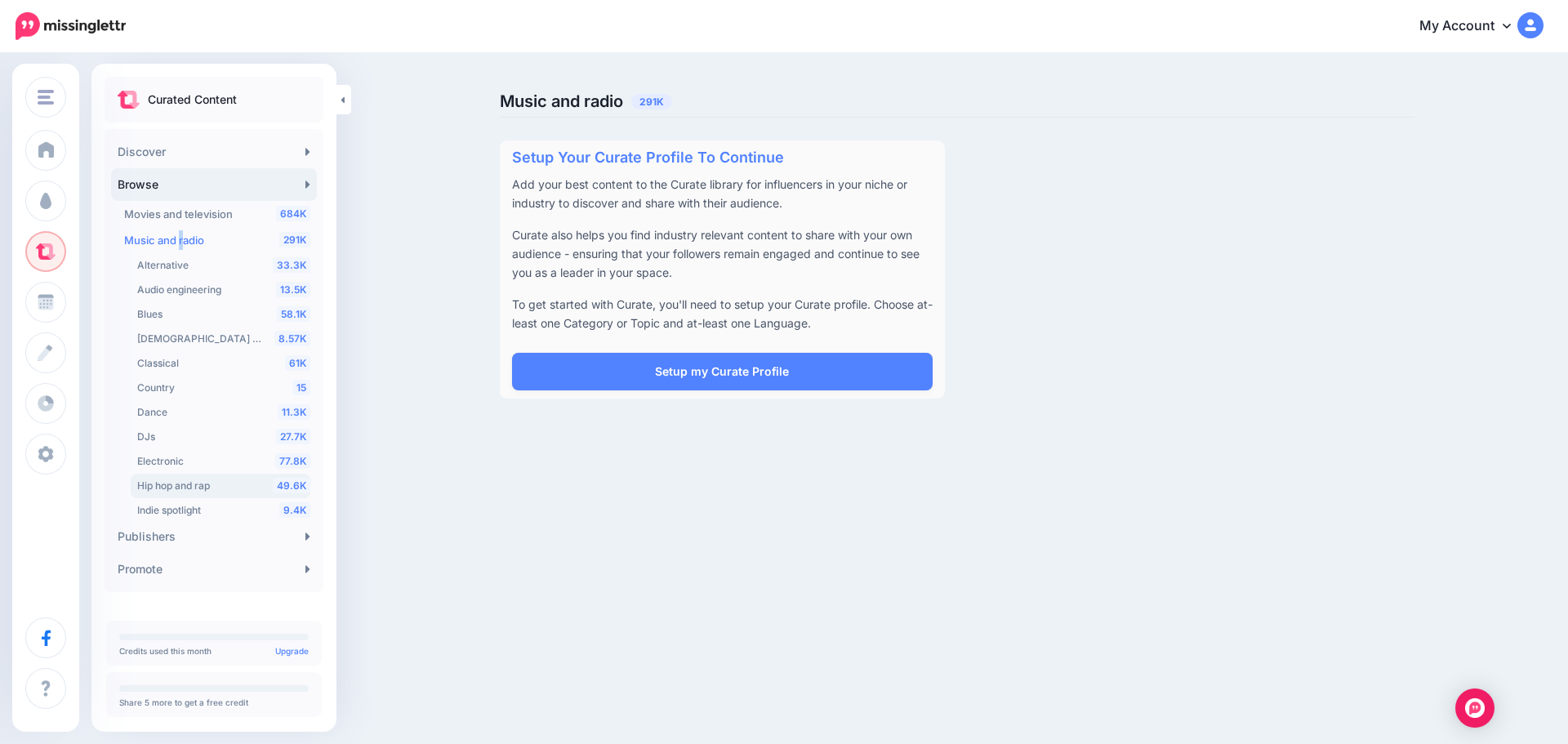
click at [224, 487] on div "49.6K Hip hop and rap" at bounding box center [224, 486] width 173 height 20
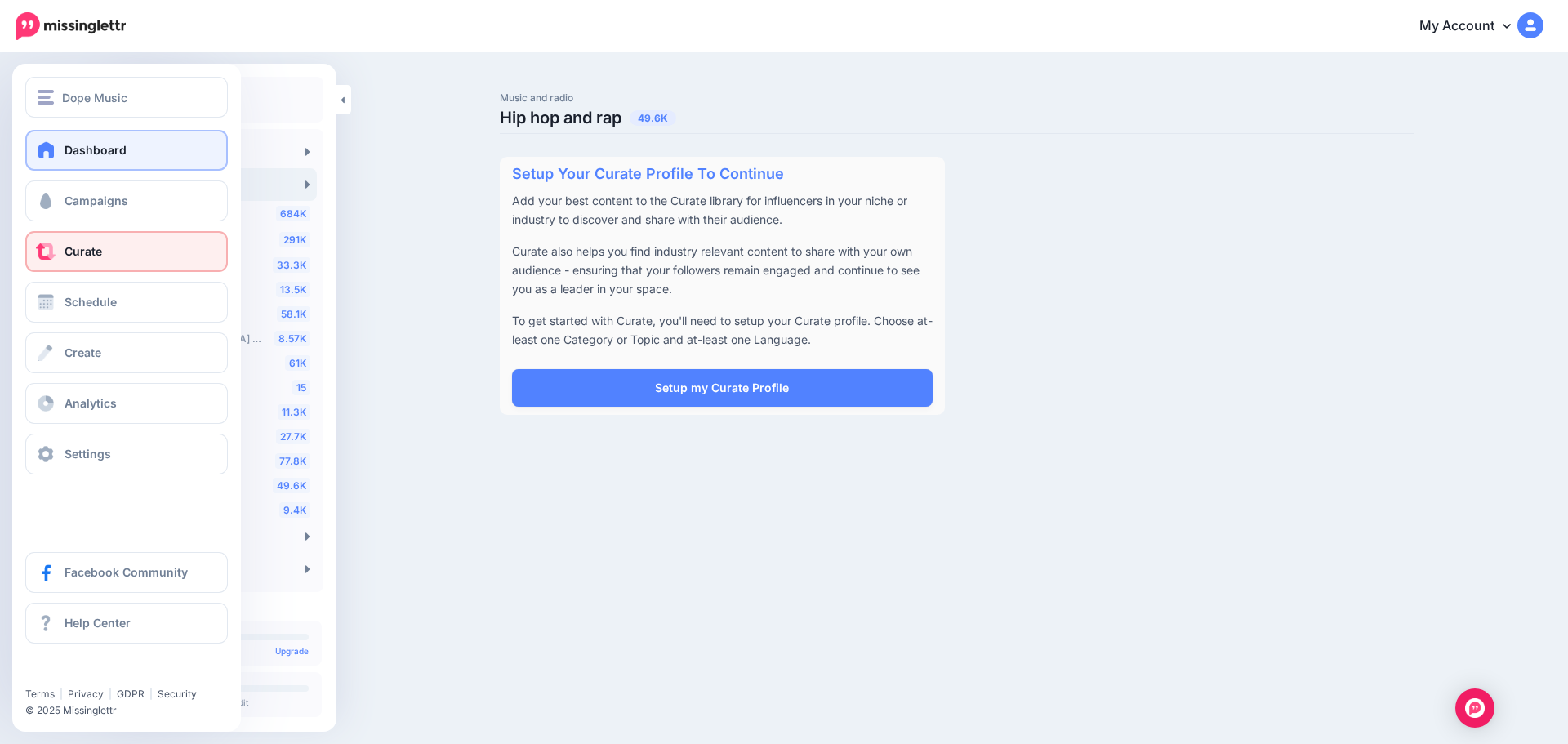
click at [120, 141] on link "Dashboard" at bounding box center [126, 149] width 203 height 41
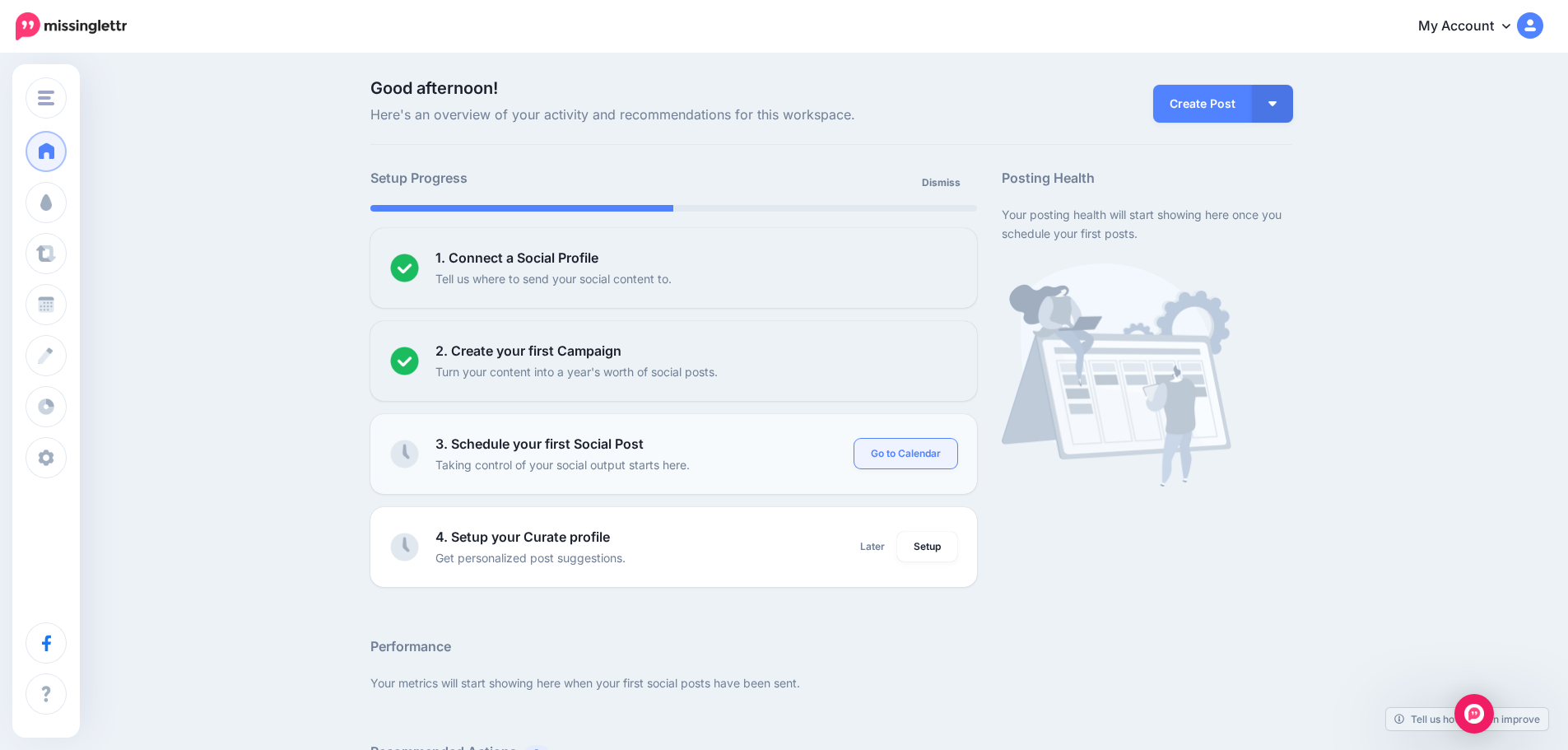
click at [887, 452] on link "Go to Calendar" at bounding box center [905, 454] width 103 height 30
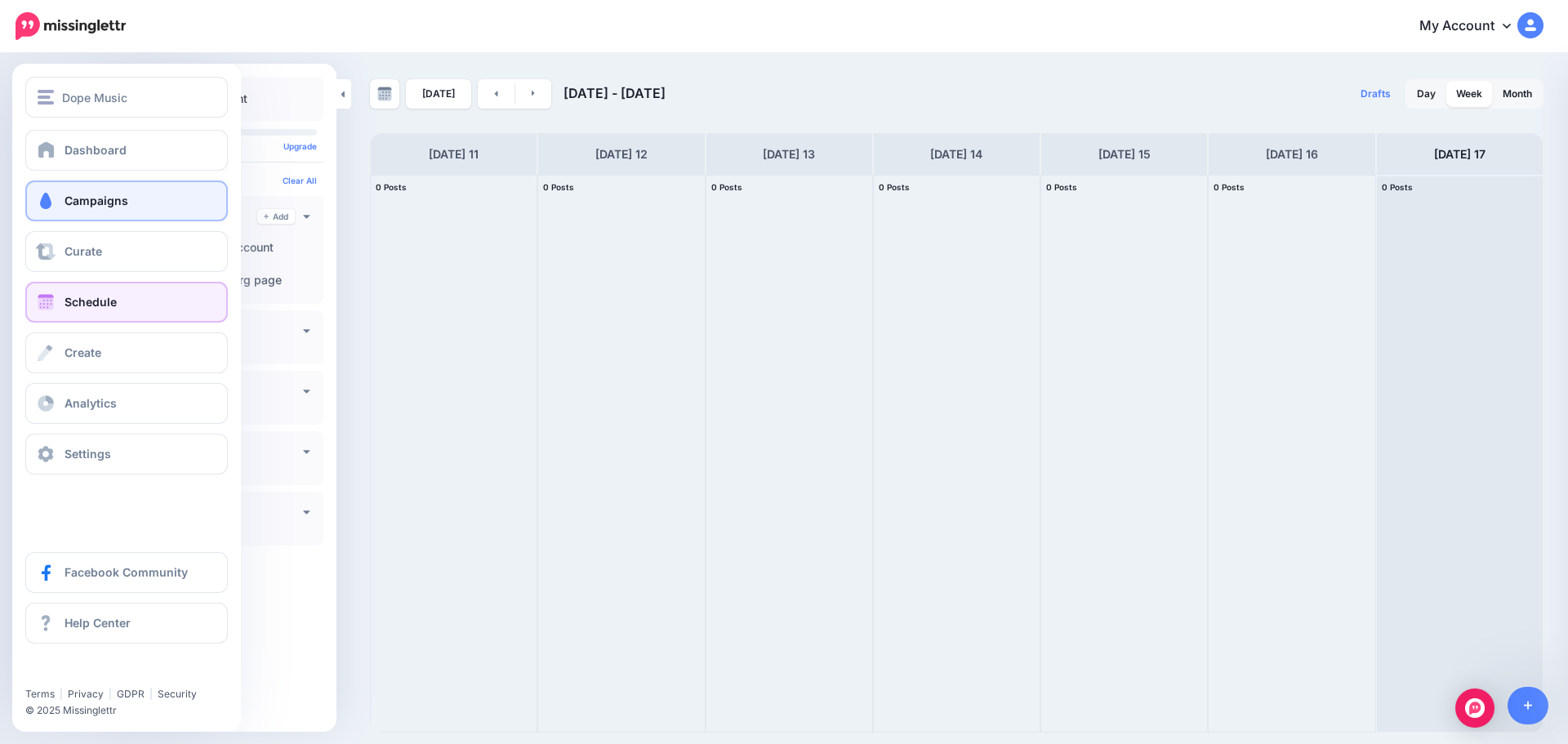
click at [130, 190] on link "Campaigns" at bounding box center [126, 201] width 203 height 41
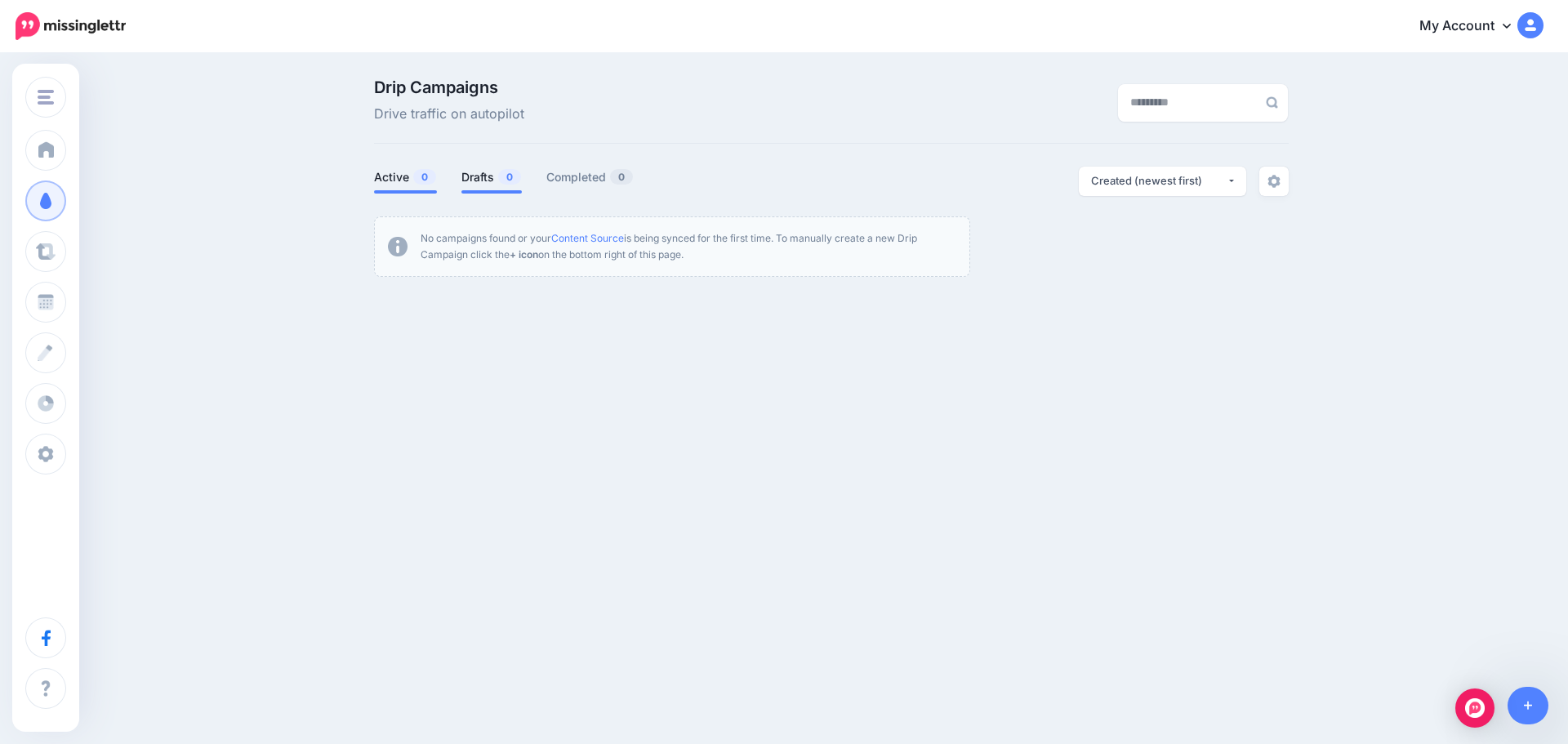
click at [380, 171] on link "Active 0" at bounding box center [405, 177] width 63 height 20
click at [584, 236] on link "Content Source" at bounding box center [588, 238] width 73 height 12
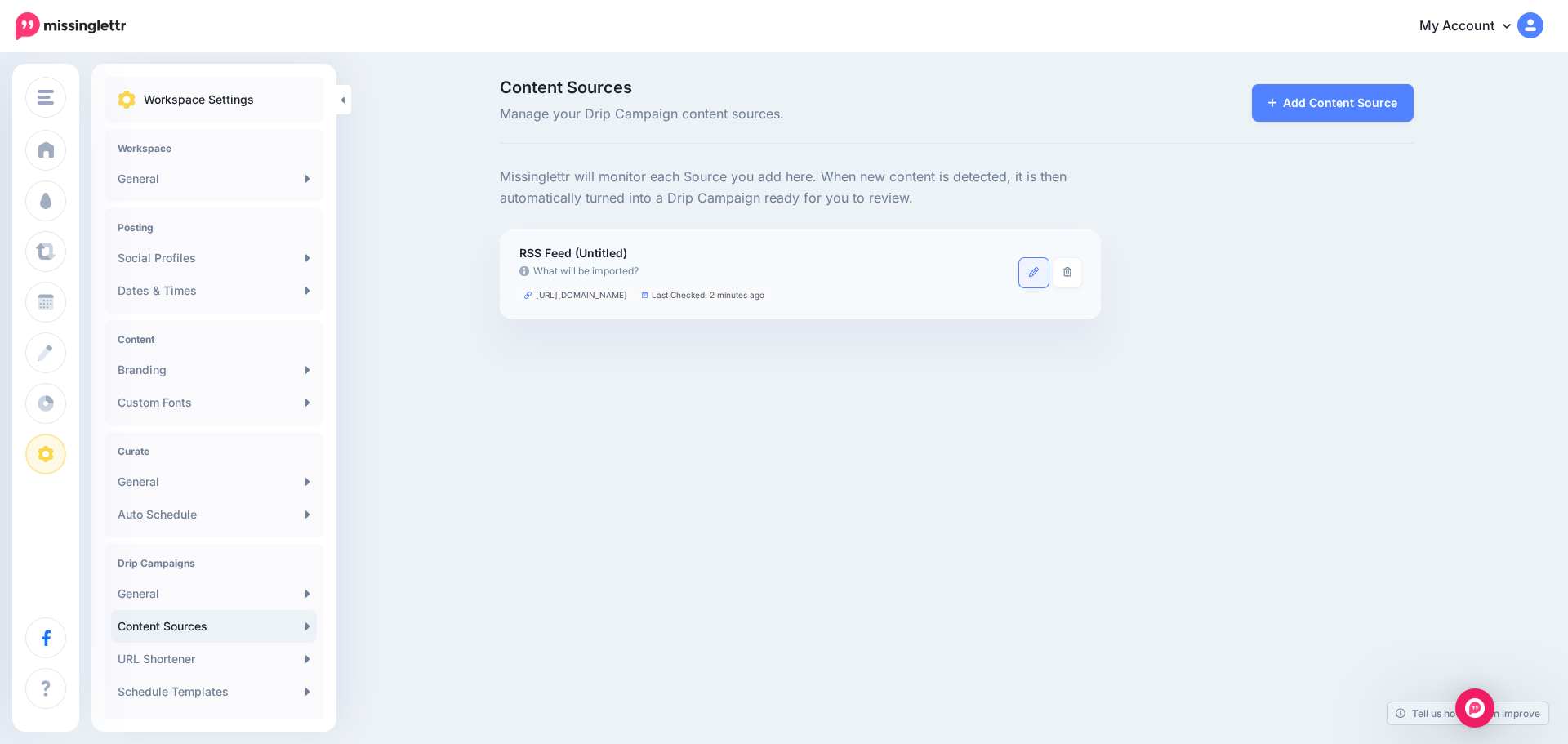
click at [1024, 276] on link at bounding box center [1034, 273] width 30 height 30
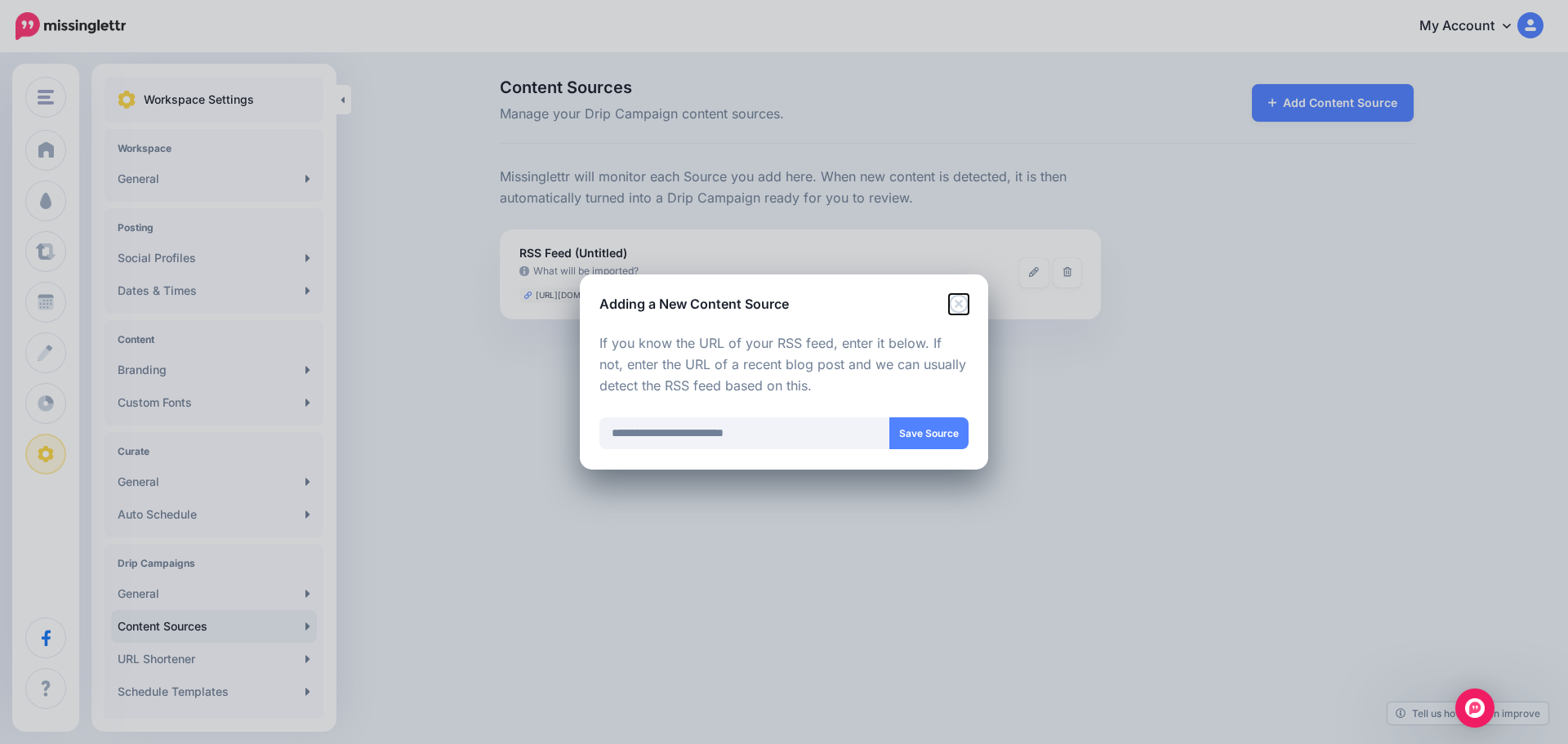
click at [963, 306] on icon "Close" at bounding box center [958, 303] width 20 height 20
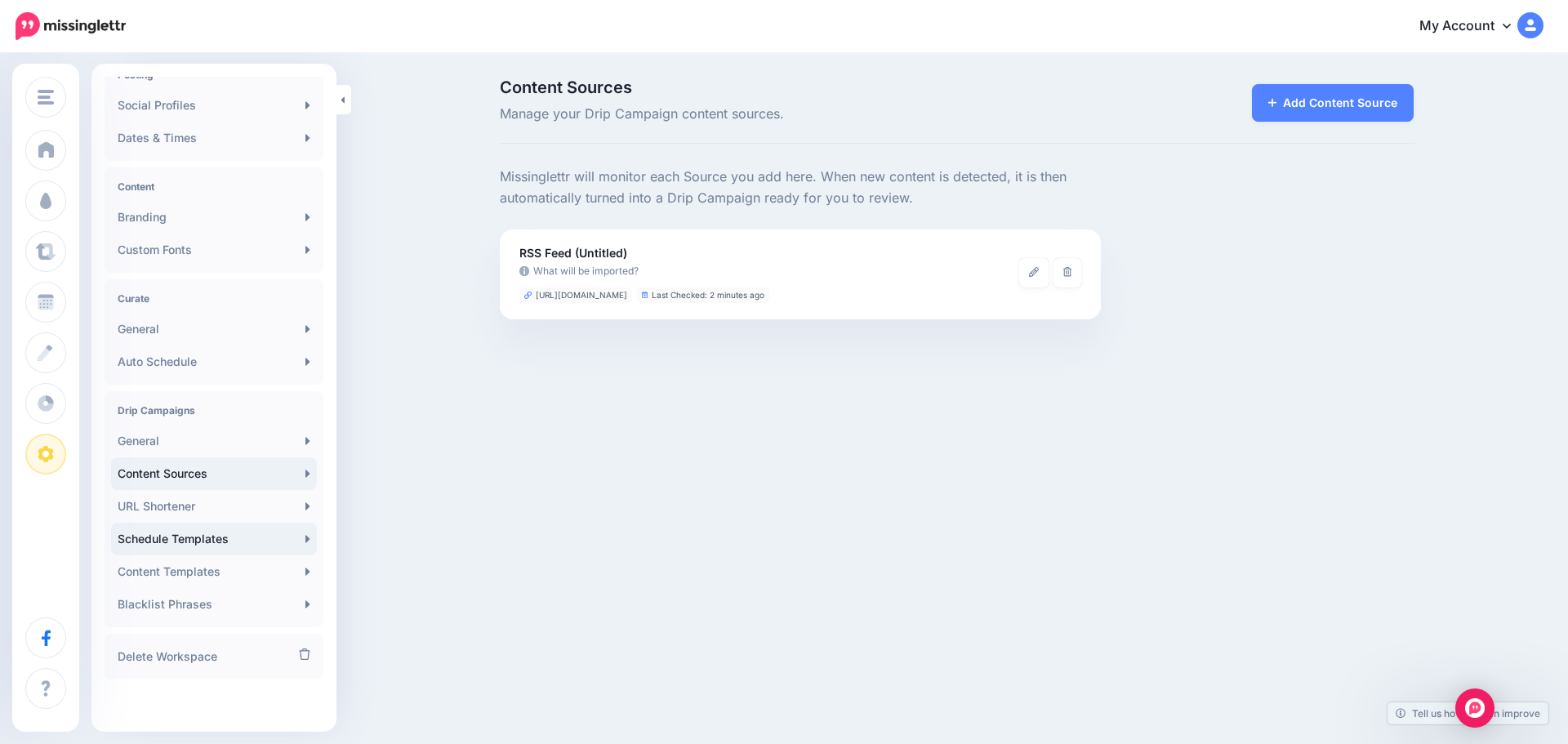
scroll to position [154, 0]
click at [226, 355] on link "Auto Schedule" at bounding box center [214, 361] width 206 height 33
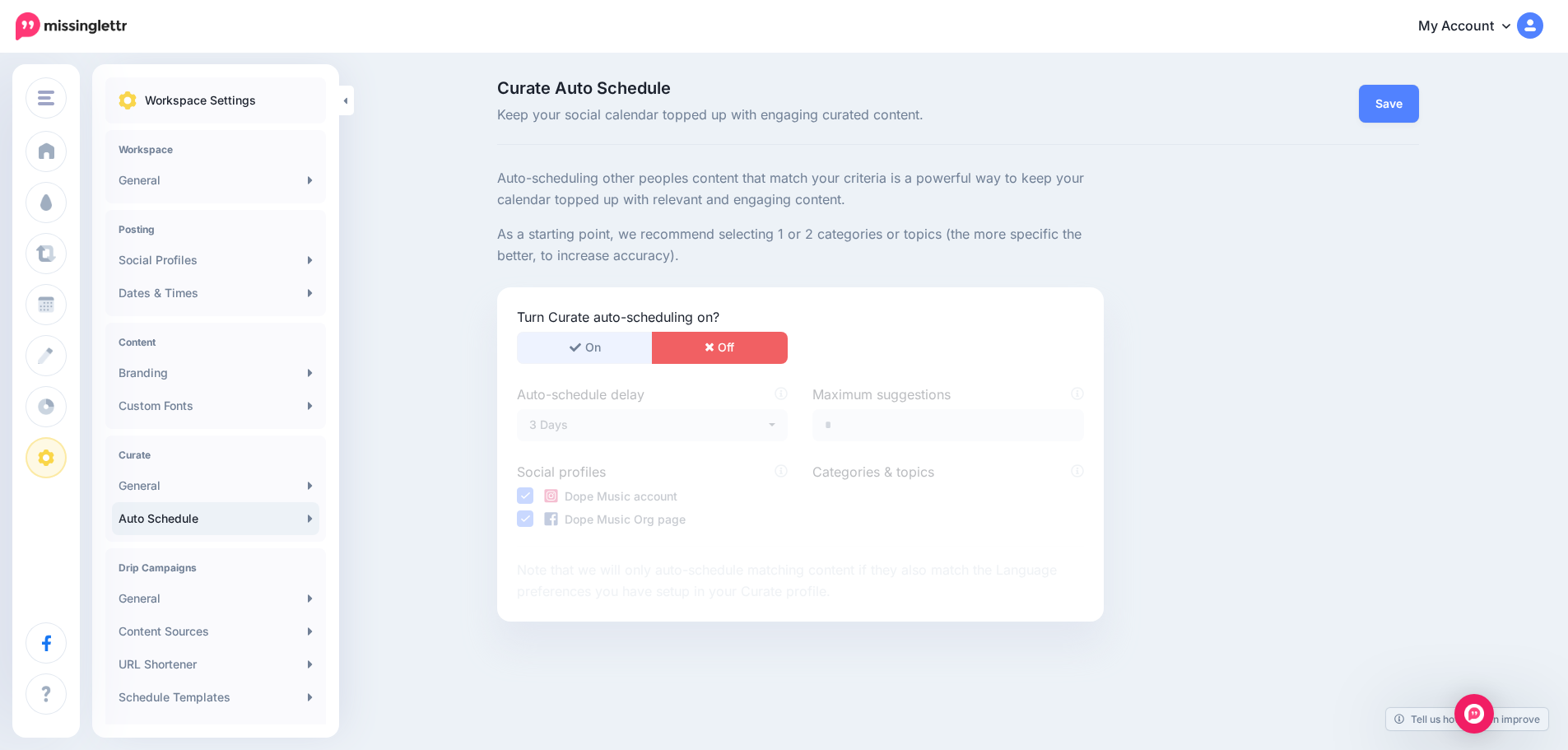
click at [588, 342] on button "On" at bounding box center [585, 348] width 136 height 32
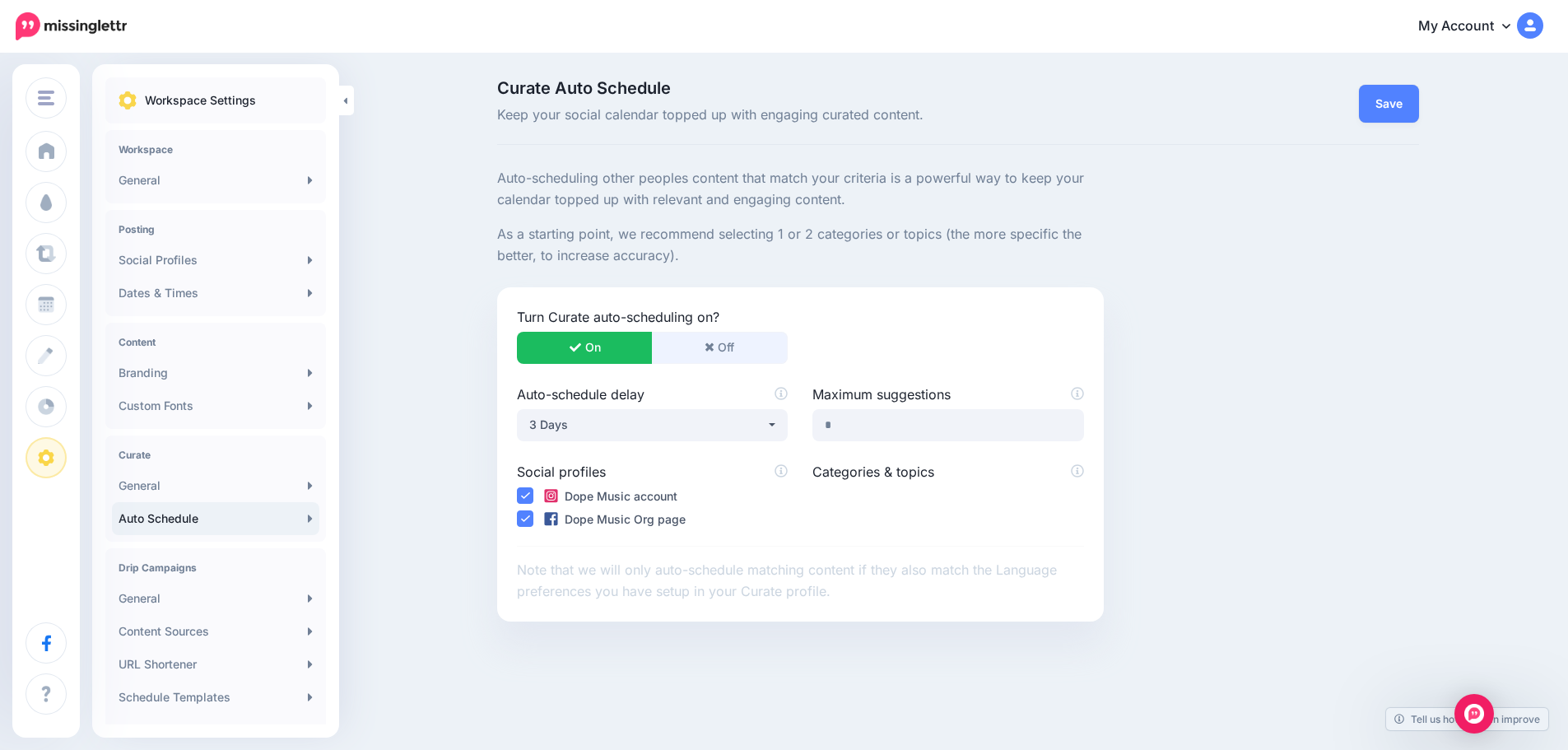
click at [728, 339] on button "Off" at bounding box center [720, 348] width 136 height 32
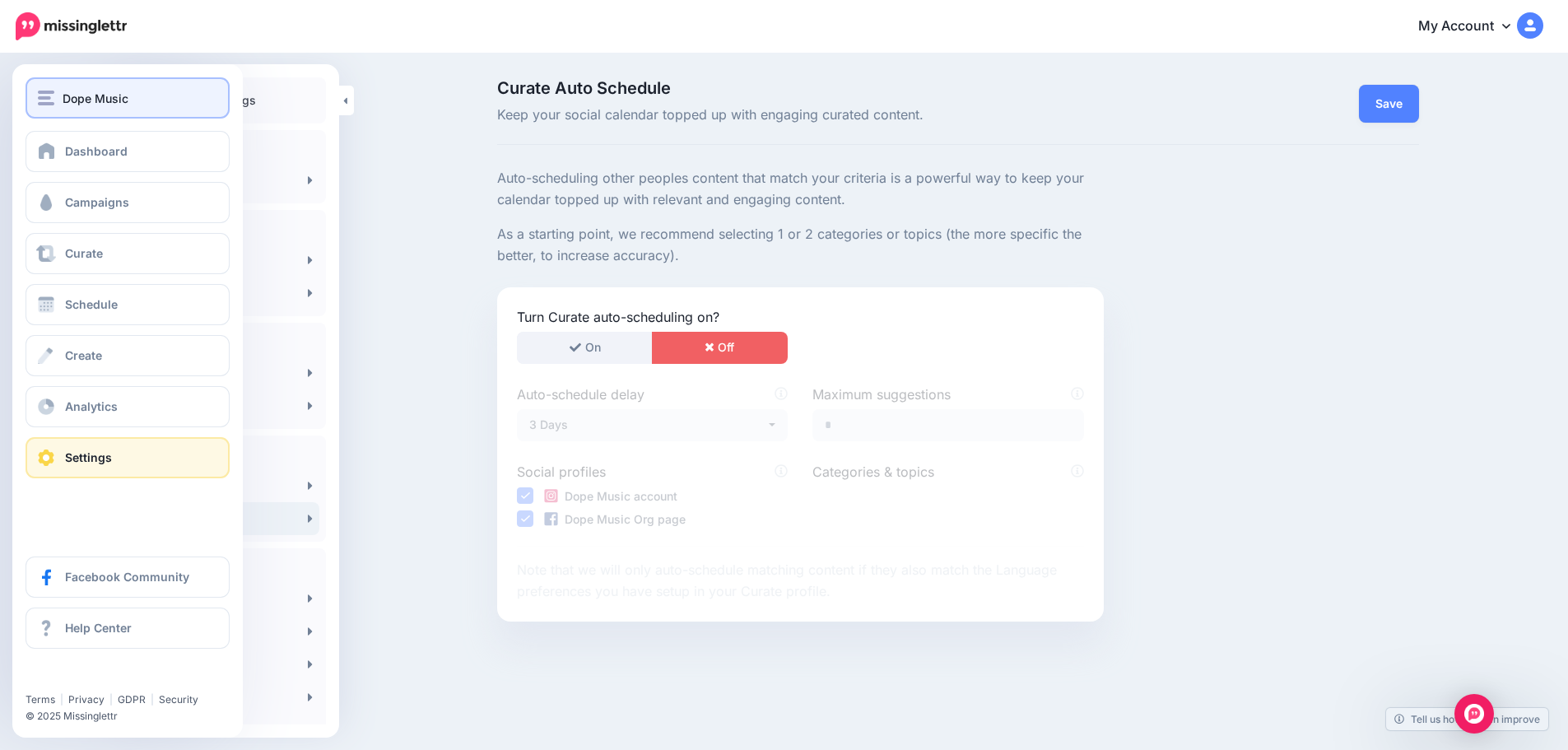
click at [44, 88] on div "Dope Music" at bounding box center [127, 98] width 180 height 19
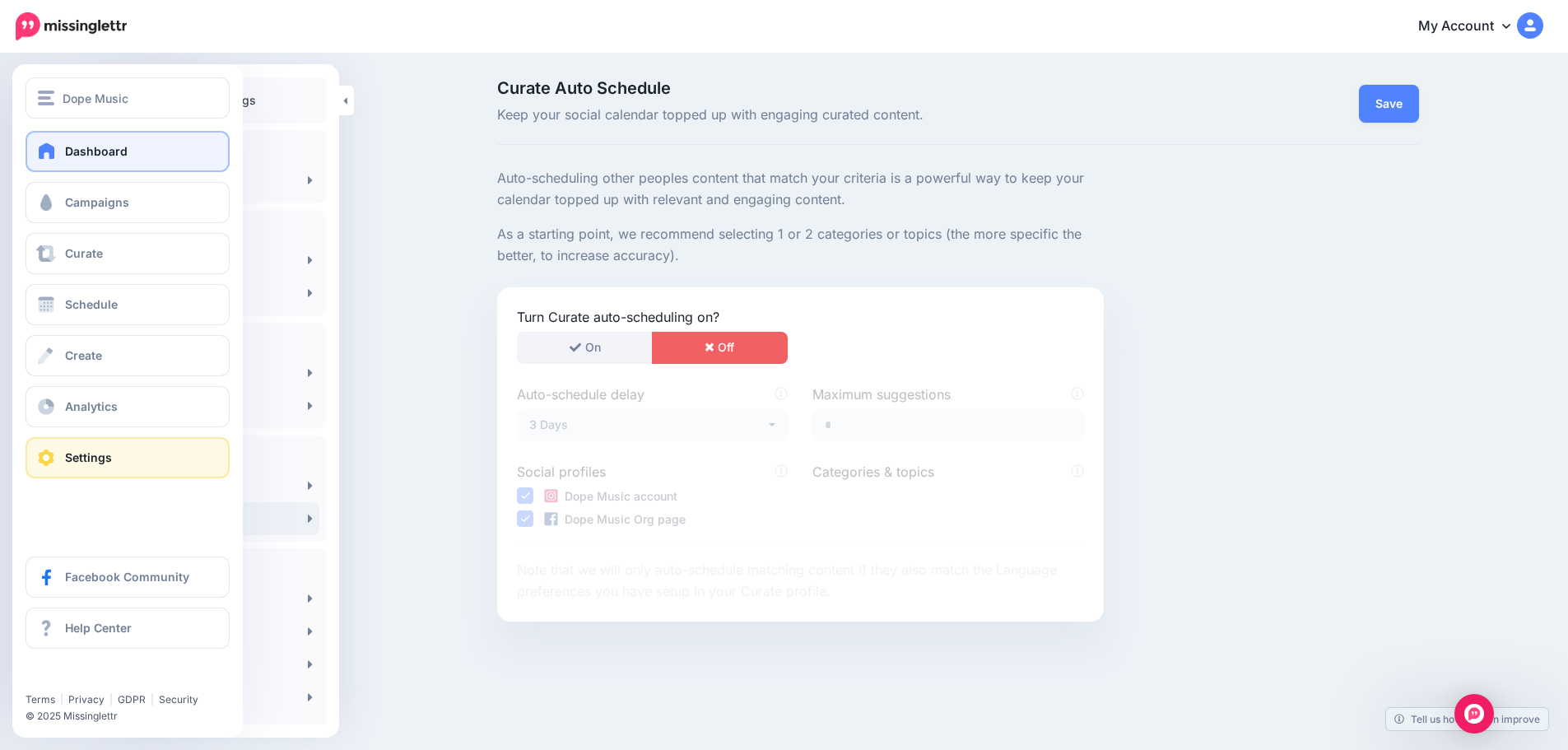
click at [122, 158] on link "Dashboard" at bounding box center [127, 151] width 204 height 41
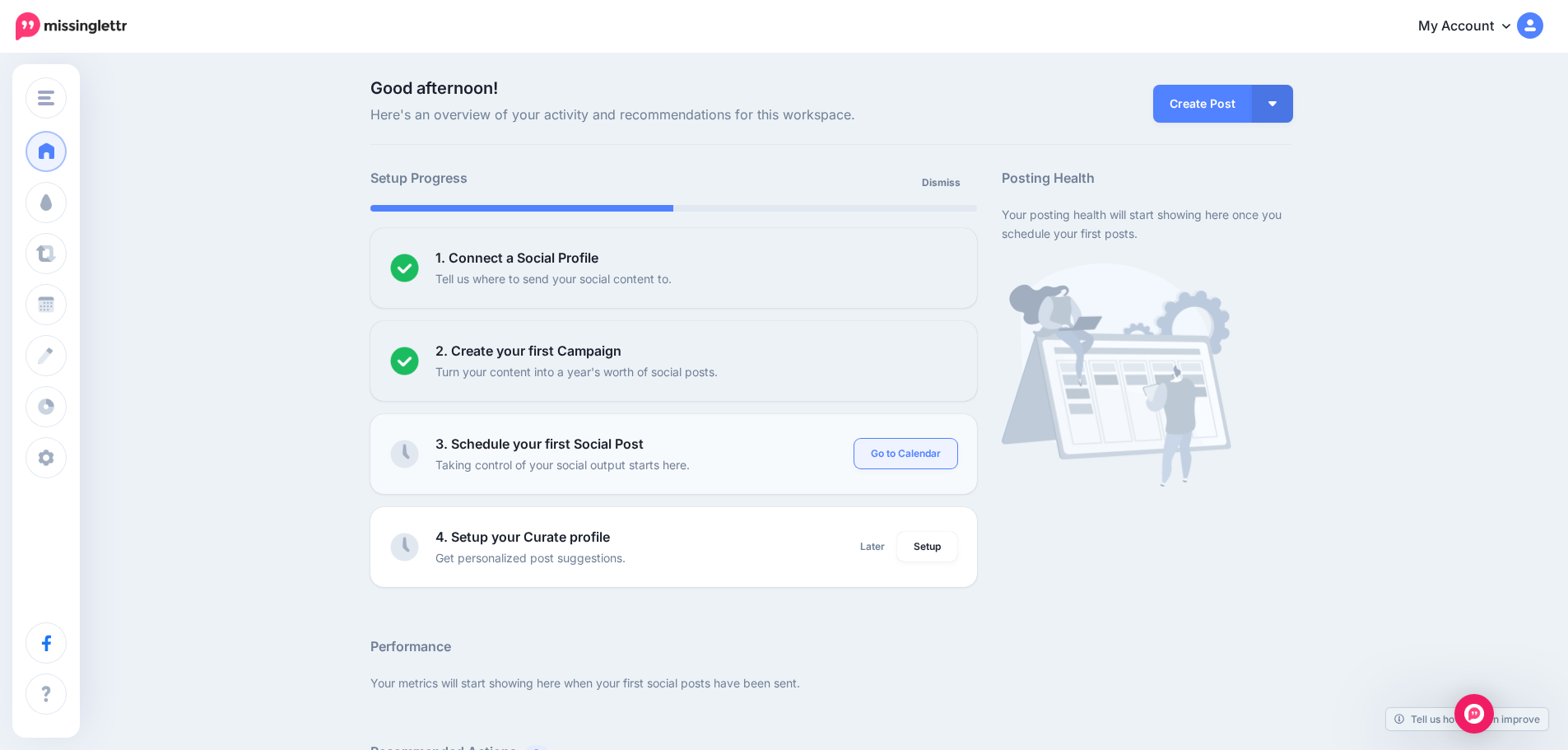
click at [926, 456] on link "Go to Calendar" at bounding box center [905, 454] width 103 height 30
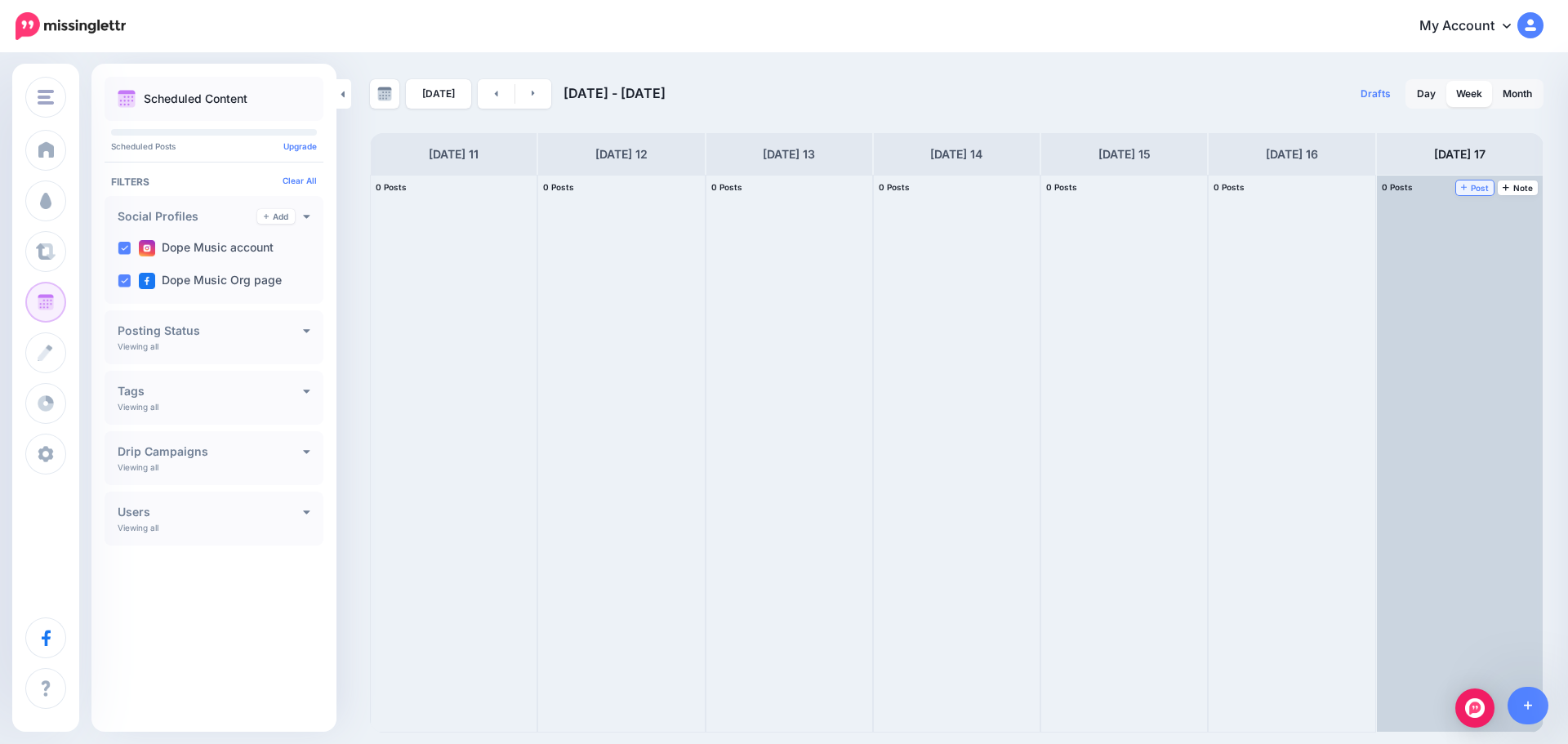
click at [1482, 187] on span "Post" at bounding box center [1475, 187] width 29 height 8
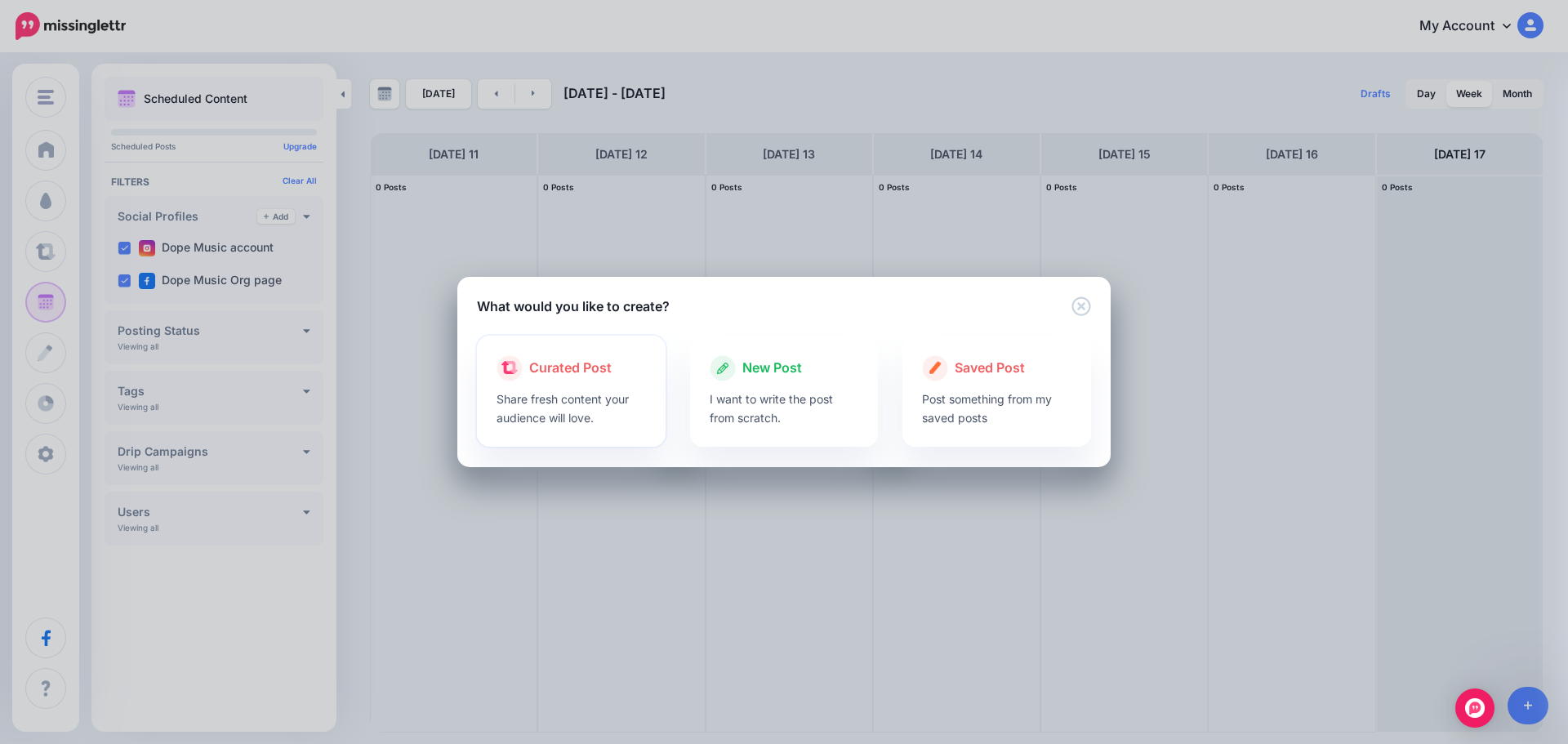
click at [571, 415] on p "Share fresh content your audience will love." at bounding box center [571, 408] width 150 height 37
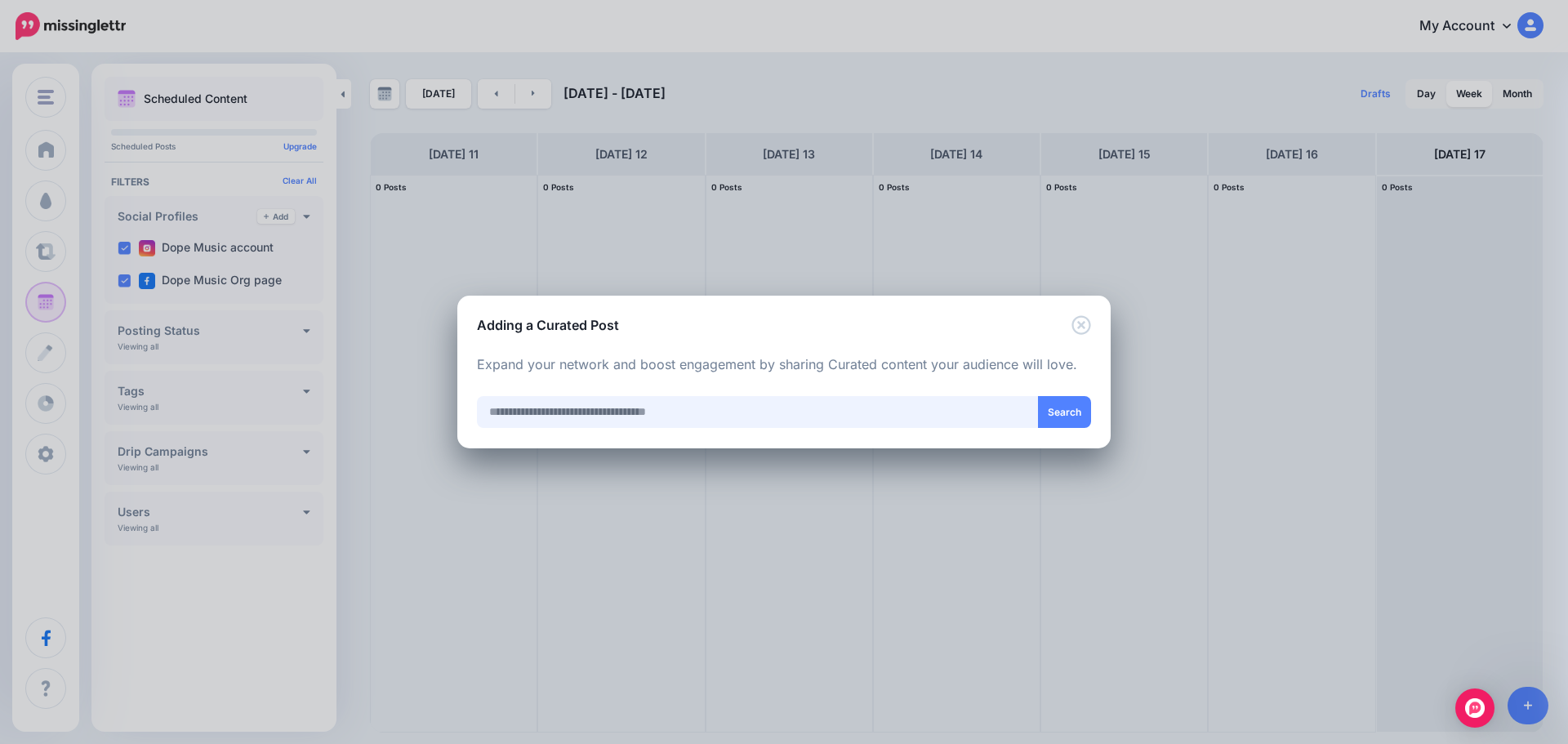
click at [657, 420] on input "text" at bounding box center [757, 412] width 562 height 32
type input "*"
type input "*********"
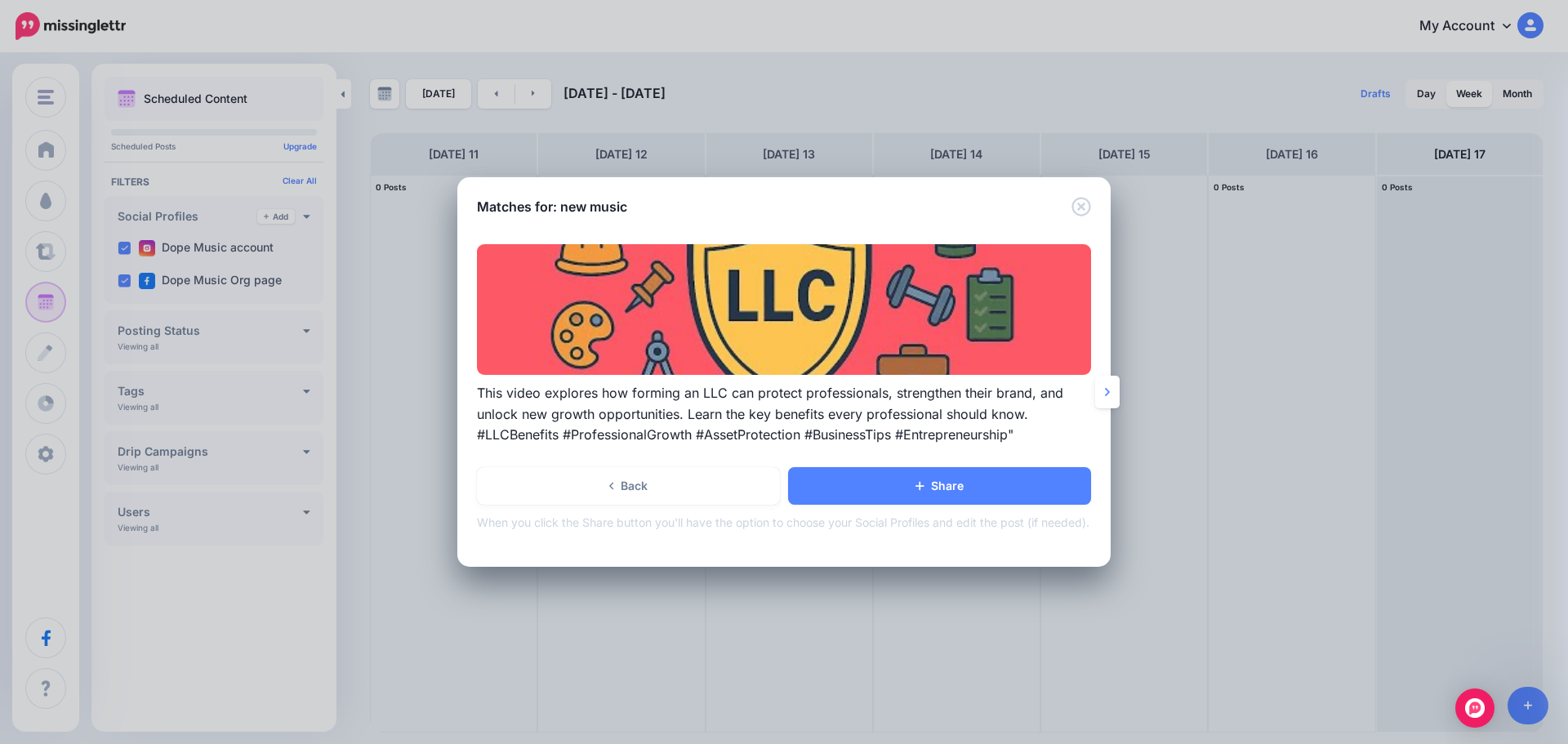
click at [734, 282] on img at bounding box center [784, 309] width 614 height 130
click at [735, 282] on img at bounding box center [784, 309] width 614 height 130
click at [1105, 398] on icon at bounding box center [1108, 391] width 5 height 13
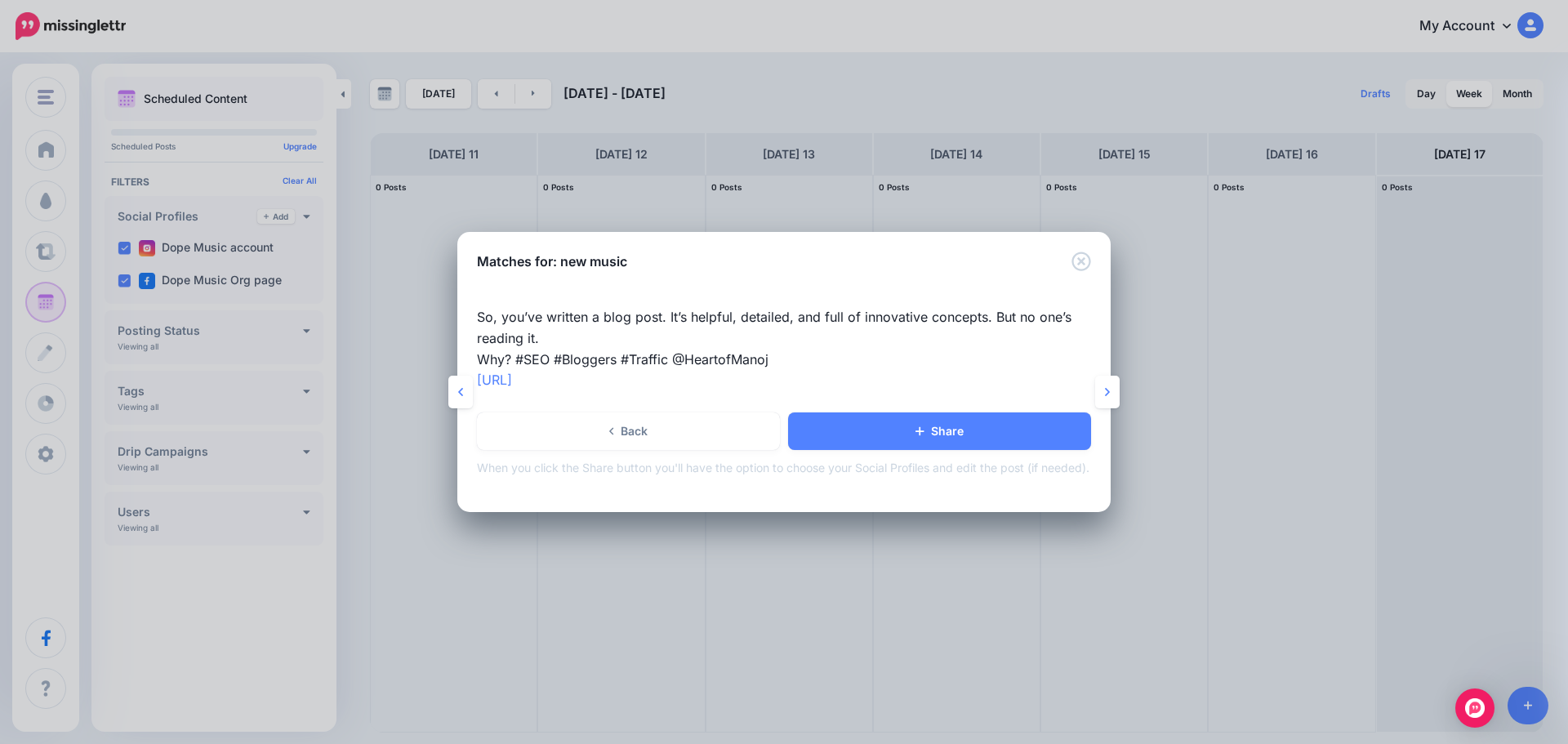
click at [1115, 402] on link at bounding box center [1107, 392] width 24 height 33
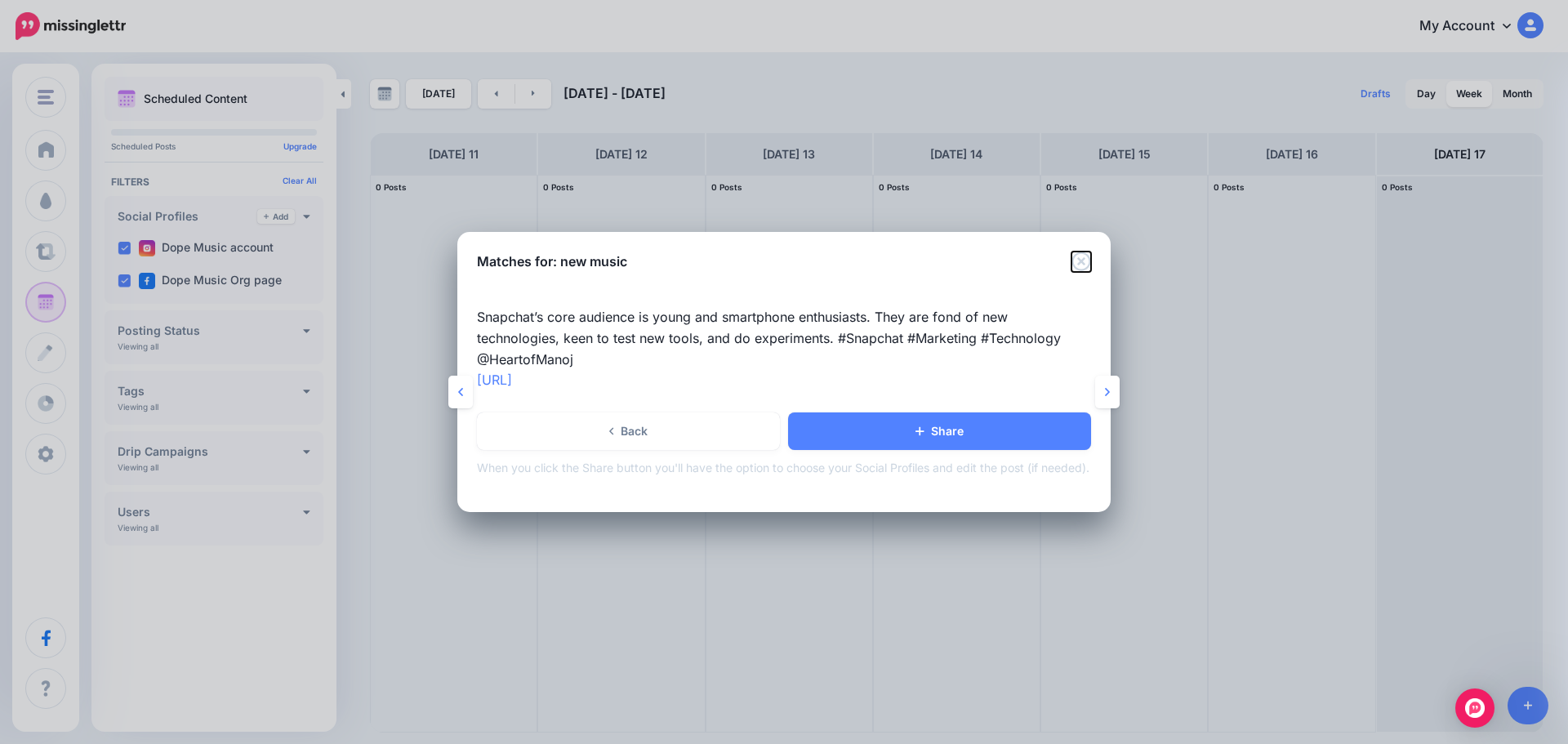
click at [1074, 258] on icon "Close" at bounding box center [1081, 261] width 20 height 20
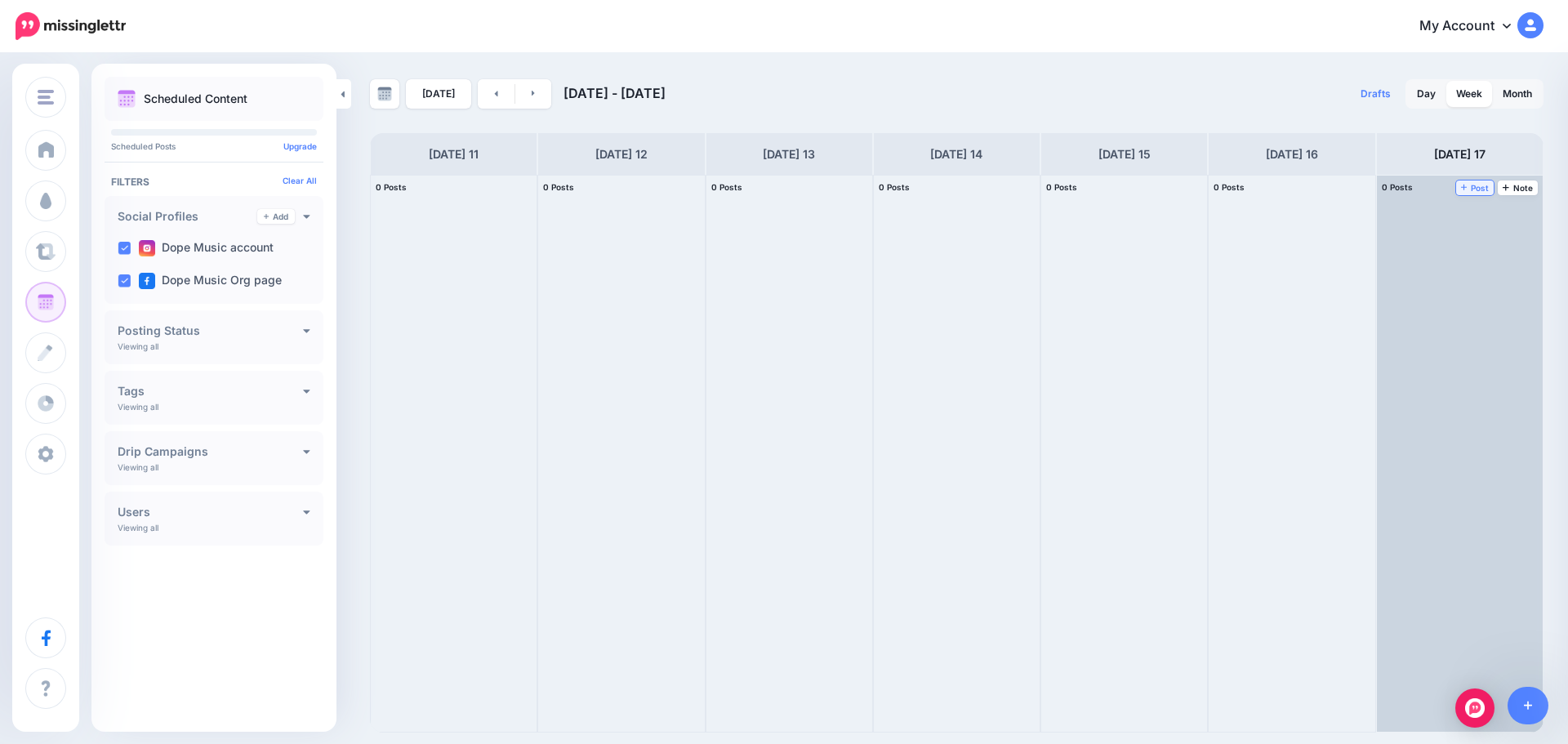
click at [1477, 189] on span "Post" at bounding box center [1475, 187] width 29 height 8
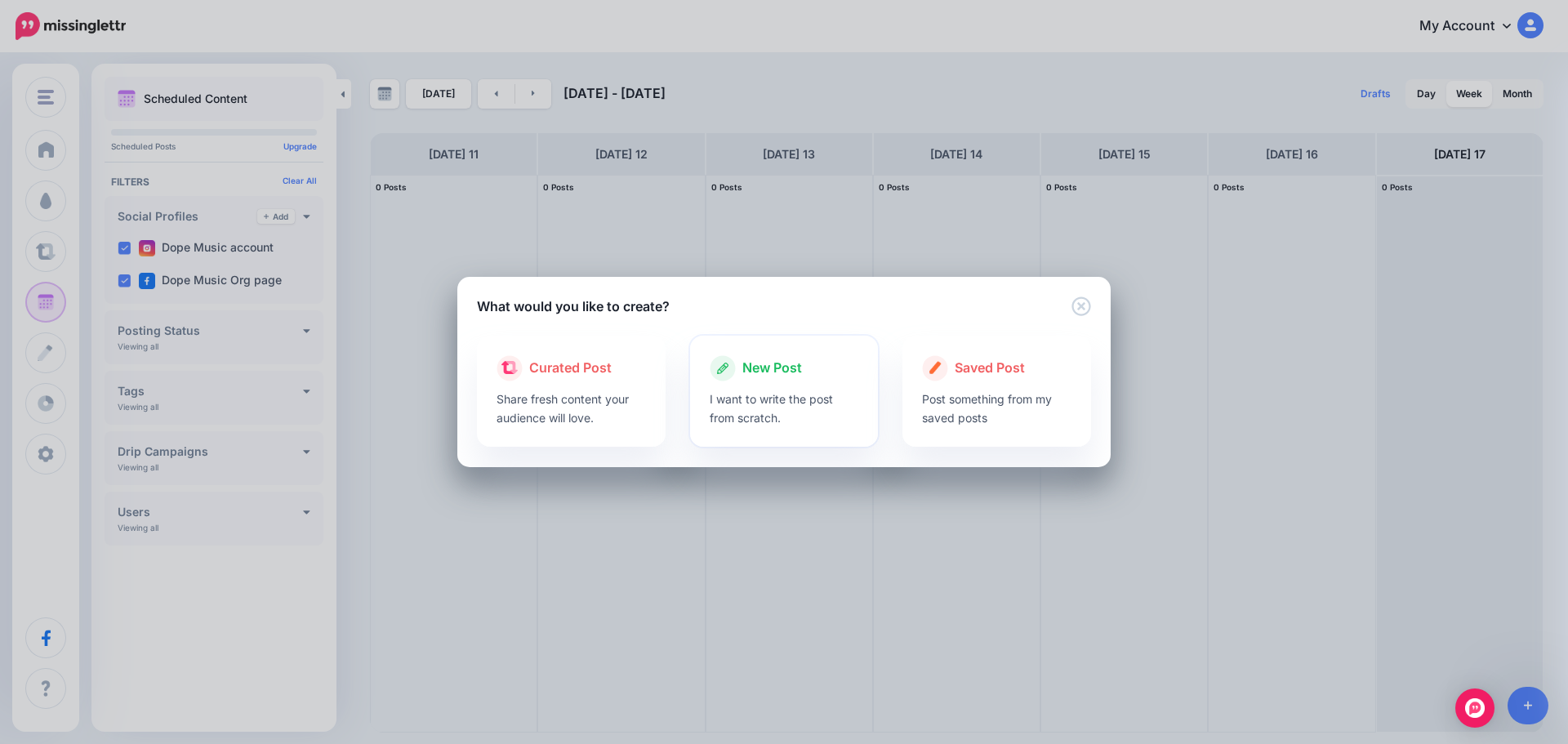
click at [756, 387] on div at bounding box center [784, 385] width 150 height 8
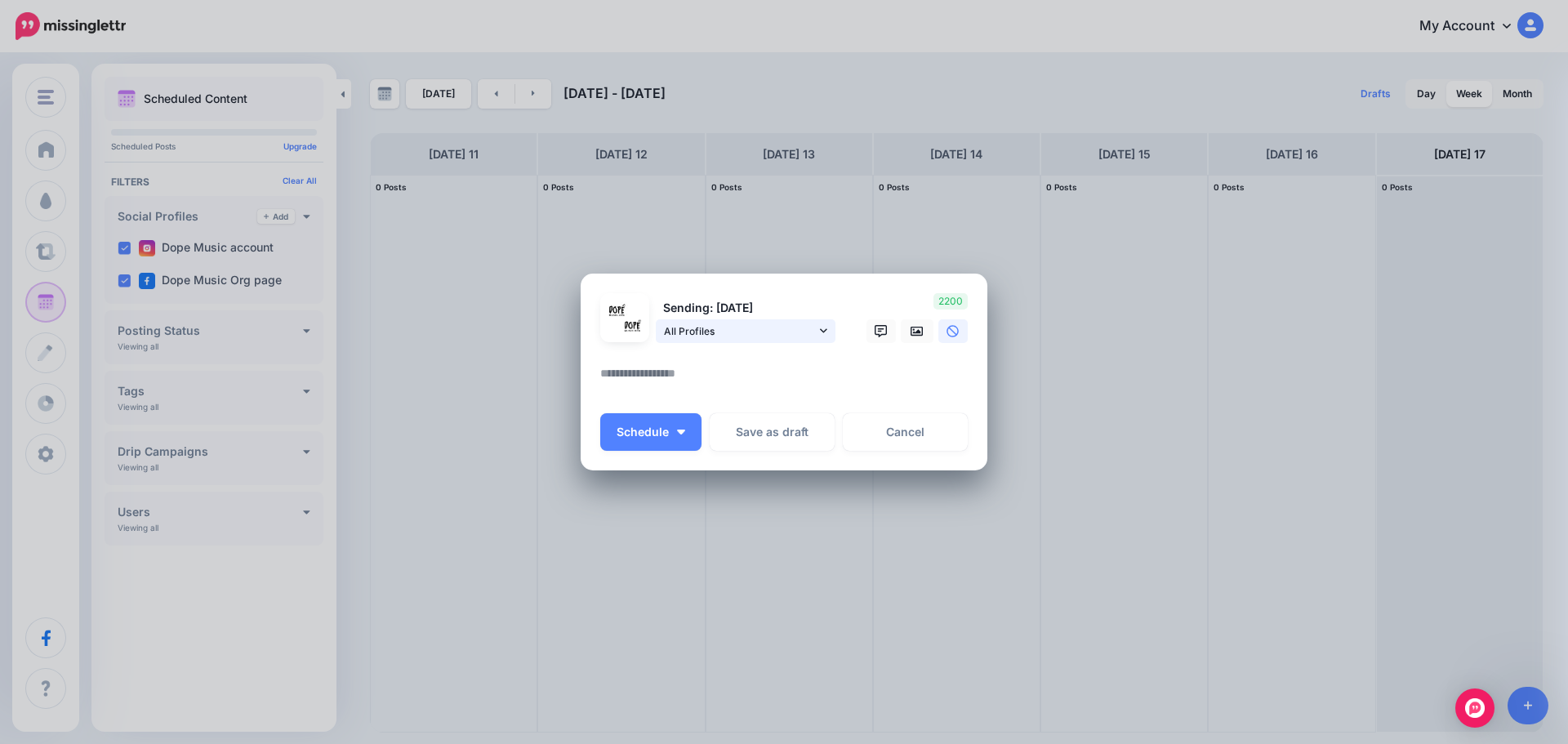
click at [776, 332] on span "All Profiles" at bounding box center [740, 331] width 152 height 17
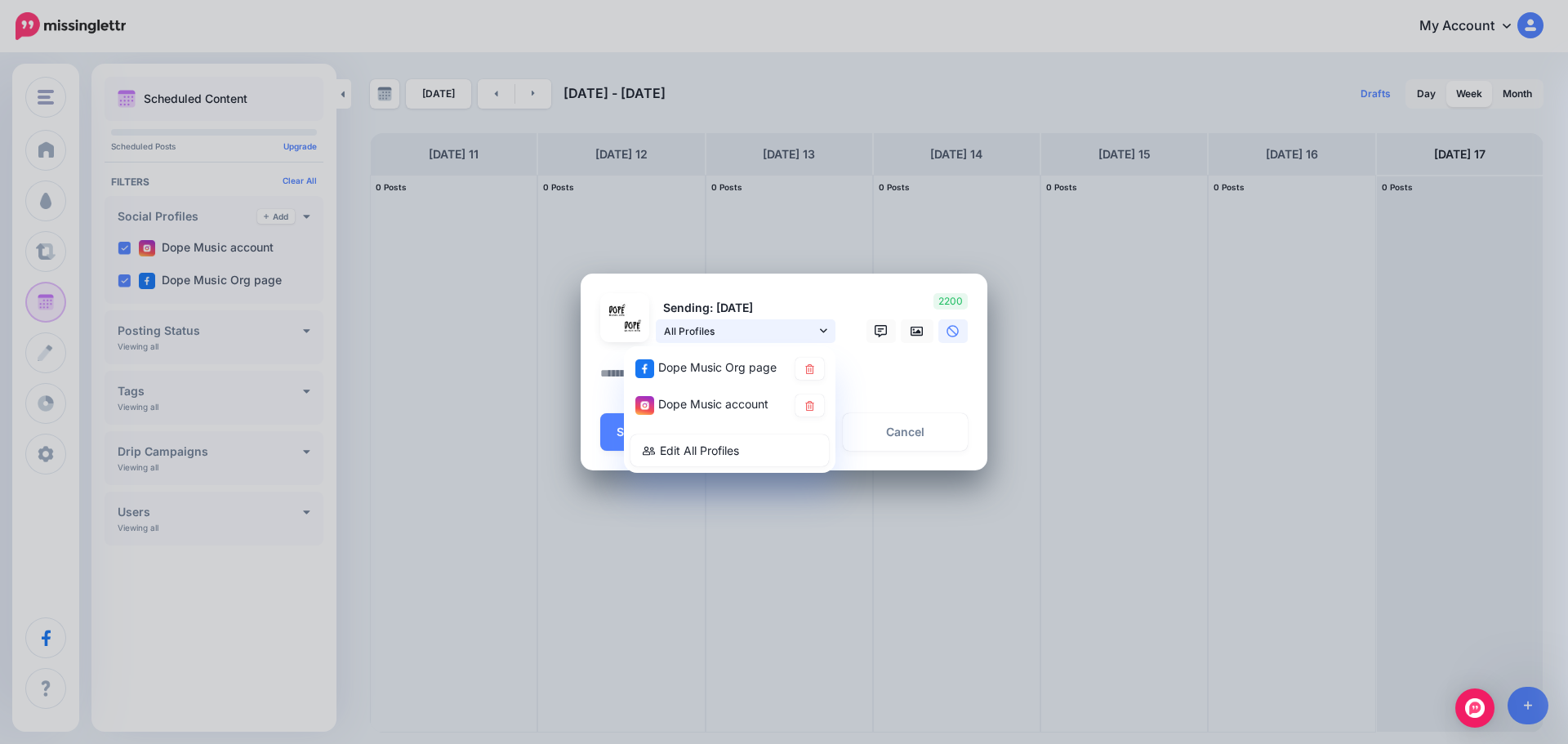
click at [777, 332] on span "All Profiles" at bounding box center [740, 331] width 152 height 17
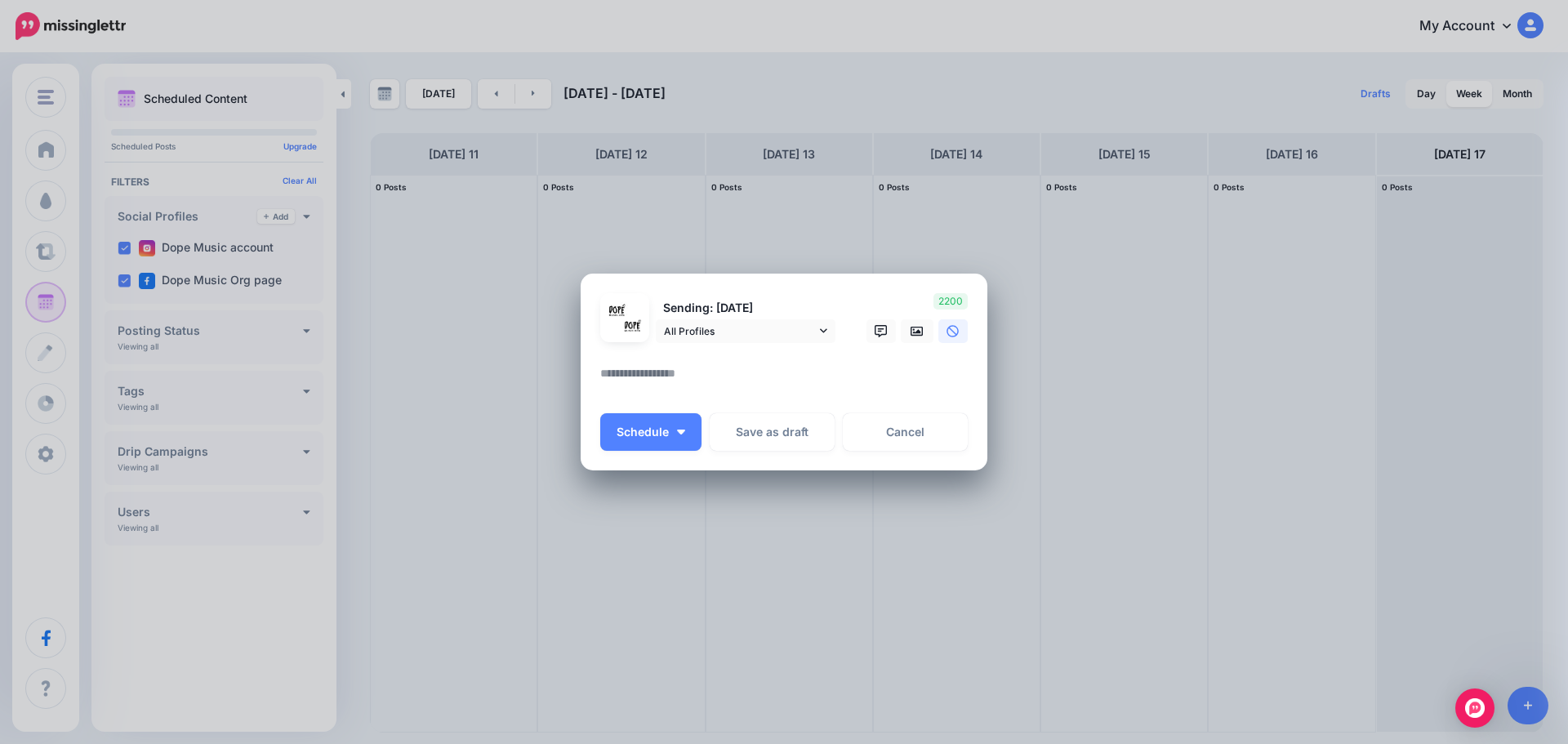
click at [695, 369] on textarea at bounding box center [788, 379] width 376 height 32
click at [907, 433] on link "Cancel" at bounding box center [905, 431] width 125 height 37
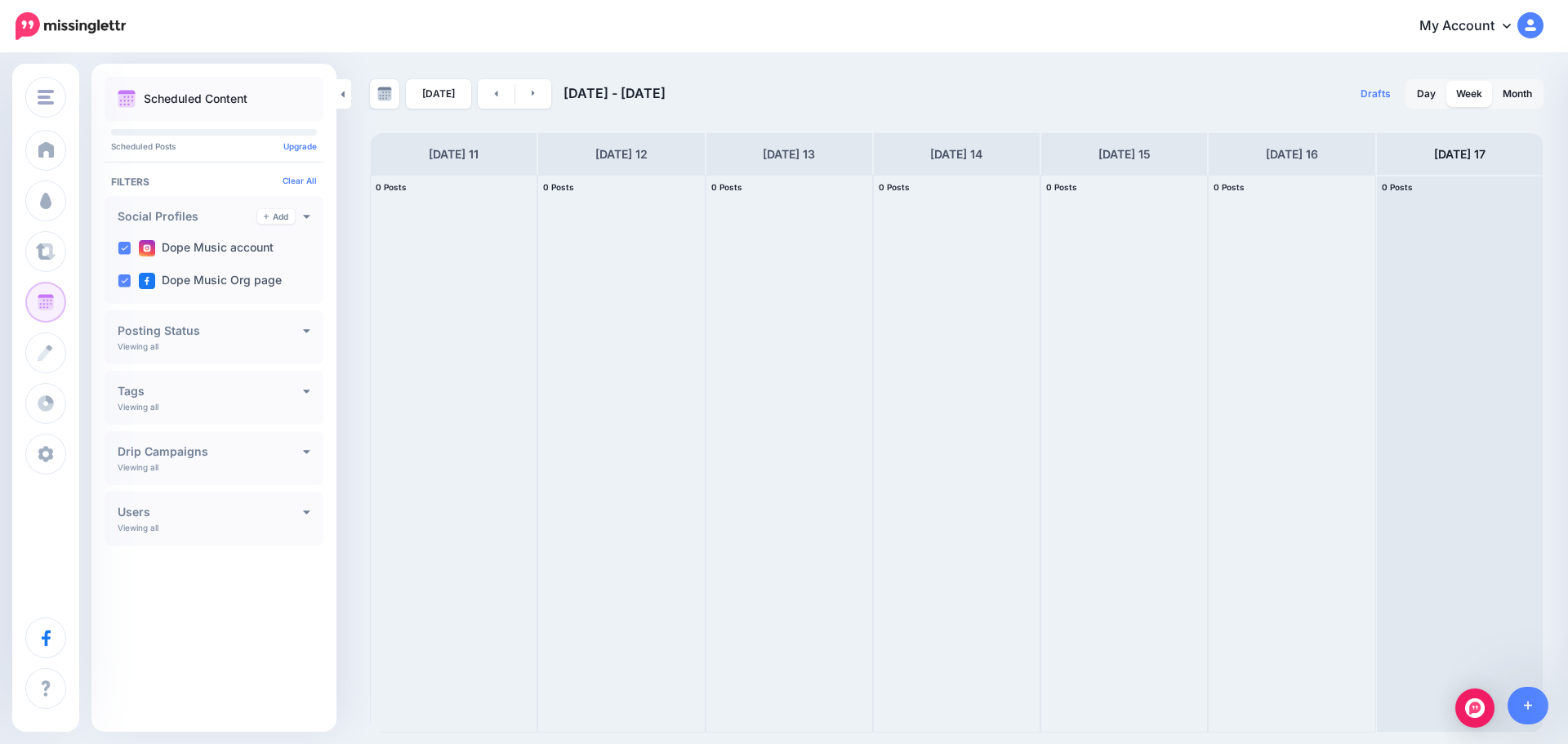
click at [225, 463] on div "**********" at bounding box center [214, 458] width 219 height 54
click at [312, 447] on div "**********" at bounding box center [214, 458] width 219 height 54
click at [309, 450] on icon at bounding box center [306, 450] width 7 height 11
click at [269, 482] on div "All Campaigns" at bounding box center [210, 487] width 161 height 19
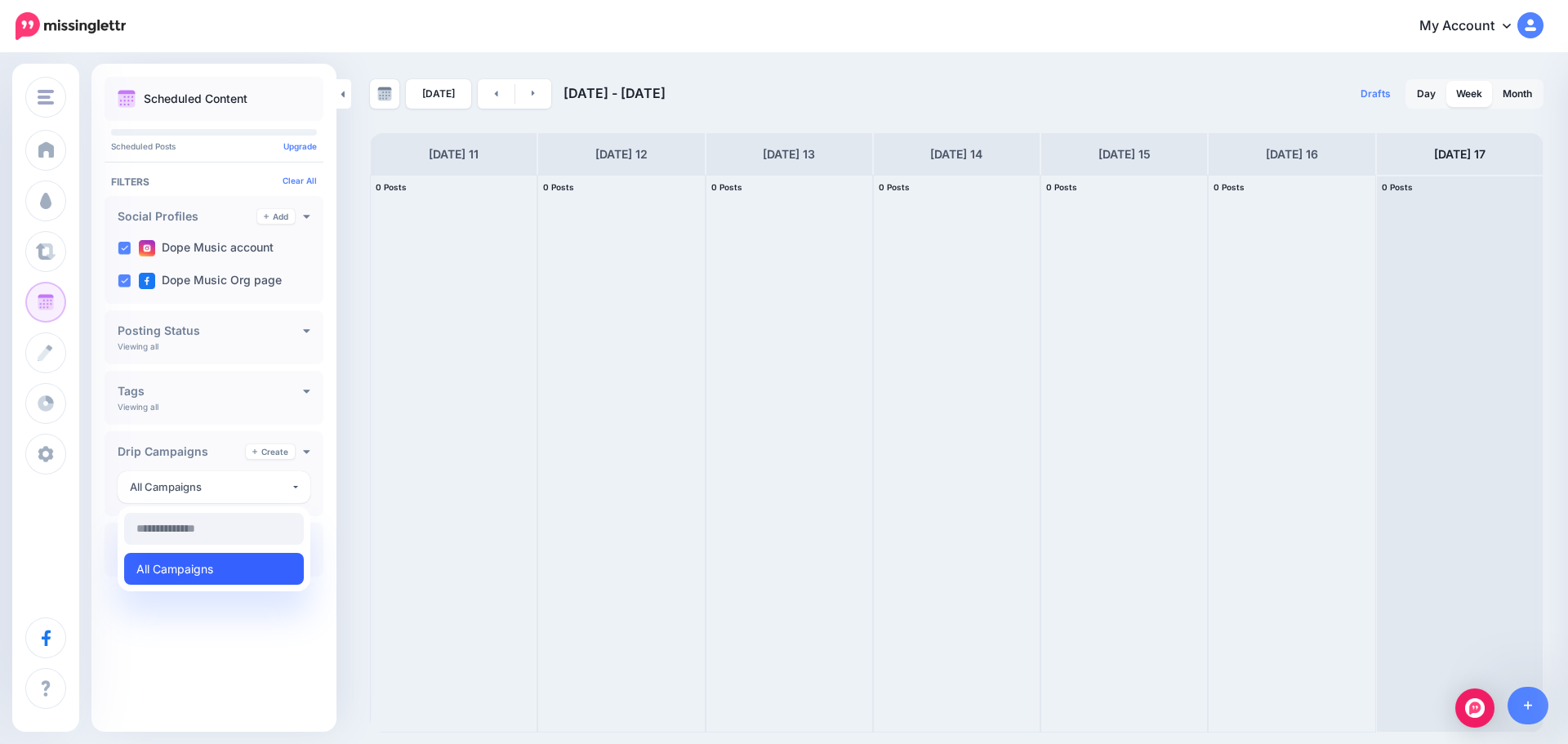
click at [208, 564] on span "All Campaigns" at bounding box center [175, 568] width 77 height 20
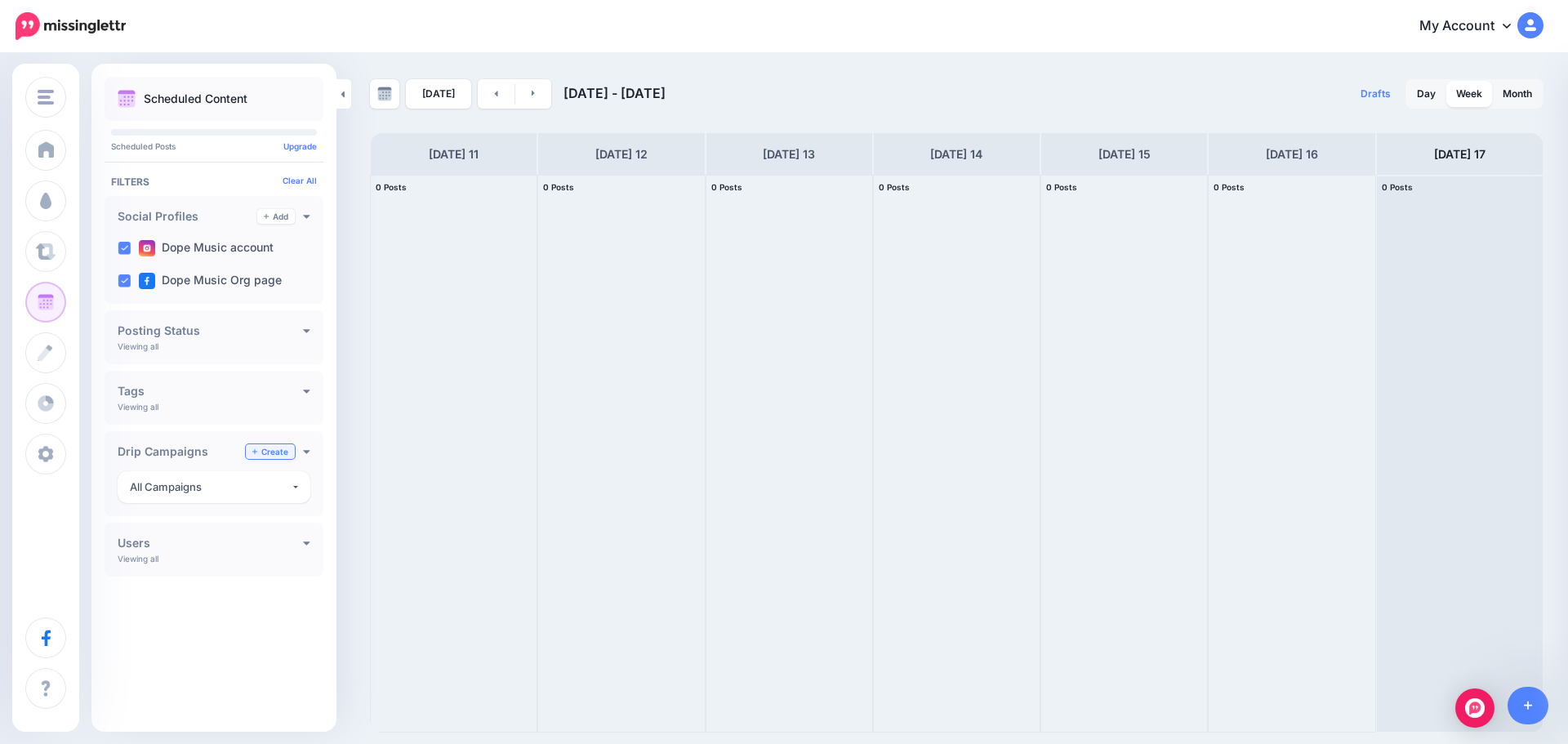
click at [270, 455] on link "Create" at bounding box center [270, 451] width 49 height 15
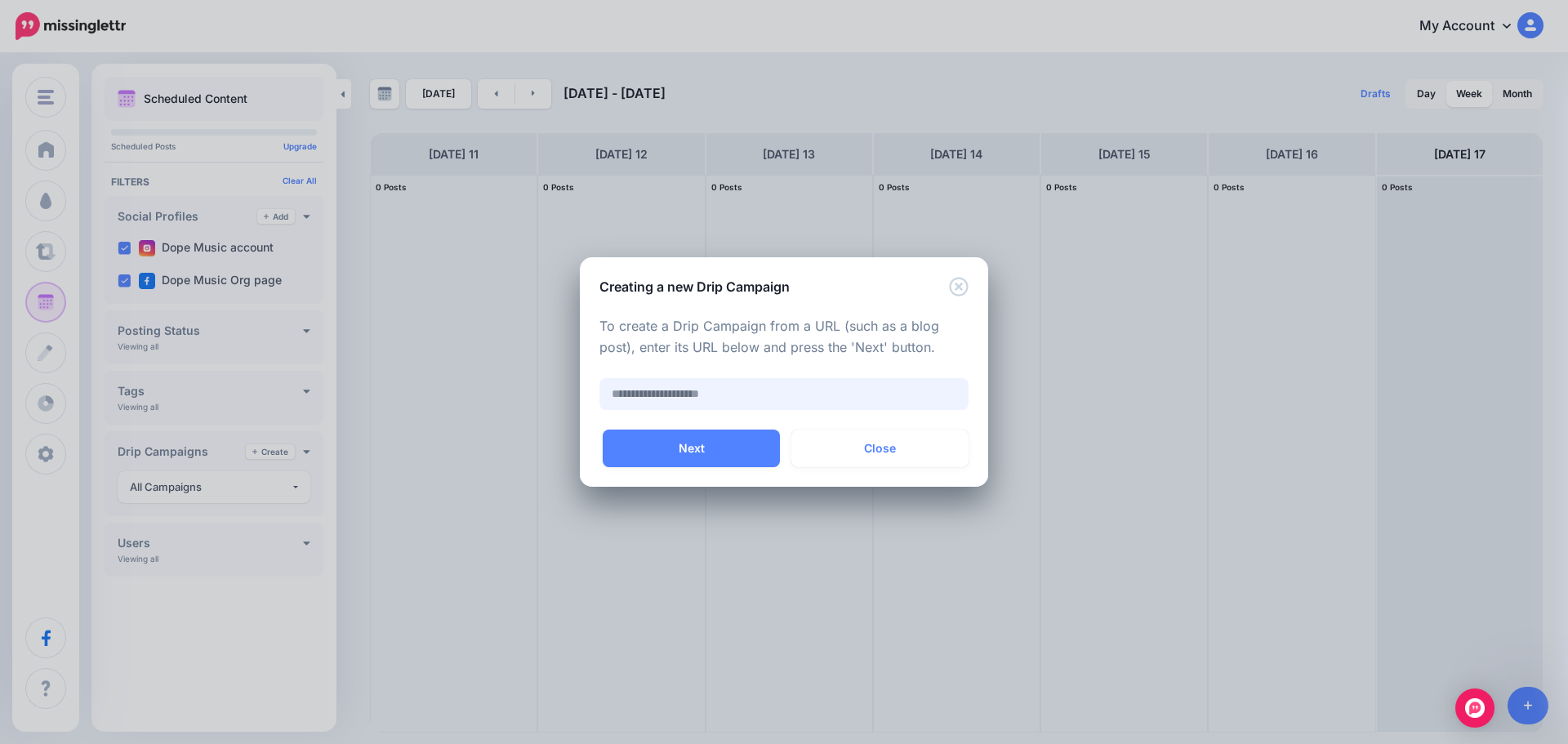
click at [749, 390] on input "text" at bounding box center [784, 394] width 370 height 32
paste input "**********"
type input "**********"
click at [748, 442] on button "Next" at bounding box center [691, 448] width 177 height 37
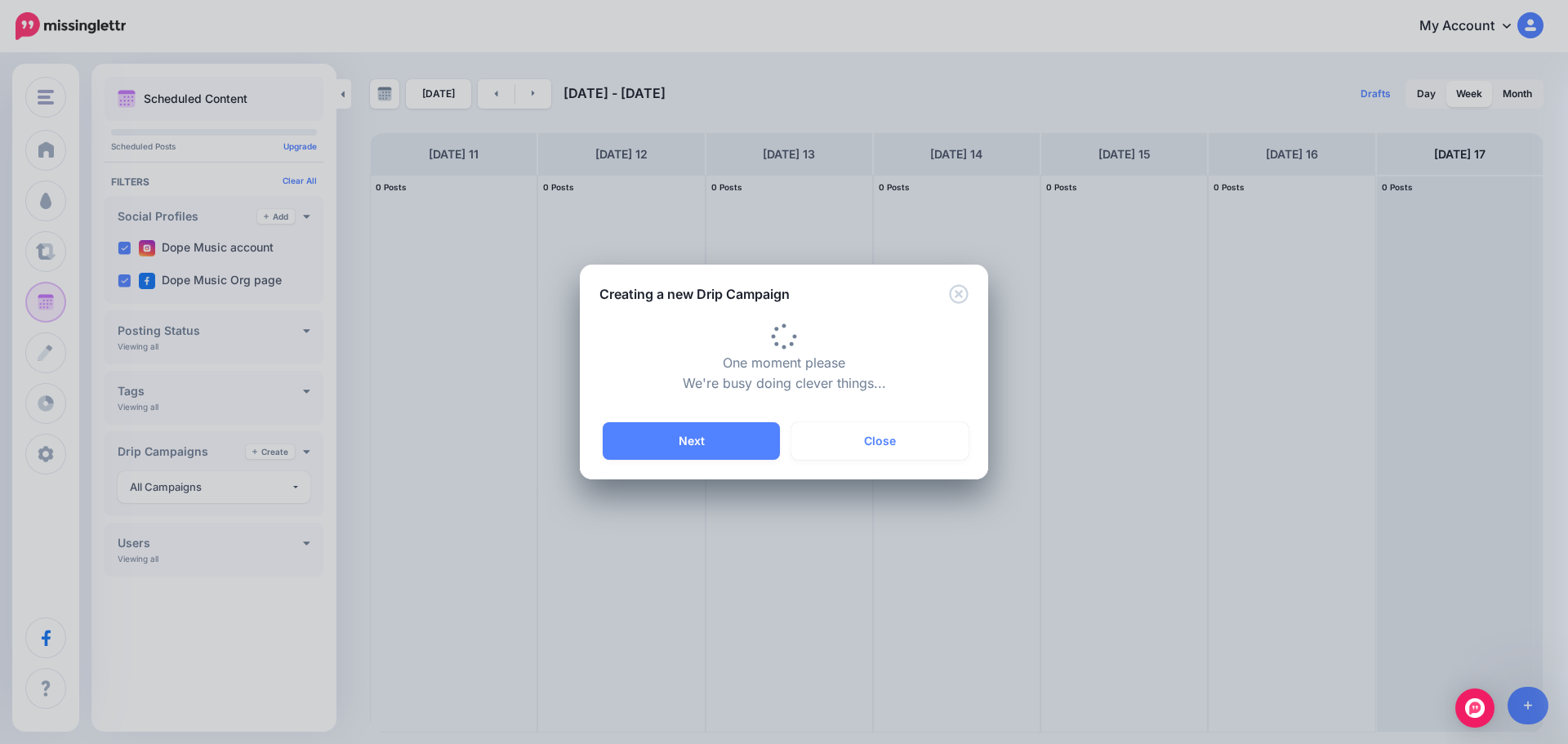
type input "**********"
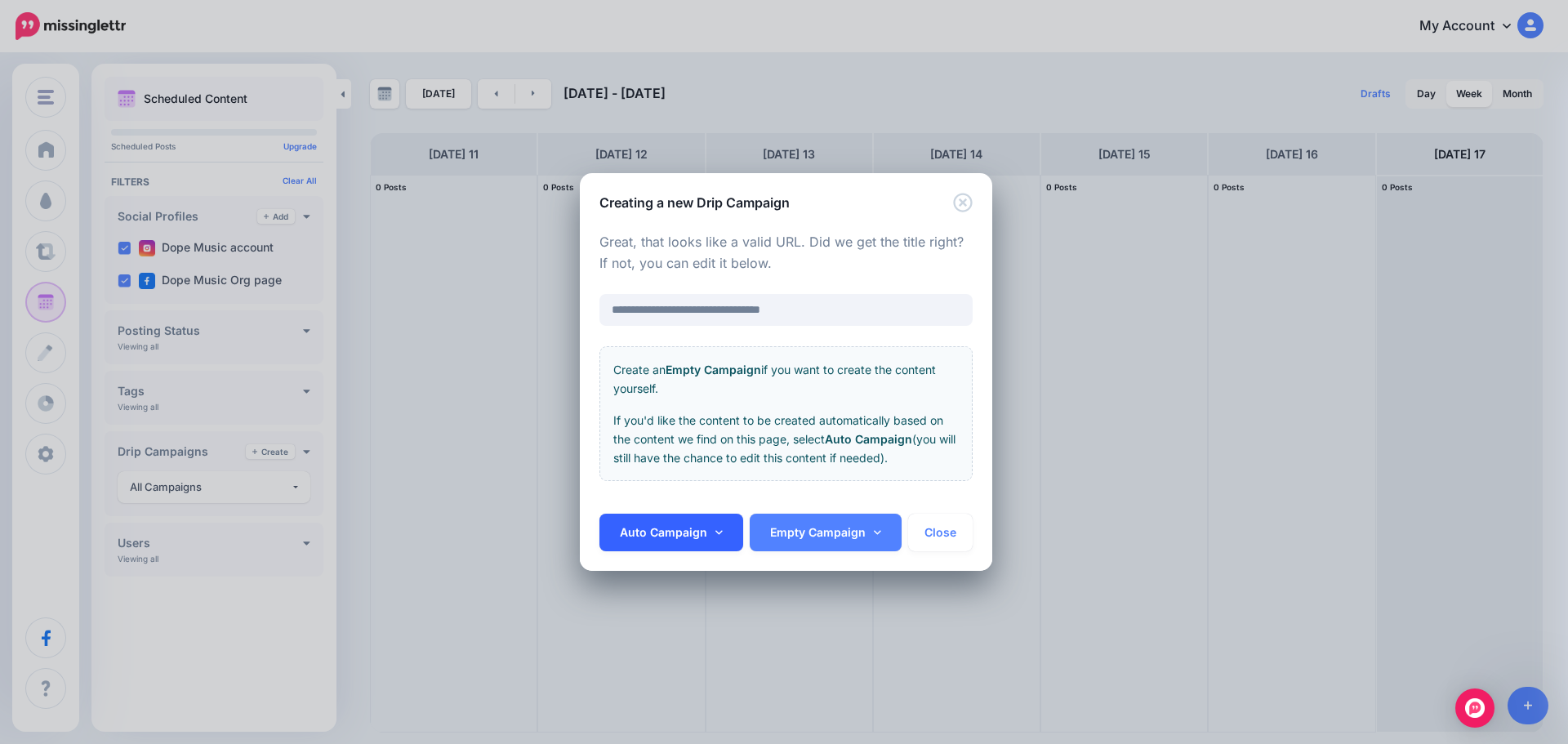
click at [712, 536] on link "Auto Campaign" at bounding box center [671, 532] width 143 height 37
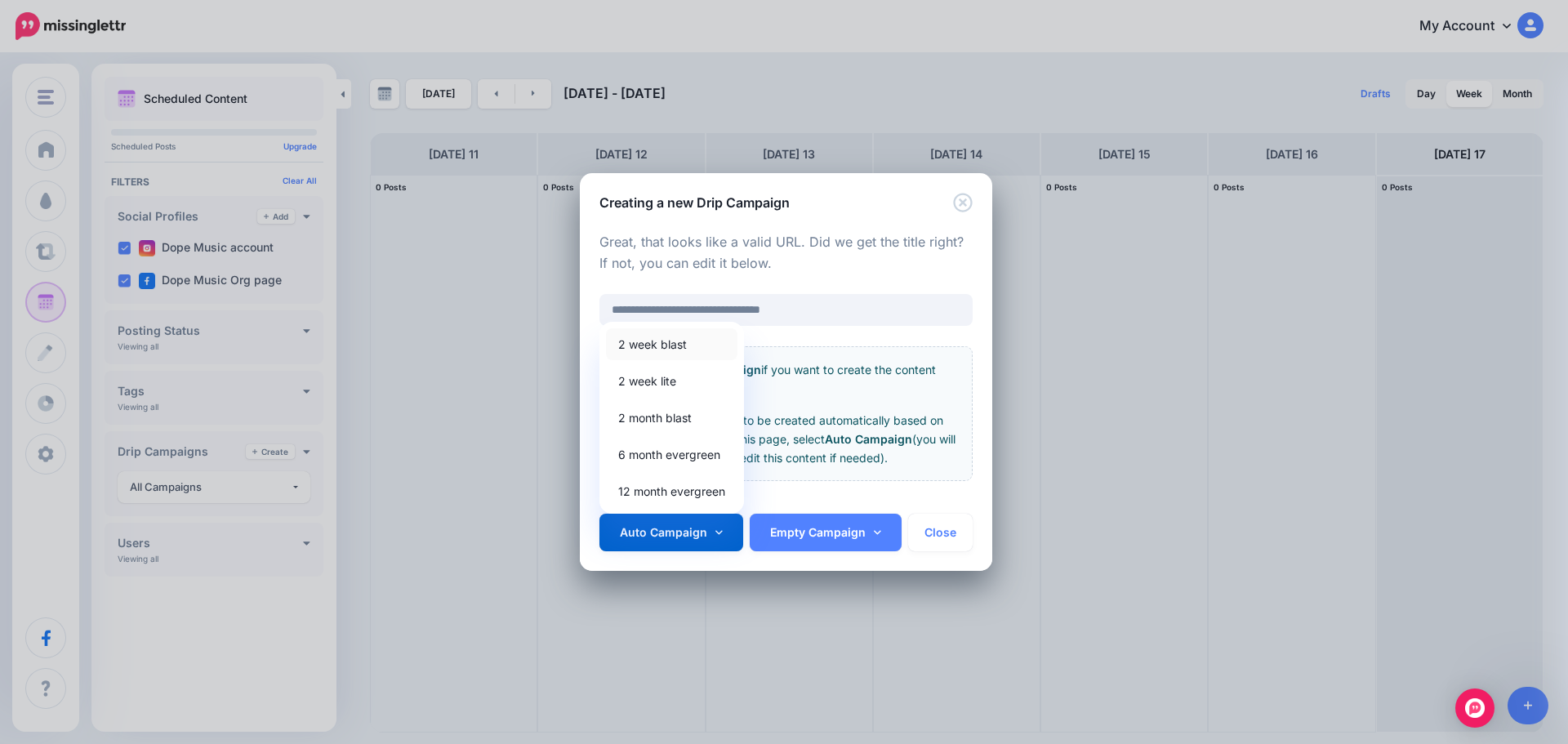
click at [672, 343] on link "2 week blast" at bounding box center [671, 344] width 131 height 32
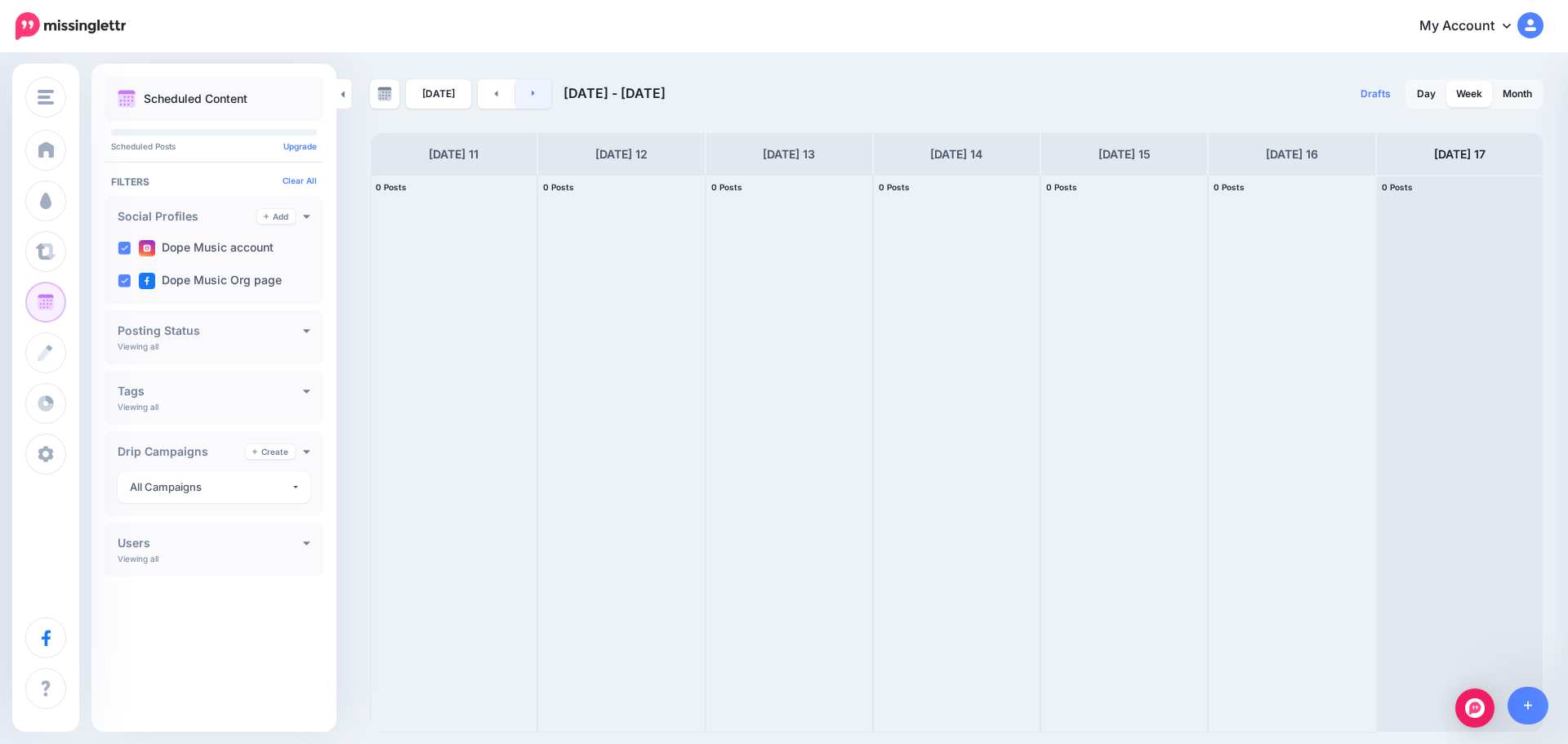
click at [526, 94] on link at bounding box center [534, 94] width 37 height 30
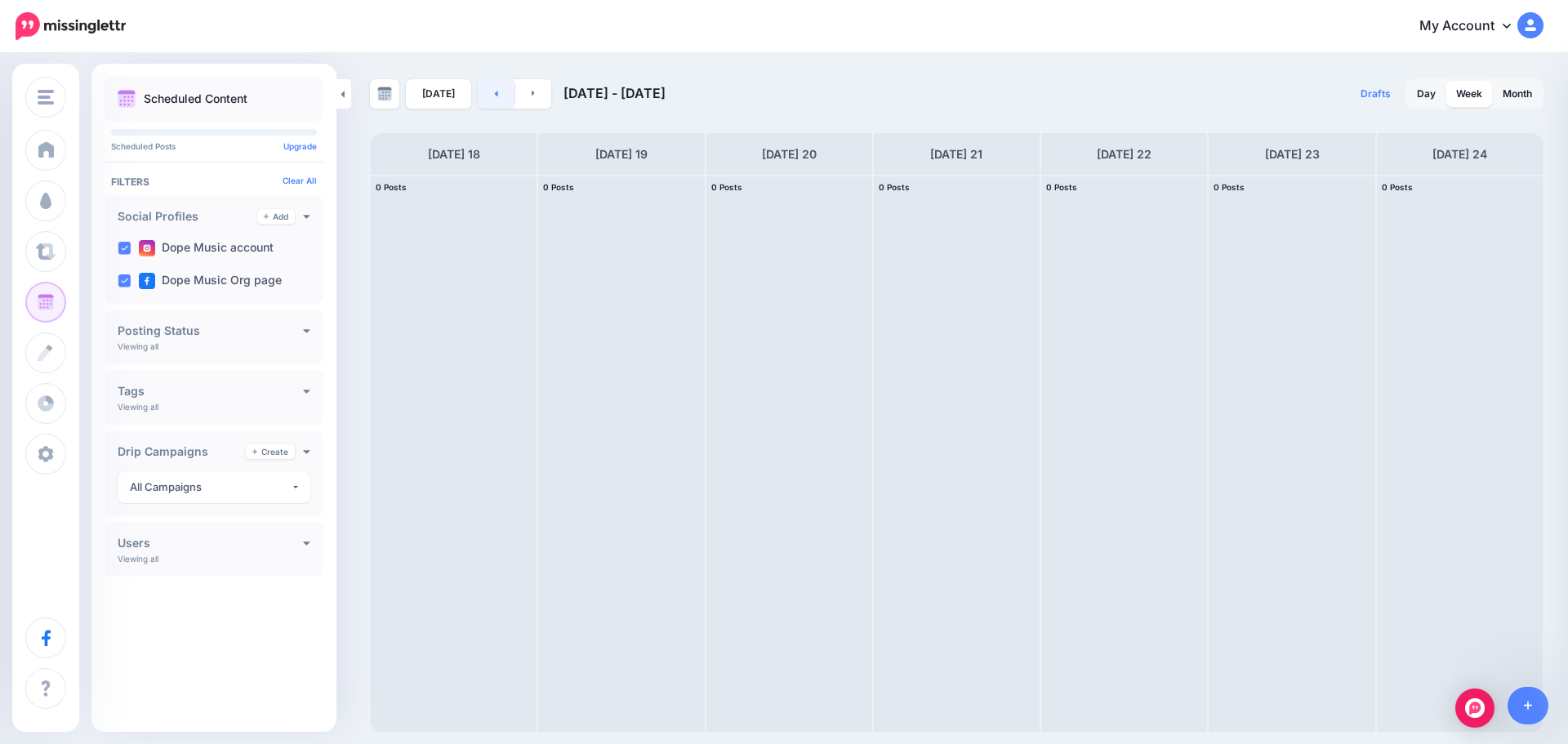
click at [488, 98] on link at bounding box center [496, 94] width 37 height 30
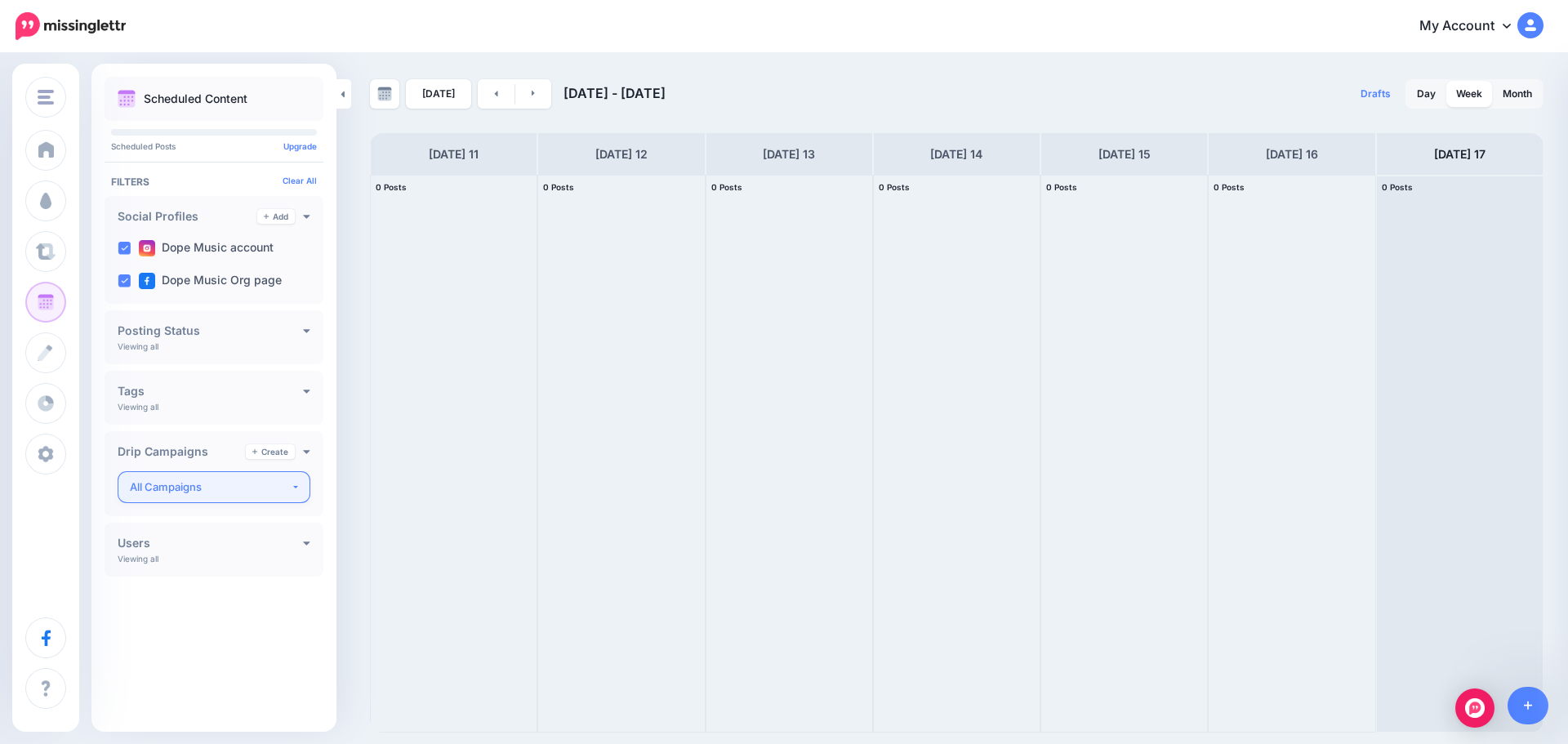
click at [279, 478] on div "All Campaigns" at bounding box center [210, 487] width 161 height 19
